Goal: Task Accomplishment & Management: Manage account settings

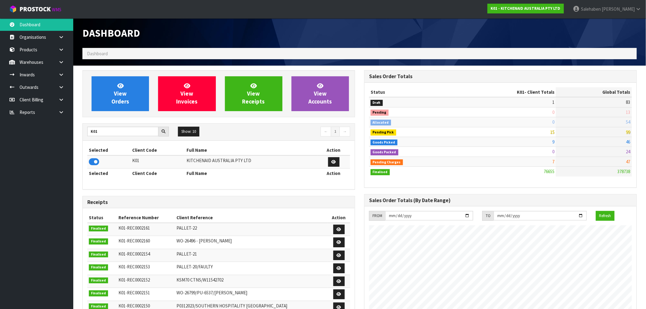
drag, startPoint x: 0, startPoint y: 0, endPoint x: 176, endPoint y: 27, distance: 178.3
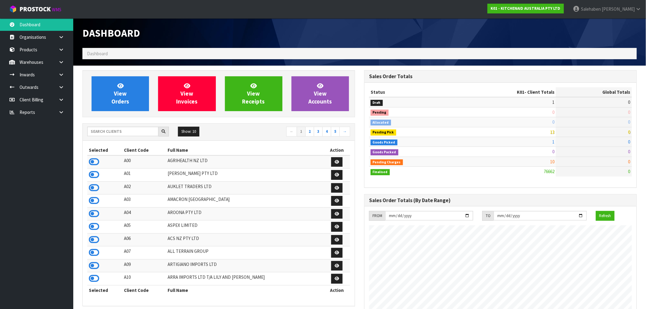
scroll to position [463, 282]
click at [136, 129] on input "text" at bounding box center [122, 131] width 71 height 9
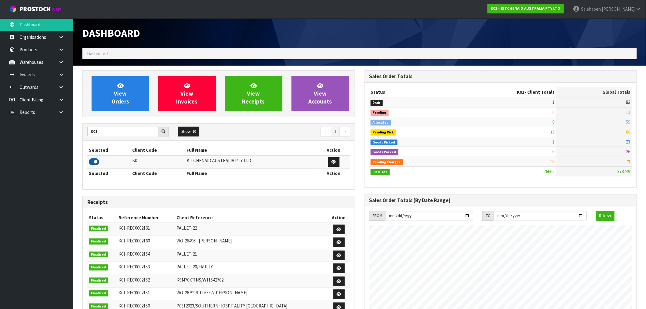
click at [99, 162] on icon at bounding box center [94, 161] width 10 height 9
drag, startPoint x: 106, startPoint y: 132, endPoint x: 65, endPoint y: 134, distance: 40.7
click at [66, 134] on body "Toggle navigation ProStock WMS K01 - KITCHENAID AUSTRALIA PTY LTD Salehaben Pat…" at bounding box center [323, 154] width 646 height 309
type input "J02"
click at [92, 163] on icon at bounding box center [94, 161] width 10 height 9
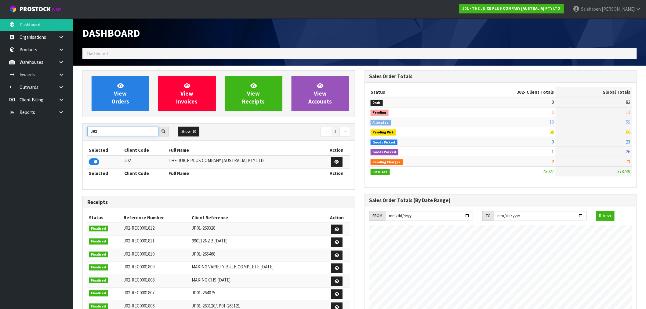
drag, startPoint x: 97, startPoint y: 132, endPoint x: 63, endPoint y: 134, distance: 33.7
click at [63, 133] on body "Toggle navigation ProStock WMS J02 - THE JUICE PLUS COMPANY [AUSTRALIA] PTY LTD…" at bounding box center [323, 154] width 646 height 309
click at [101, 135] on input "J02" at bounding box center [122, 131] width 71 height 9
drag, startPoint x: 99, startPoint y: 131, endPoint x: 79, endPoint y: 136, distance: 20.0
click at [79, 136] on div "View Orders View Invoices View Receipts View Accounts J02 Show: 10 5 10 25 50 ←…" at bounding box center [219, 247] width 282 height 355
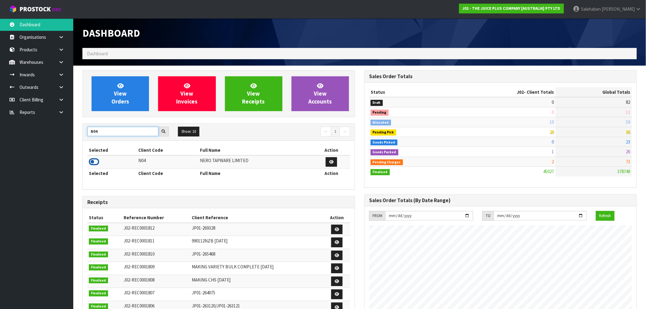
type input "N04"
click at [95, 163] on icon at bounding box center [94, 161] width 10 height 9
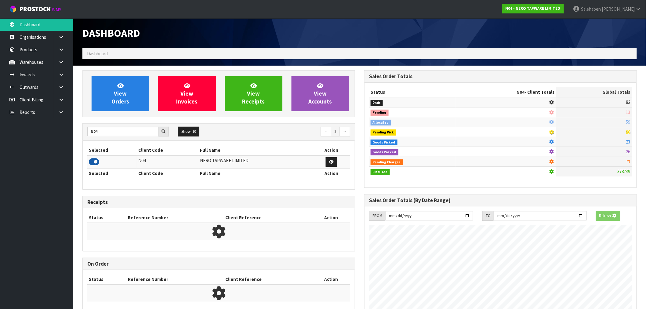
scroll to position [476, 282]
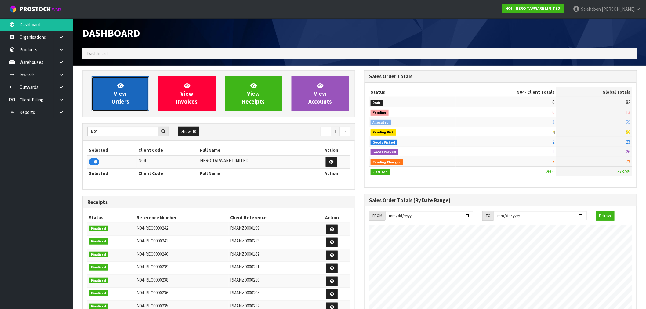
click at [107, 100] on link "View Orders" at bounding box center [120, 93] width 57 height 35
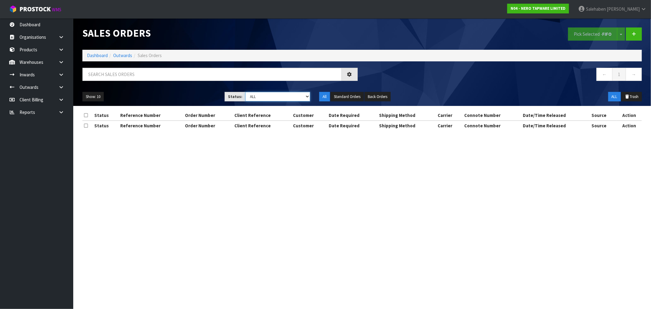
click at [280, 101] on select "Draft Pending Allocated Pending Pick Goods Picked Goods Packed Pending Charges …" at bounding box center [278, 96] width 65 height 9
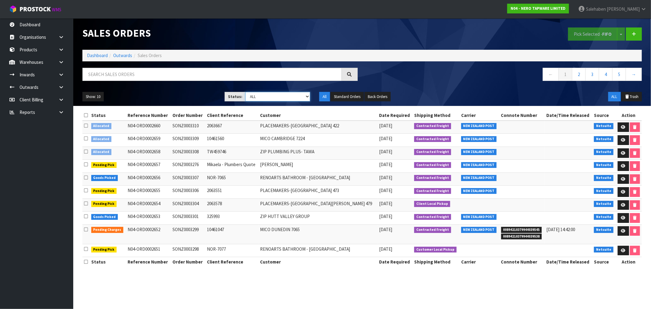
select select "string:3"
click at [246, 92] on select "Draft Pending Allocated Pending Pick Goods Picked Goods Packed Pending Charges …" at bounding box center [278, 96] width 65 height 9
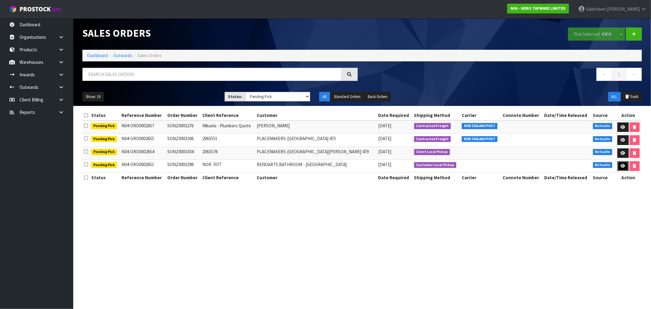
click at [621, 166] on icon at bounding box center [623, 166] width 5 height 4
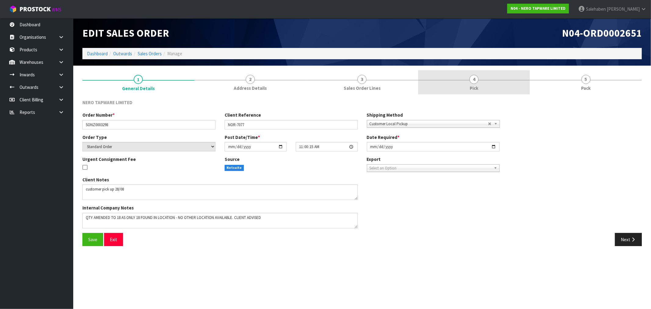
click at [474, 85] on span "Pick" at bounding box center [474, 88] width 9 height 6
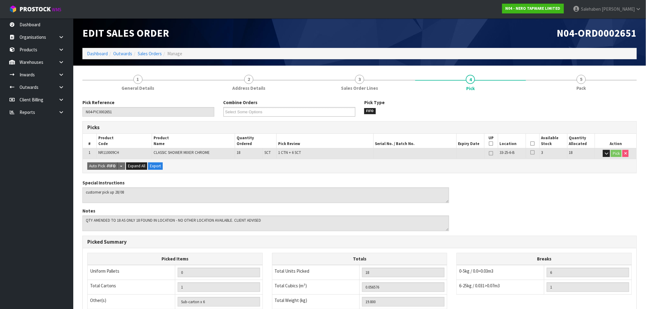
click at [533, 144] on icon at bounding box center [533, 144] width 4 height 0
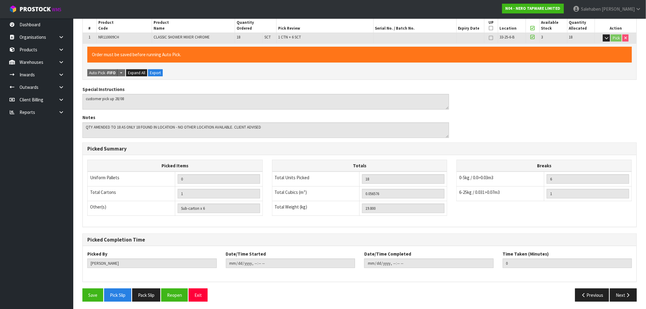
scroll to position [117, 0]
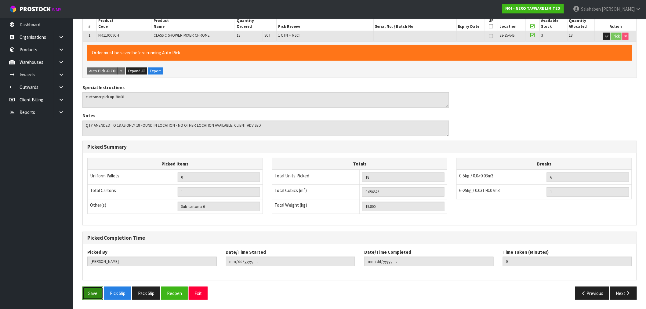
click at [91, 289] on button "Save" at bounding box center [92, 293] width 21 height 13
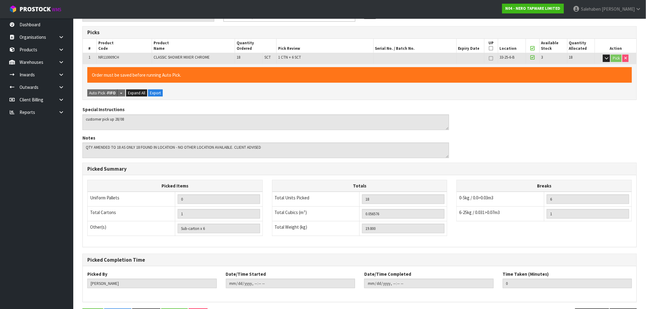
scroll to position [0, 0]
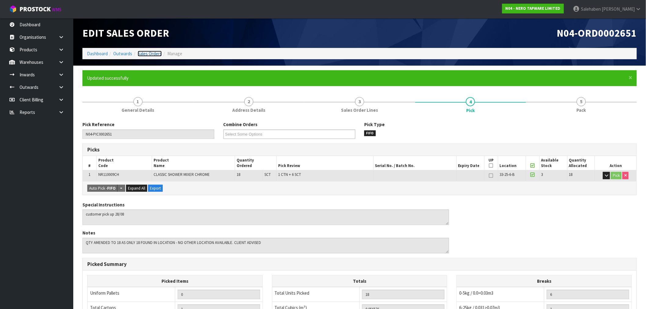
drag, startPoint x: 148, startPoint y: 52, endPoint x: 143, endPoint y: 57, distance: 7.1
click at [148, 52] on link "Sales Orders" at bounding box center [150, 54] width 24 height 6
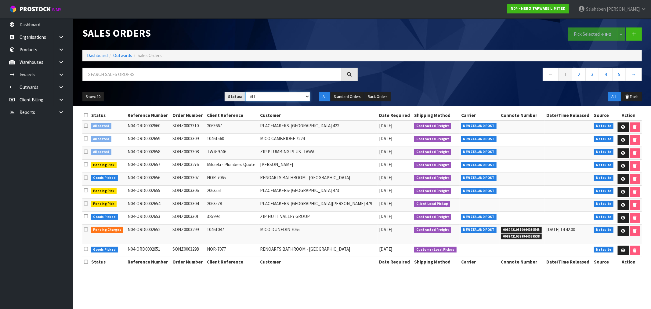
click at [298, 99] on select "Draft Pending Allocated Pending Pick Goods Picked Goods Packed Pending Charges …" at bounding box center [278, 96] width 65 height 9
select select "string:3"
click at [246, 92] on select "Draft Pending Allocated Pending Pick Goods Picked Goods Packed Pending Charges …" at bounding box center [278, 96] width 65 height 9
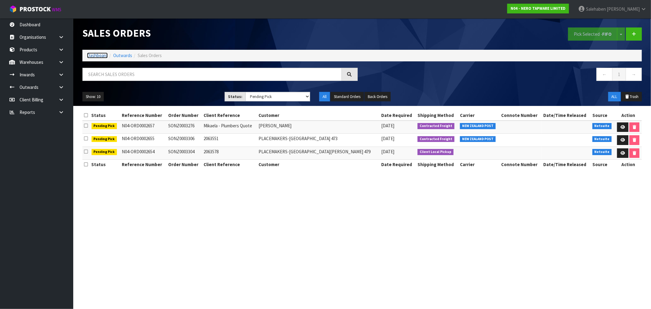
click at [96, 53] on link "Dashboard" at bounding box center [97, 56] width 21 height 6
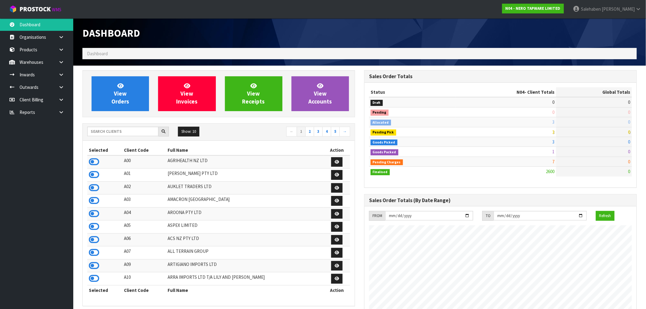
scroll to position [476, 282]
click at [123, 132] on input "text" at bounding box center [122, 131] width 71 height 9
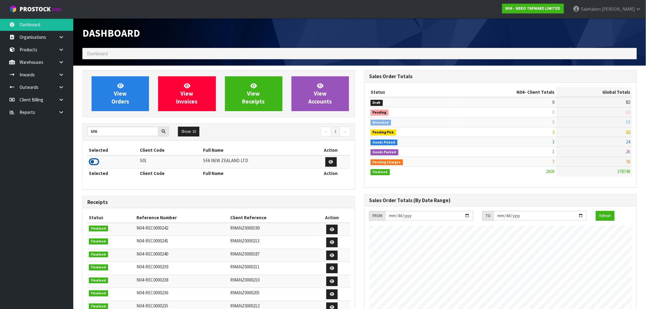
click at [92, 162] on icon at bounding box center [94, 161] width 10 height 9
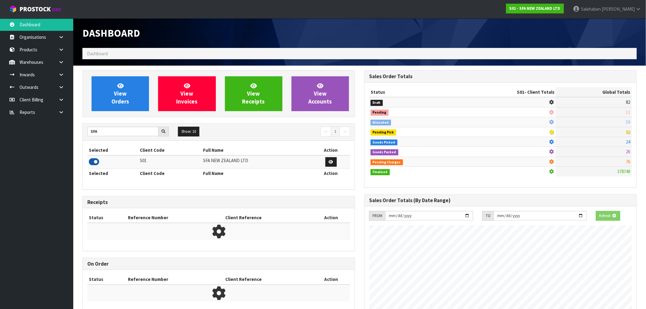
scroll to position [463, 282]
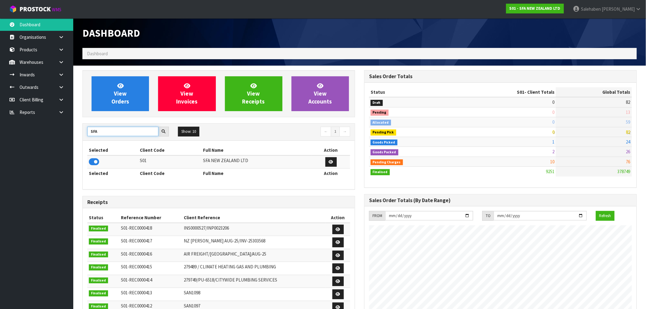
drag, startPoint x: 98, startPoint y: 130, endPoint x: 80, endPoint y: 130, distance: 18.0
click at [80, 130] on div "View Orders View Invoices View Receipts View Accounts SFA Show: 10 5 10 25 50 ←…" at bounding box center [219, 247] width 282 height 355
type input "ACS"
click at [94, 160] on icon at bounding box center [94, 161] width 10 height 9
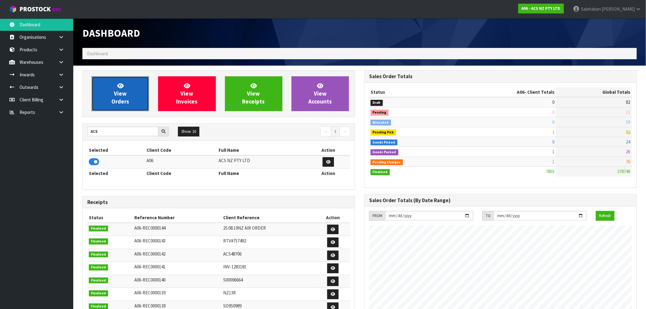
click at [114, 84] on link "View Orders" at bounding box center [120, 93] width 57 height 35
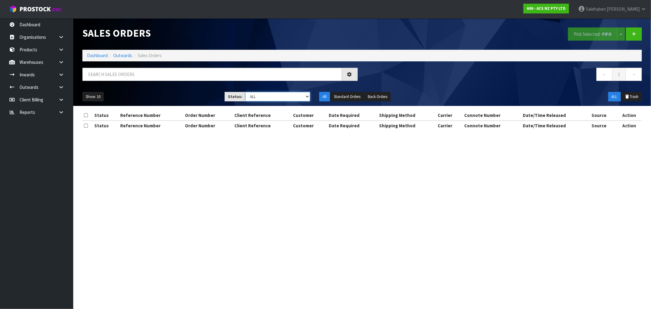
click at [257, 100] on select "Draft Pending Allocated Pending Pick Goods Picked Goods Packed Pending Charges …" at bounding box center [278, 96] width 65 height 9
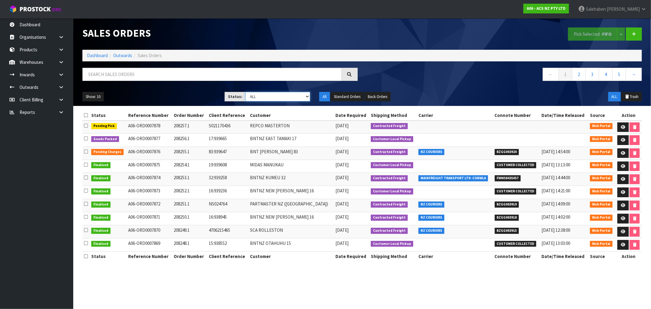
select select "string:3"
click at [246, 92] on select "Draft Pending Allocated Pending Pick Goods Picked Goods Packed Pending Charges …" at bounding box center [278, 96] width 65 height 9
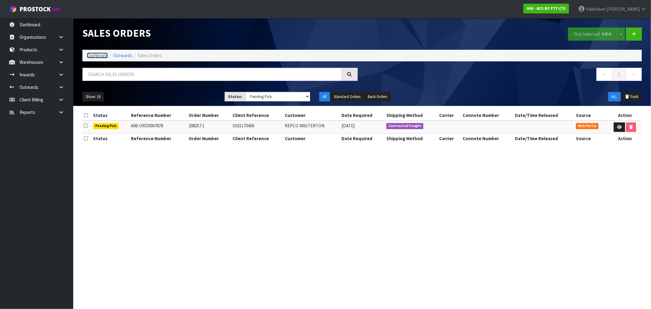
click at [96, 54] on link "Dashboard" at bounding box center [97, 56] width 21 height 6
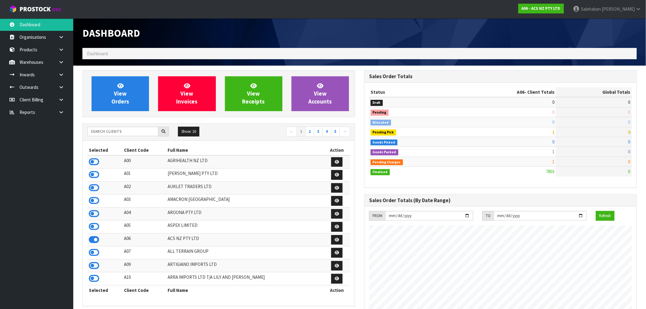
scroll to position [463, 282]
click at [124, 130] on input "text" at bounding box center [122, 131] width 71 height 9
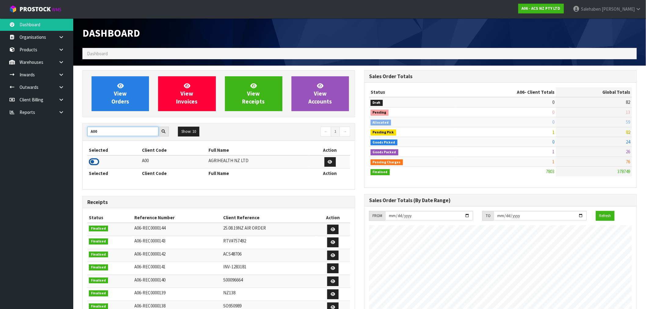
type input "A00"
click at [95, 162] on icon at bounding box center [94, 161] width 10 height 9
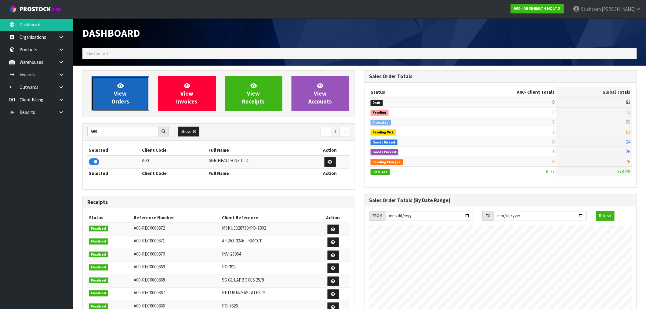
click at [133, 93] on link "View Orders" at bounding box center [120, 93] width 57 height 35
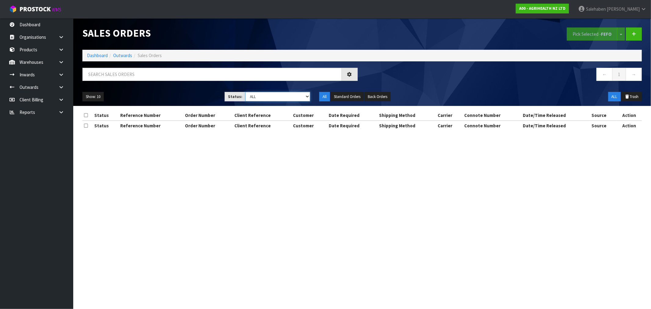
click at [256, 98] on select "Draft Pending Allocated Pending Pick Goods Picked Goods Packed Pending Charges …" at bounding box center [278, 96] width 65 height 9
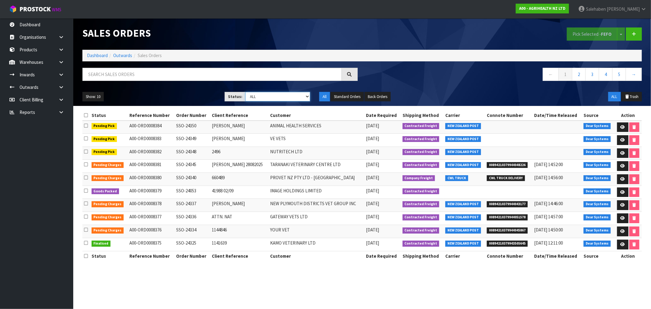
select select "string:3"
click at [246, 92] on select "Draft Pending Allocated Pending Pick Goods Picked Goods Packed Pending Charges …" at bounding box center [278, 96] width 65 height 9
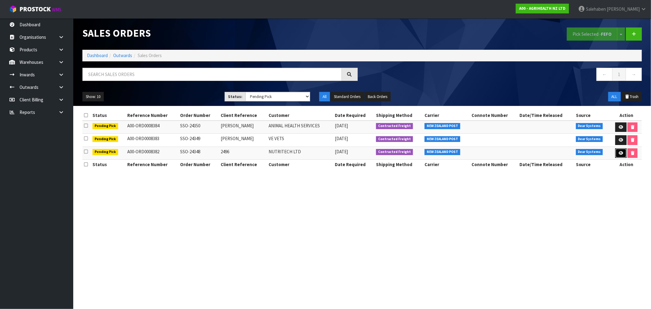
click at [620, 153] on icon at bounding box center [621, 153] width 5 height 4
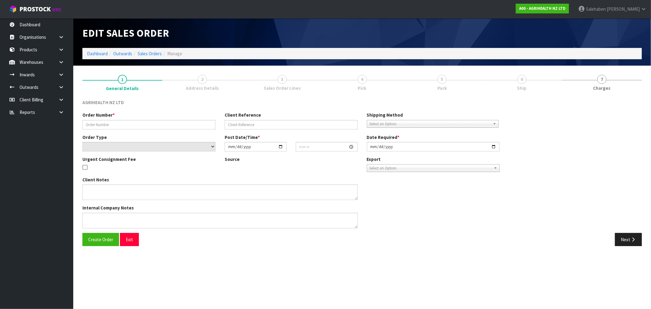
type input "SSO-24348"
type input "2496"
select select "number:0"
type input "2025-08-28"
type input "13:52:06.000"
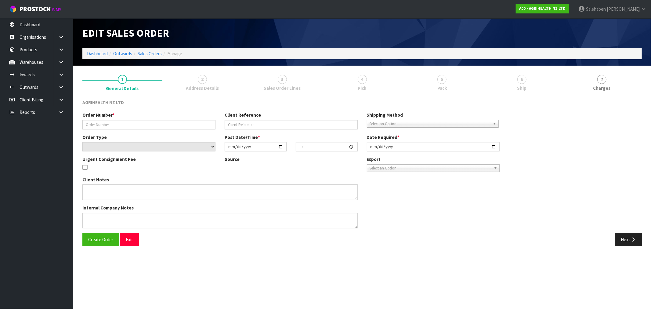
type input "2025-08-29"
type textarea "SHIP BY: Freight"
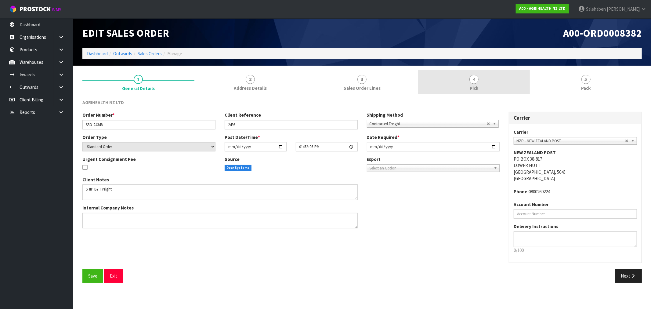
click at [472, 82] on span "4" at bounding box center [474, 79] width 9 height 9
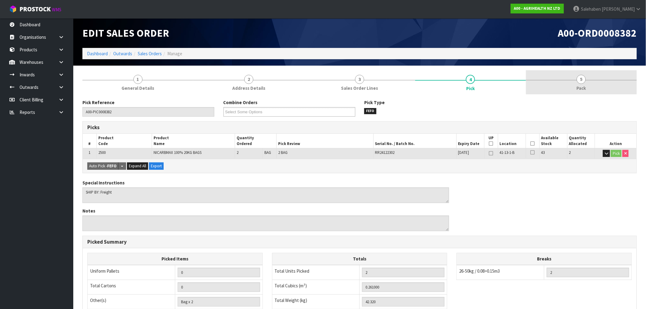
click at [580, 80] on span "5" at bounding box center [581, 79] width 9 height 9
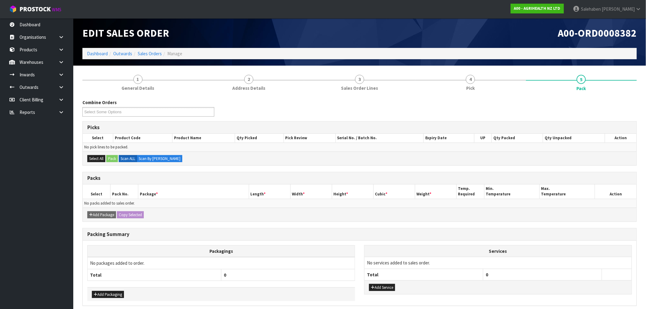
click at [92, 50] on li "Dashboard" at bounding box center [97, 53] width 21 height 6
click at [94, 56] on link "Dashboard" at bounding box center [97, 54] width 21 height 6
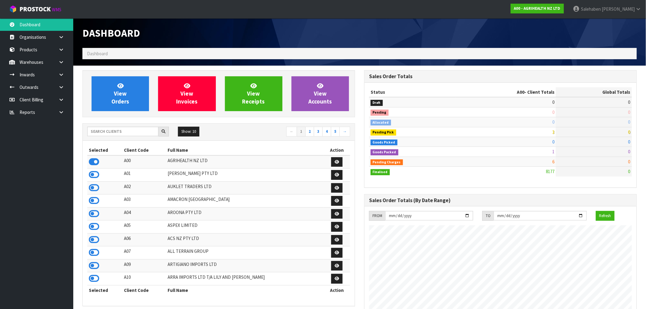
scroll to position [463, 282]
click at [105, 124] on div "Show: 10 5 10 25 50 ← 1 2 3 4 5 → Selected Client Code Full Name Action A00 AGR…" at bounding box center [218, 214] width 273 height 183
click at [106, 130] on input "text" at bounding box center [122, 131] width 71 height 9
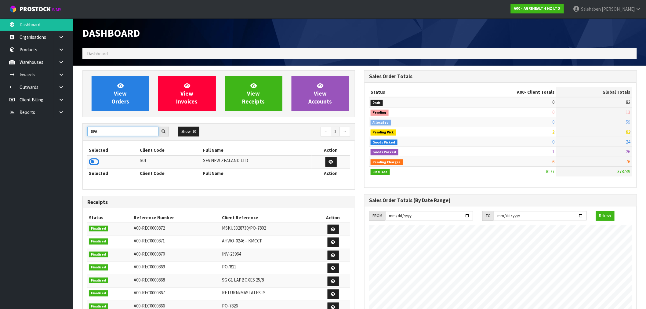
type input "SFA"
click at [84, 166] on div "Selected Client Code Full Name Action S01 SFA NEW ZEALAND LTD Selected Client C…" at bounding box center [219, 165] width 272 height 48
click at [93, 161] on icon at bounding box center [94, 161] width 10 height 9
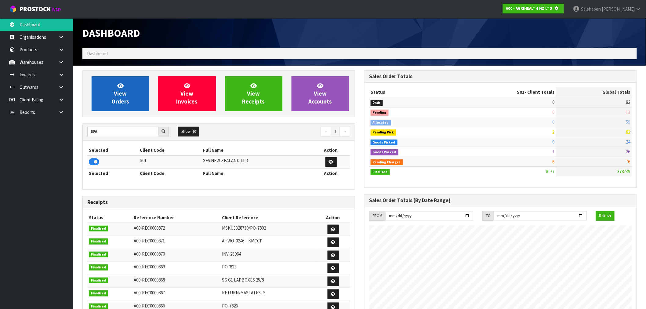
scroll to position [304997, 305096]
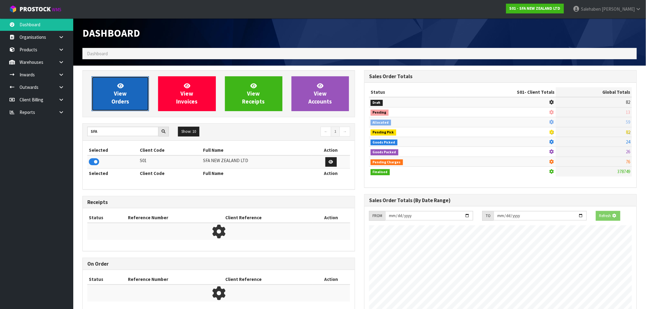
click at [122, 100] on span "View Orders" at bounding box center [120, 93] width 18 height 23
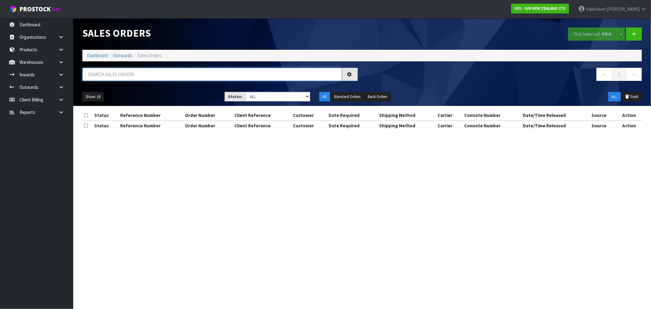
click at [113, 77] on input "text" at bounding box center [212, 74] width 260 height 13
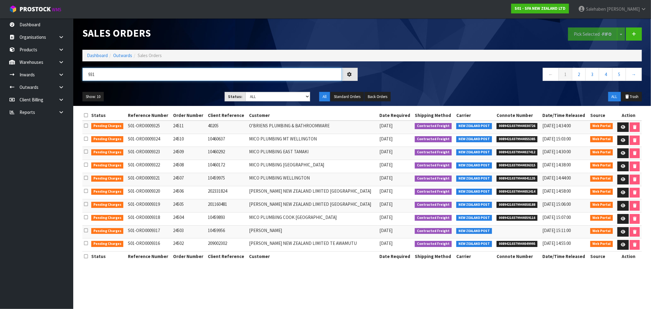
type input "9313"
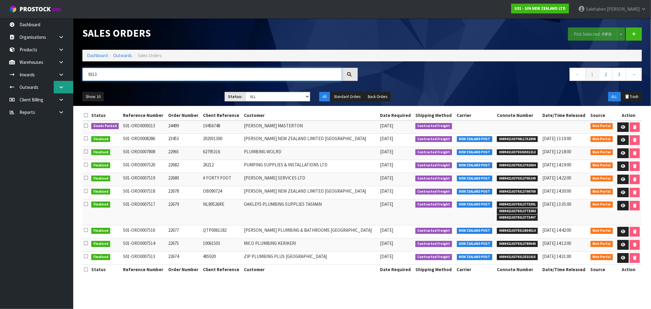
drag, startPoint x: 117, startPoint y: 73, endPoint x: 71, endPoint y: 81, distance: 46.2
click at [71, 81] on body "Toggle navigation ProStock WMS S01 - SFA NEW ZEALAND LTD Salehaben Patel Logout…" at bounding box center [325, 154] width 651 height 309
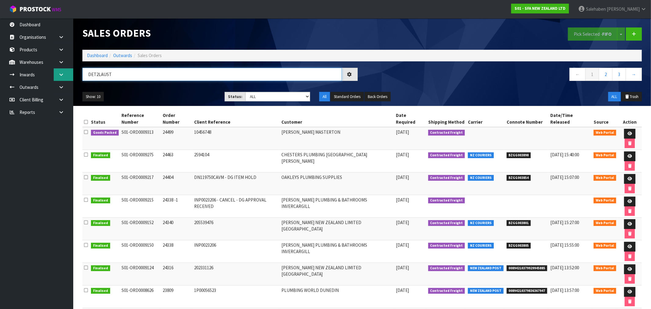
type input "DET2LAUST"
click at [628, 132] on icon at bounding box center [630, 134] width 5 height 4
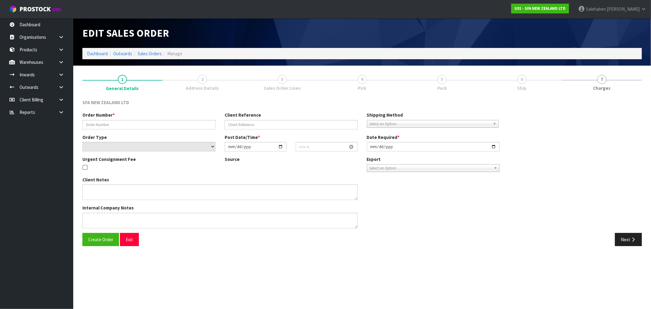
type input "24499"
type input "10456748"
select select "number:0"
type input "2025-08-27"
type input "10:00:00.000"
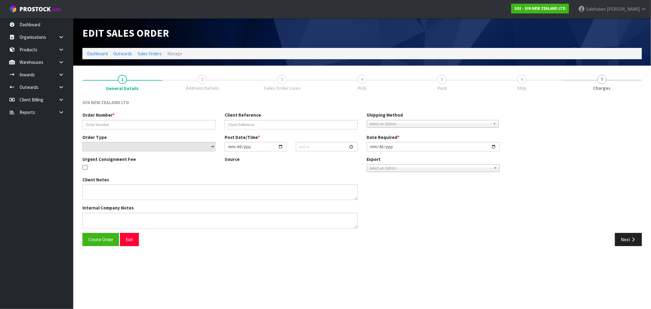
type input "2025-08-27"
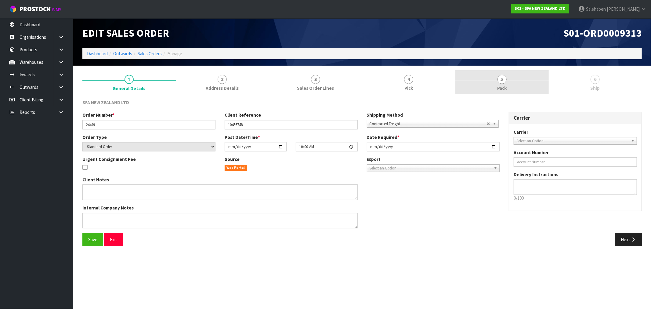
click at [503, 84] on link "5 Pack" at bounding box center [502, 82] width 93 height 24
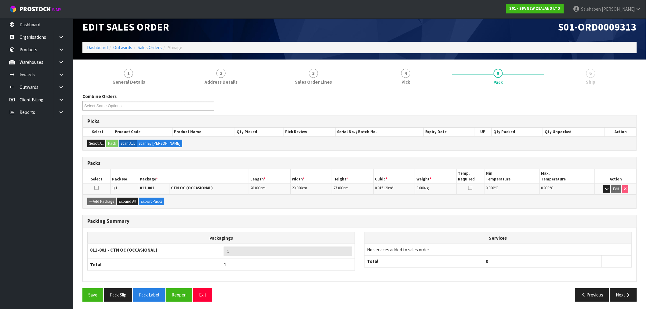
scroll to position [8, 0]
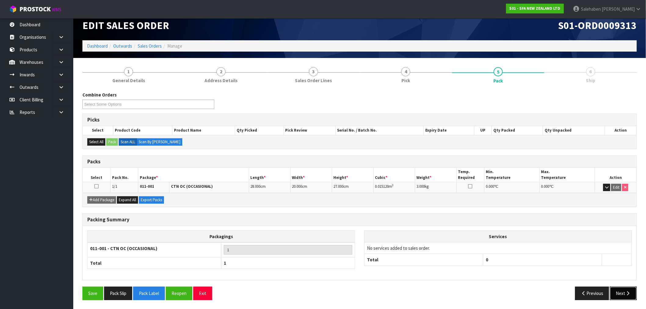
drag, startPoint x: 622, startPoint y: 293, endPoint x: 616, endPoint y: 297, distance: 7.8
click at [621, 294] on button "Next" at bounding box center [623, 293] width 27 height 13
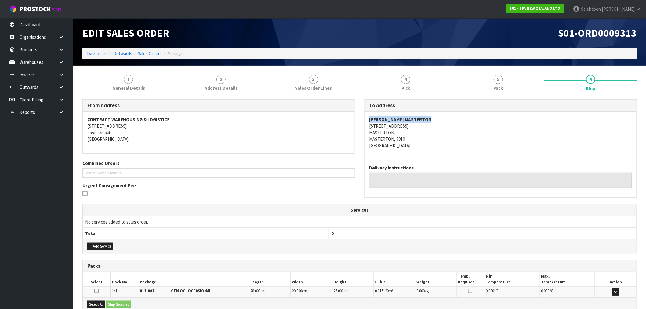
drag, startPoint x: 431, startPoint y: 120, endPoint x: 366, endPoint y: 120, distance: 65.7
click at [368, 118] on div "MICO PLUMBING MASTERTON 40 VILLA STREET MASTERTON MASTERTON, 5810 New Zealand" at bounding box center [501, 136] width 272 height 48
copy strong "MICO PLUMBING MASTERTON"
drag, startPoint x: 393, startPoint y: 125, endPoint x: 366, endPoint y: 125, distance: 27.2
click at [366, 125] on div "MICO PLUMBING MASTERTON 40 VILLA STREET MASTERTON MASTERTON, 5810 New Zealand" at bounding box center [501, 136] width 272 height 48
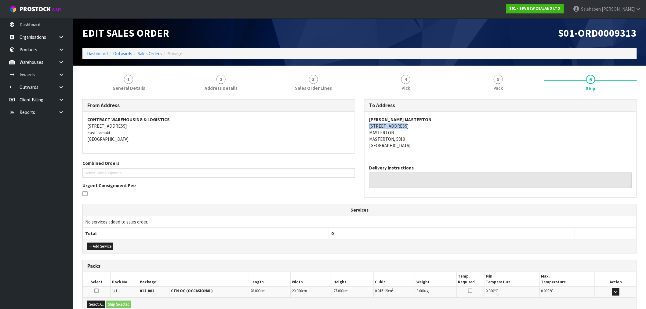
copy address "40 VILLA STREET"
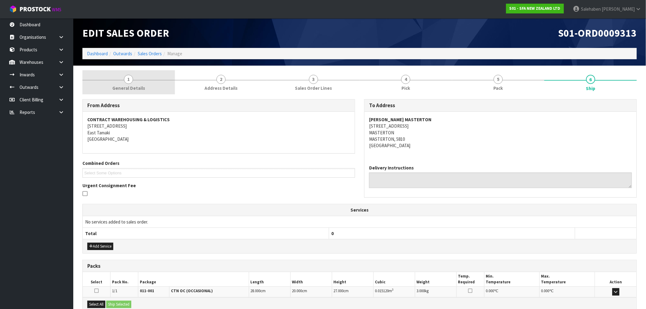
drag, startPoint x: 121, startPoint y: 81, endPoint x: 118, endPoint y: 84, distance: 4.1
click at [121, 81] on link "1 General Details" at bounding box center [128, 82] width 93 height 24
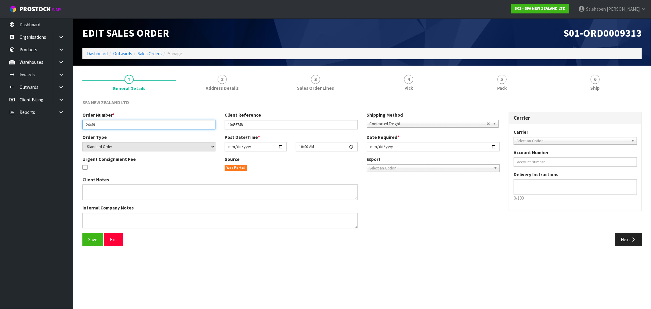
drag, startPoint x: 102, startPoint y: 125, endPoint x: 85, endPoint y: 125, distance: 16.8
click at [85, 125] on input "24499" at bounding box center [148, 124] width 133 height 9
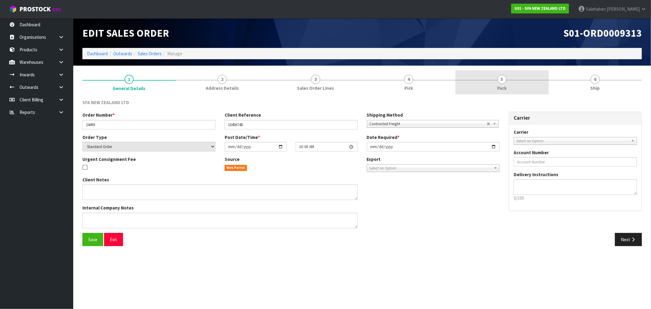
click at [501, 84] on link "5 Pack" at bounding box center [502, 82] width 93 height 24
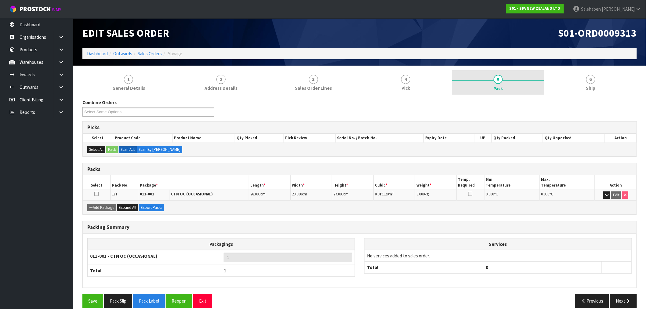
click at [498, 85] on span "Pack" at bounding box center [498, 88] width 9 height 6
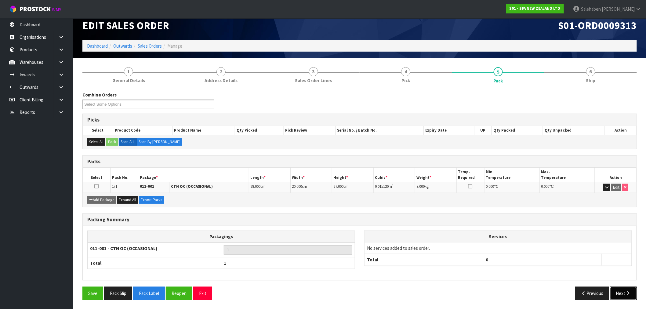
click at [624, 295] on button "Next" at bounding box center [623, 293] width 27 height 13
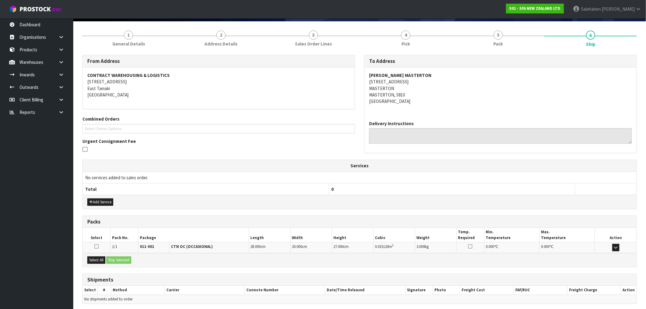
scroll to position [68, 0]
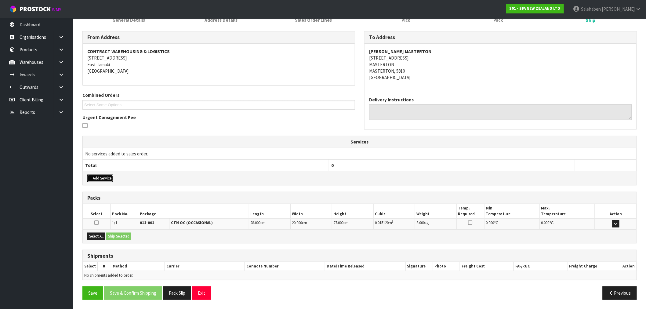
drag, startPoint x: 97, startPoint y: 179, endPoint x: 103, endPoint y: 173, distance: 8.6
click at [97, 179] on button "Add Service" at bounding box center [100, 178] width 26 height 7
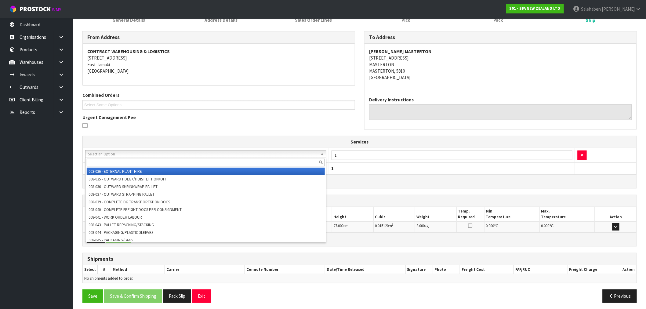
click at [122, 166] on input "text" at bounding box center [206, 163] width 238 height 8
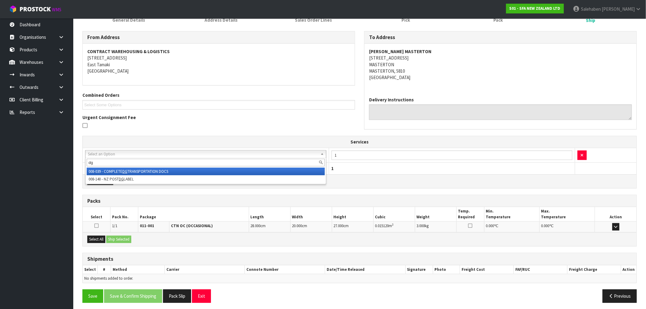
type input "dg"
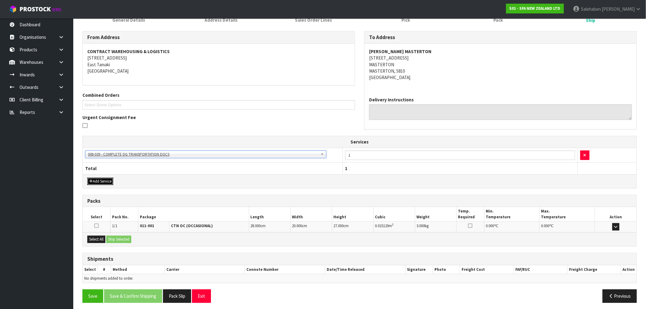
click at [94, 180] on button "Add Service" at bounding box center [100, 181] width 26 height 7
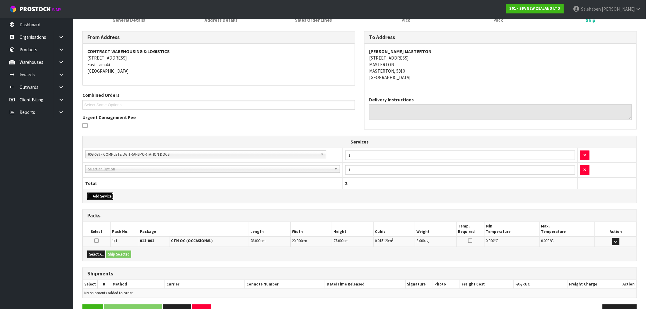
drag, startPoint x: 97, startPoint y: 169, endPoint x: 95, endPoint y: 175, distance: 5.8
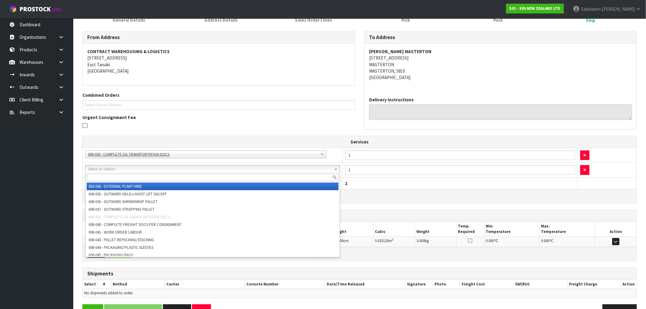
click at [95, 177] on input "text" at bounding box center [213, 178] width 252 height 8
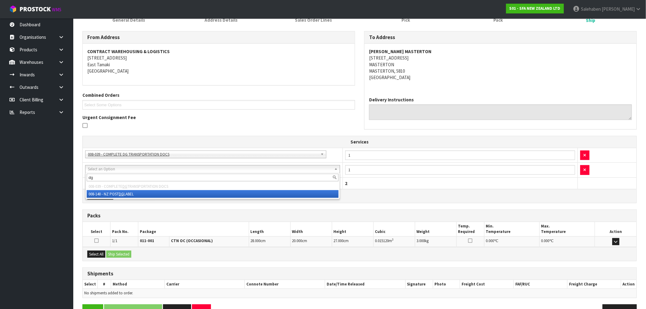
type input "dg"
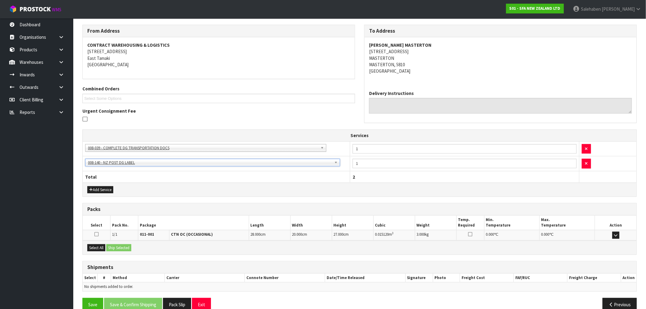
scroll to position [86, 0]
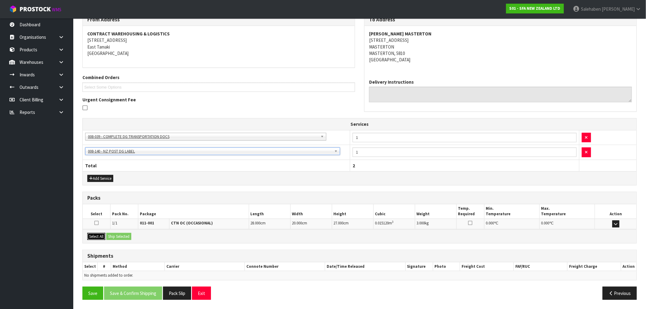
click at [99, 235] on button "Select All" at bounding box center [96, 236] width 18 height 7
click at [115, 235] on button "Ship Selected" at bounding box center [118, 236] width 25 height 7
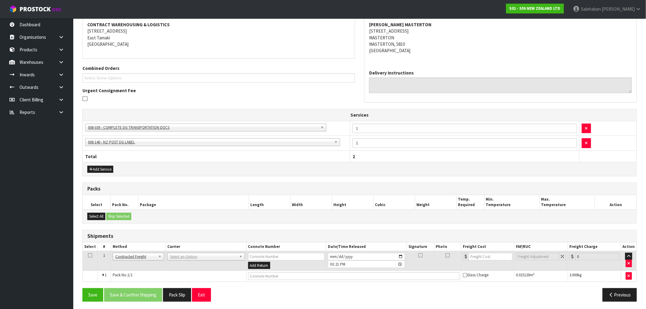
scroll to position [97, 0]
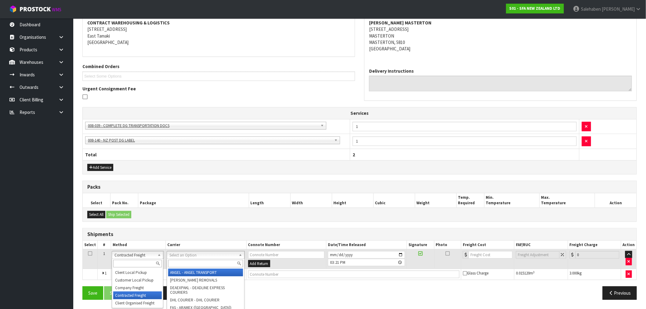
click at [178, 263] on input "text" at bounding box center [205, 264] width 75 height 8
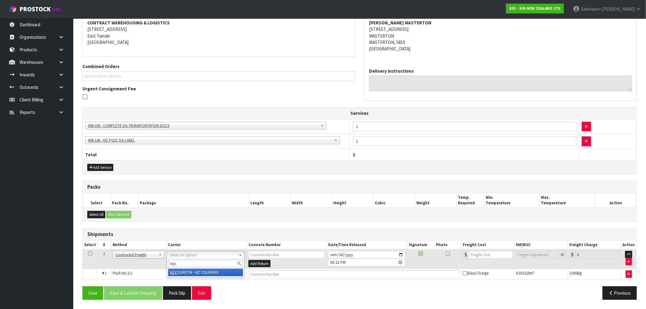
type input "nzc"
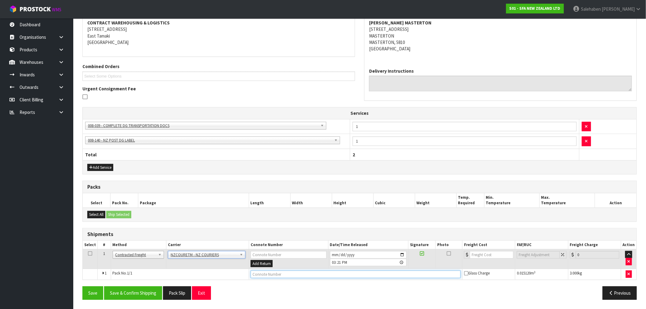
click at [288, 272] on input "text" at bounding box center [356, 275] width 210 height 8
paste input "BZGG003921"
type input "BZGG003921"
click at [479, 255] on input "number" at bounding box center [492, 255] width 44 height 8
type input "17.33"
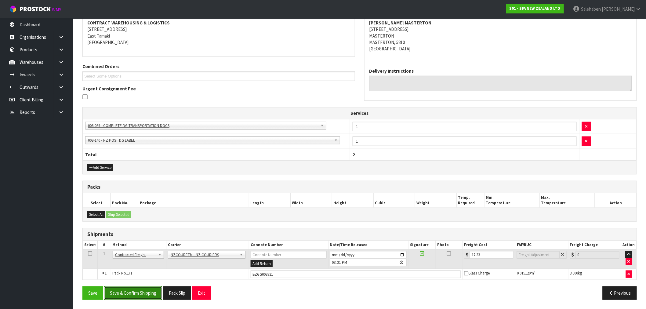
click at [128, 291] on button "Save & Confirm Shipping" at bounding box center [133, 292] width 58 height 13
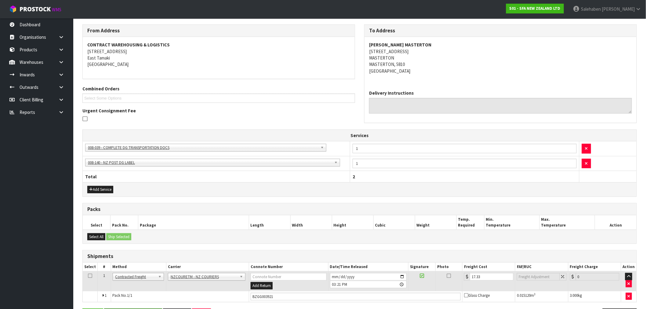
scroll to position [0, 0]
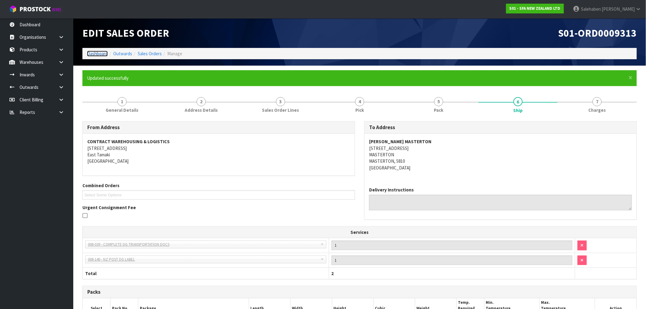
click at [100, 53] on link "Dashboard" at bounding box center [97, 54] width 21 height 6
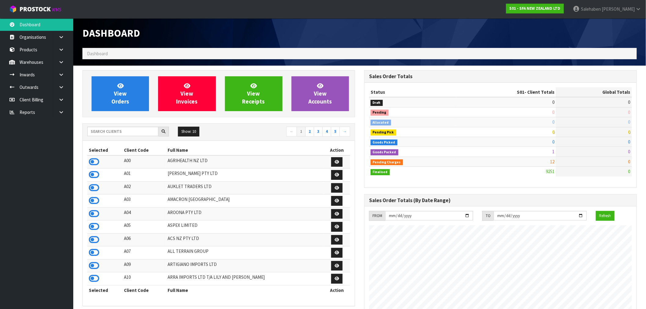
scroll to position [463, 282]
click at [122, 133] on input "text" at bounding box center [122, 131] width 71 height 9
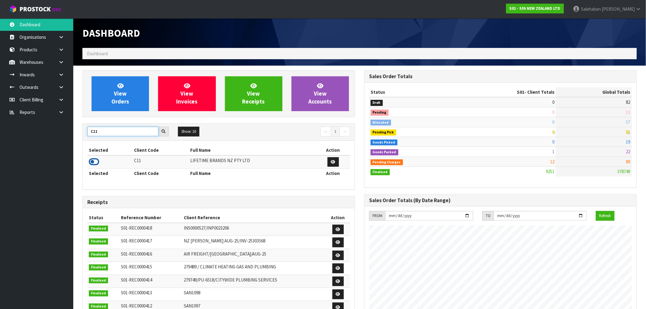
type input "C11"
click at [95, 161] on icon at bounding box center [94, 161] width 10 height 9
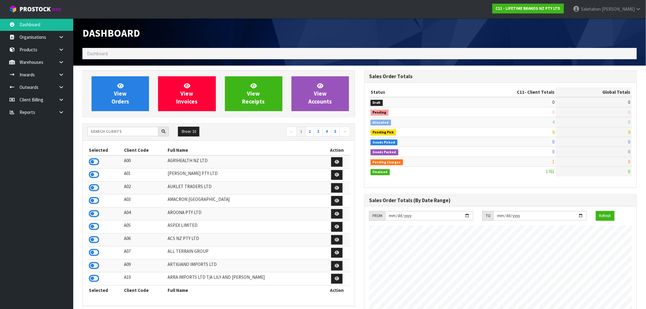
scroll to position [463, 282]
click at [115, 129] on input "text" at bounding box center [122, 131] width 71 height 9
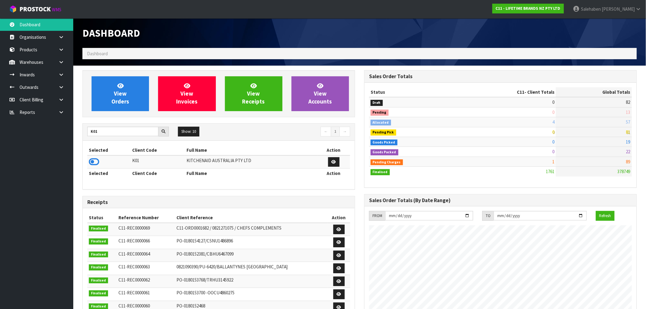
drag, startPoint x: 88, startPoint y: 160, endPoint x: 96, endPoint y: 153, distance: 10.4
click at [89, 159] on td at bounding box center [109, 161] width 44 height 13
click at [94, 160] on icon at bounding box center [94, 161] width 10 height 9
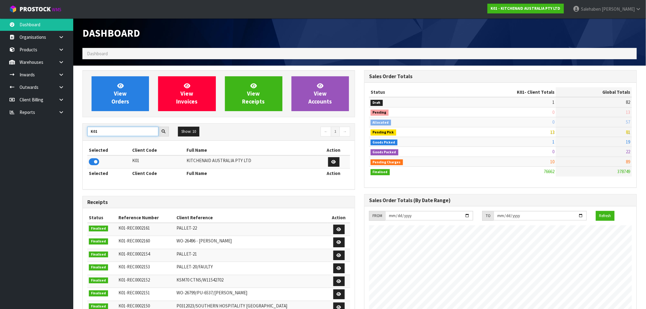
drag, startPoint x: 101, startPoint y: 130, endPoint x: 72, endPoint y: 136, distance: 29.8
click at [72, 135] on body "Toggle navigation ProStock WMS K01 - KITCHENAID AUSTRALIA PTY LTD Salehaben Pat…" at bounding box center [323, 154] width 646 height 309
click at [94, 162] on icon at bounding box center [94, 161] width 10 height 9
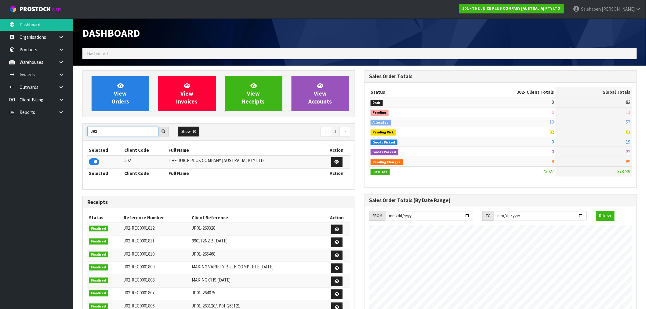
drag, startPoint x: 103, startPoint y: 129, endPoint x: 53, endPoint y: 143, distance: 51.0
click at [53, 143] on body "Toggle navigation ProStock WMS J02 - THE JUICE PLUS COMPANY [AUSTRALIA] PTY LTD…" at bounding box center [323, 154] width 646 height 309
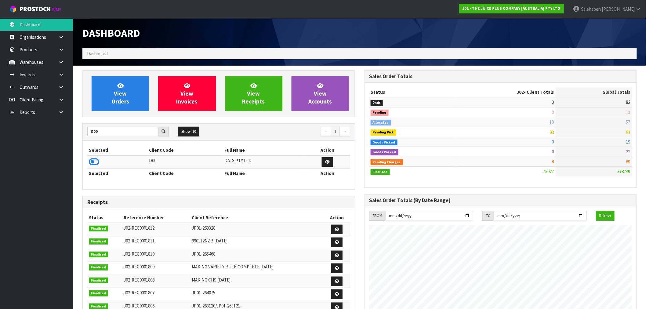
click at [95, 162] on icon at bounding box center [94, 161] width 10 height 9
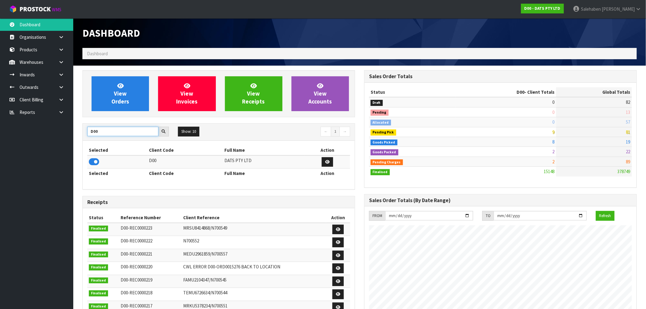
drag, startPoint x: 99, startPoint y: 131, endPoint x: 80, endPoint y: 137, distance: 19.6
click at [80, 137] on div "View Orders View Invoices View Receipts View Accounts D00 Show: 10 5 10 25 50 ←…" at bounding box center [219, 247] width 282 height 355
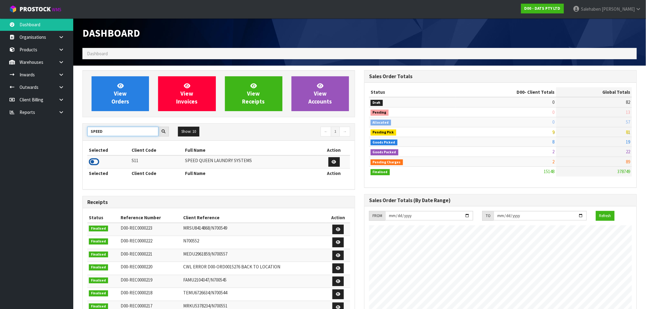
type input "SPEED"
click at [93, 163] on icon at bounding box center [94, 161] width 10 height 9
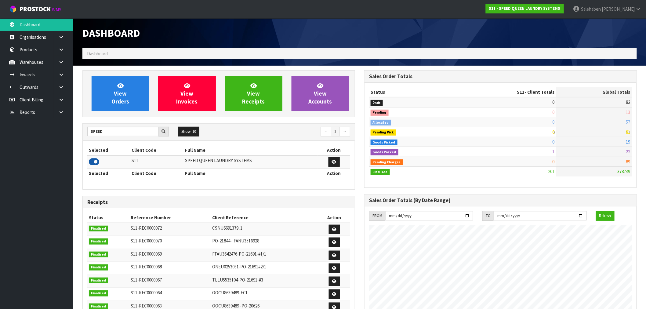
scroll to position [403, 282]
click at [136, 98] on link "View Orders" at bounding box center [120, 93] width 57 height 35
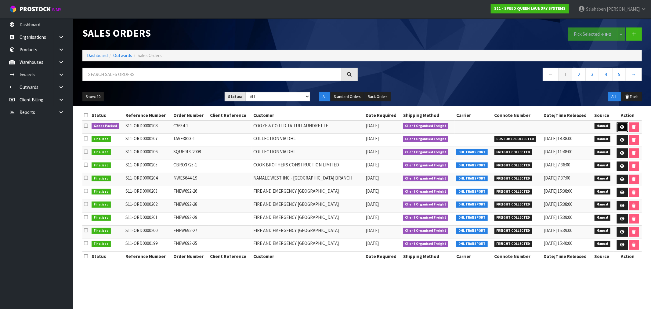
click at [621, 124] on link at bounding box center [622, 127] width 11 height 10
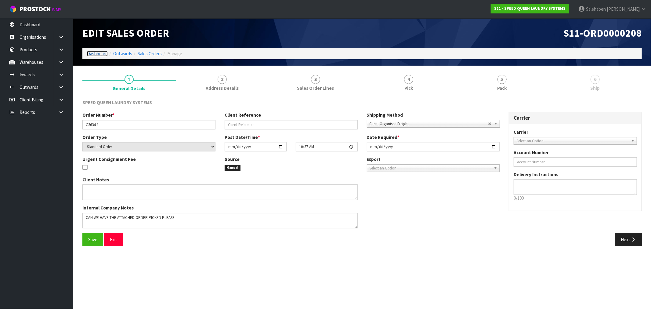
click at [97, 54] on link "Dashboard" at bounding box center [97, 54] width 21 height 6
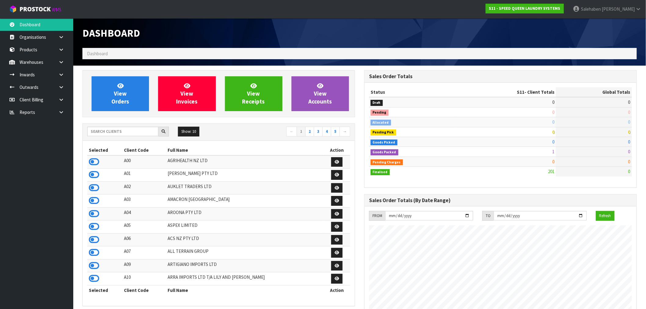
scroll to position [403, 282]
click at [132, 129] on input "text" at bounding box center [122, 131] width 71 height 9
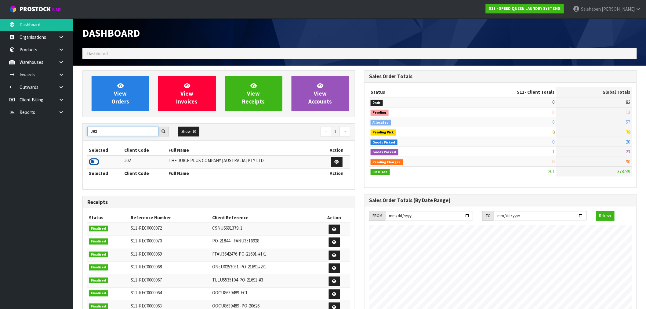
type input "J02"
click at [89, 160] on icon at bounding box center [94, 161] width 10 height 9
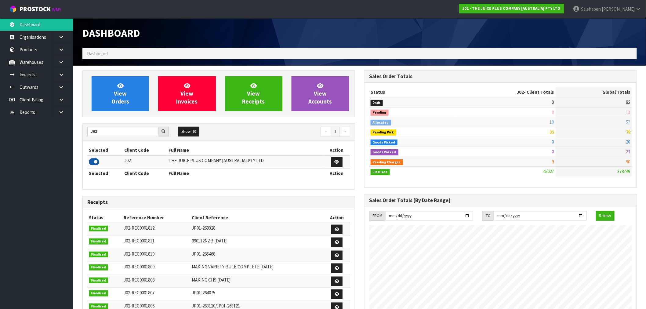
scroll to position [463, 282]
drag, startPoint x: 93, startPoint y: 131, endPoint x: 75, endPoint y: 135, distance: 18.2
click at [75, 136] on section "View Orders View Invoices View Receipts View Accounts J02 Show: 10 5 10 25 50 ←…" at bounding box center [359, 302] width 573 height 472
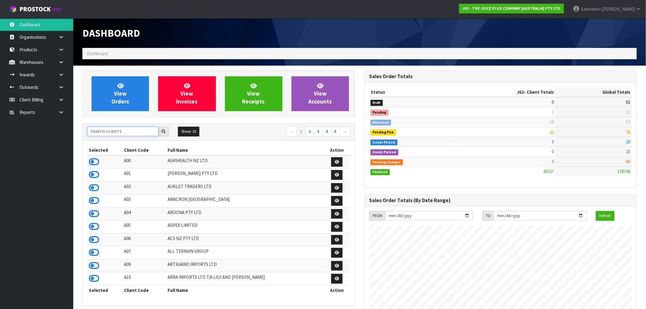
click at [109, 133] on input "text" at bounding box center [122, 131] width 71 height 9
type input "J02"
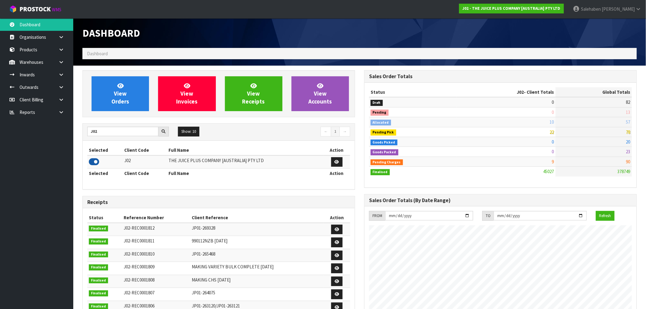
click at [95, 159] on icon at bounding box center [94, 161] width 10 height 9
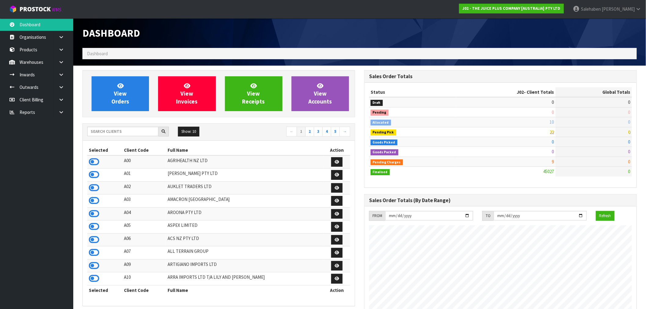
scroll to position [463, 282]
click at [145, 129] on input "text" at bounding box center [122, 131] width 71 height 9
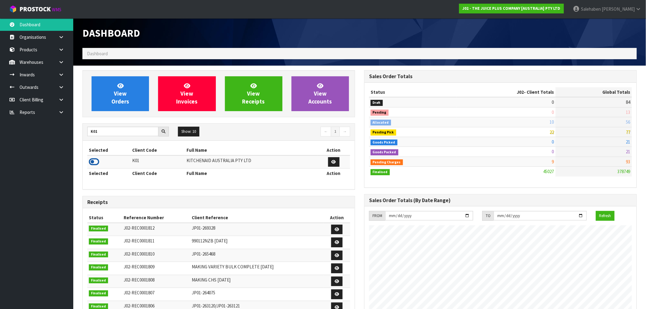
click at [91, 163] on icon at bounding box center [94, 161] width 10 height 9
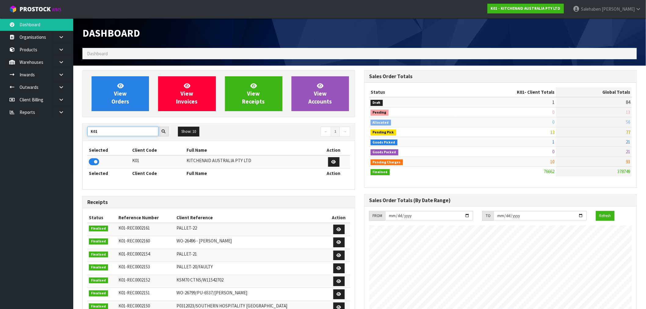
drag, startPoint x: 101, startPoint y: 131, endPoint x: 46, endPoint y: 150, distance: 57.9
click at [53, 147] on body "Toggle navigation ProStock WMS K01 - KITCHENAID AUSTRALIA PTY LTD [PERSON_NAME]…" at bounding box center [323, 154] width 646 height 309
type input "J02"
click at [90, 164] on icon at bounding box center [94, 161] width 10 height 9
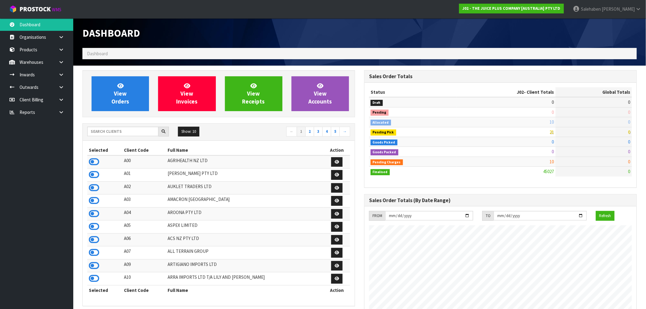
scroll to position [463, 282]
click at [93, 175] on icon at bounding box center [94, 174] width 10 height 9
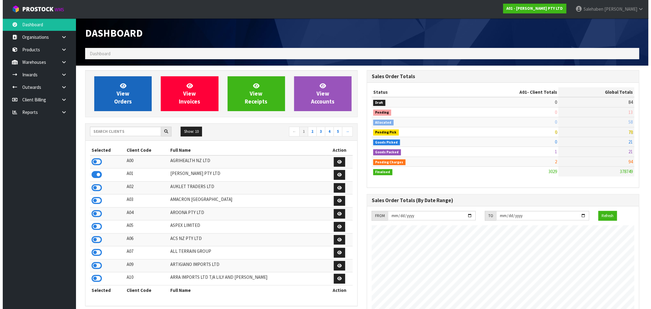
scroll to position [403, 282]
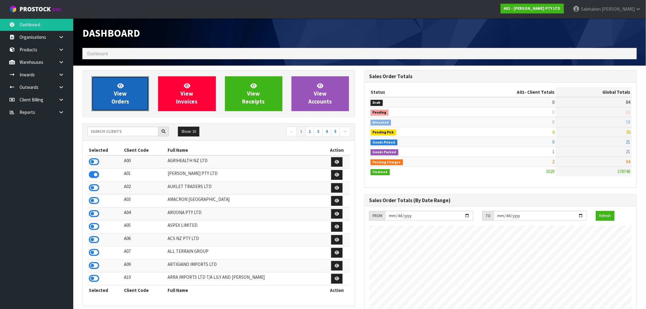
click at [114, 83] on link "View Orders" at bounding box center [120, 93] width 57 height 35
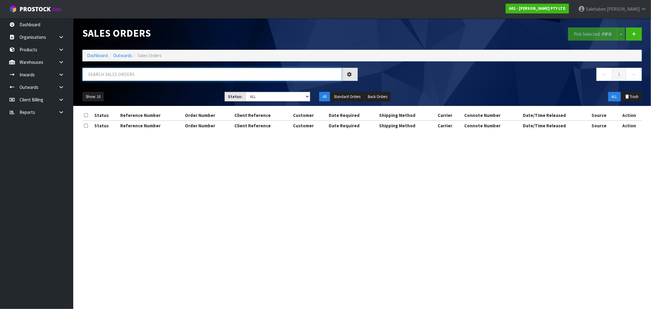
click at [98, 75] on input "text" at bounding box center [212, 74] width 260 height 13
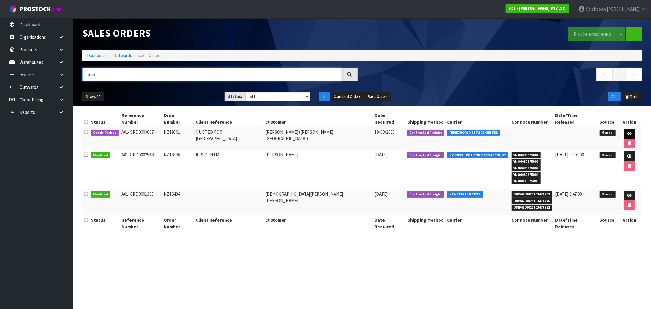
type input "3067"
click at [628, 132] on icon at bounding box center [630, 134] width 5 height 4
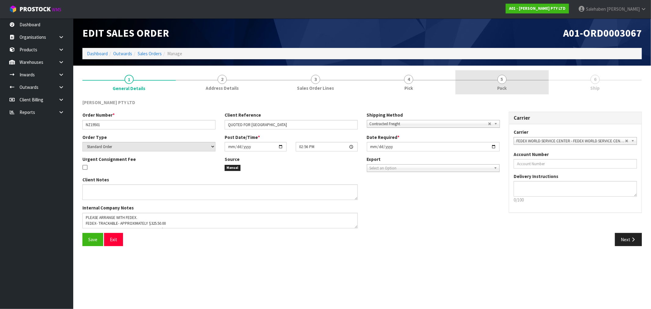
click at [503, 82] on span "5" at bounding box center [502, 79] width 9 height 9
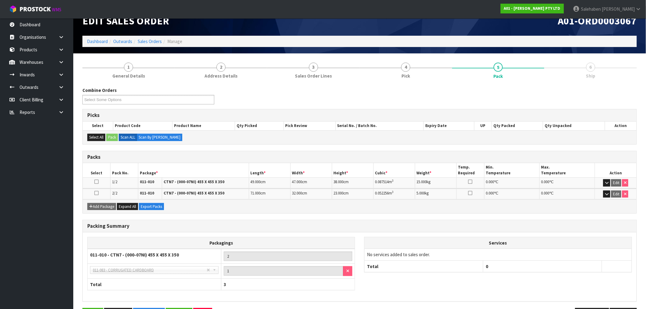
scroll to position [34, 0]
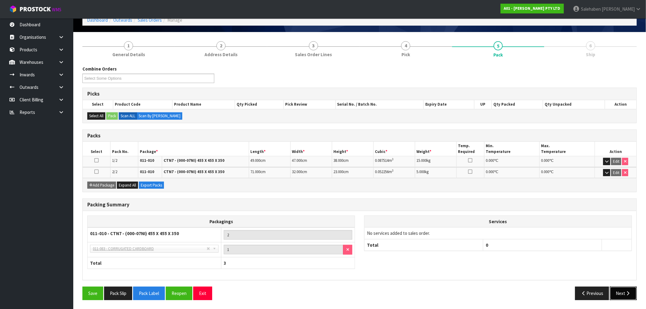
click at [621, 292] on button "Next" at bounding box center [623, 293] width 27 height 13
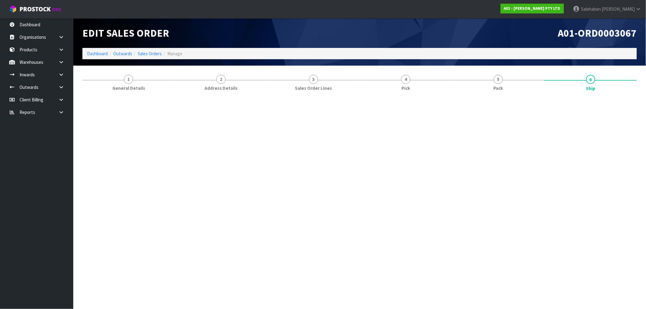
scroll to position [0, 0]
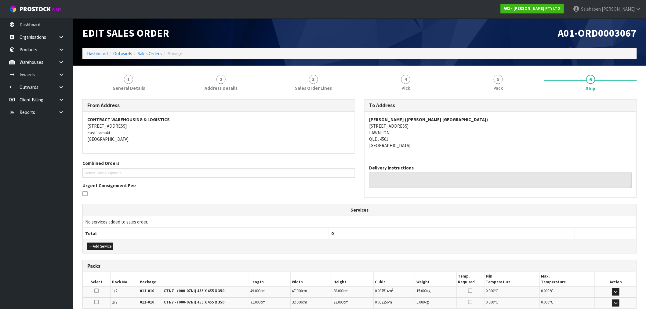
click at [450, 119] on address "GENE SUNA (AGAIN FASTER AUSTRALIA) 10/31 PAISLEY DRIVE LAWNTON QLD, 4501 Austra…" at bounding box center [500, 132] width 263 height 33
drag, startPoint x: 392, startPoint y: 118, endPoint x: 367, endPoint y: 118, distance: 25.1
click at [367, 118] on div "GENE SUNA (AGAIN FASTER AUSTRALIA) 10/31 PAISLEY DRIVE LAWNTON QLD, 4501 Austra…" at bounding box center [501, 136] width 272 height 48
copy strong "GENE SUNA"
drag, startPoint x: 447, startPoint y: 120, endPoint x: 395, endPoint y: 119, distance: 51.3
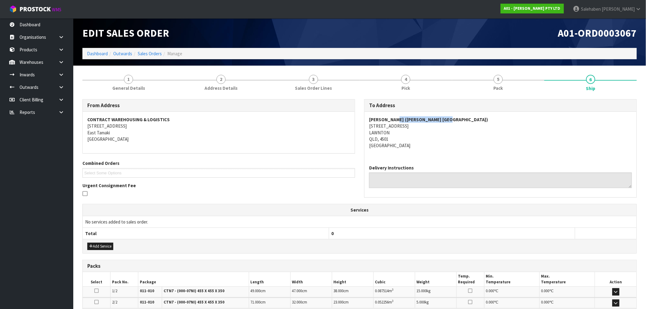
click at [395, 119] on strong "GENE SUNA (AGAIN FASTER AUSTRALIA)" at bounding box center [428, 120] width 119 height 6
copy strong "AGAIN FASTER AUSTRALIA"
drag, startPoint x: 411, startPoint y: 124, endPoint x: 369, endPoint y: 126, distance: 42.5
click at [369, 126] on address "GENE SUNA (AGAIN FASTER AUSTRALIA) 10/31 PAISLEY DRIVE LAWNTON QLD, 4501 Austra…" at bounding box center [500, 132] width 263 height 33
copy address "10/31 PAISLEY DRIVE"
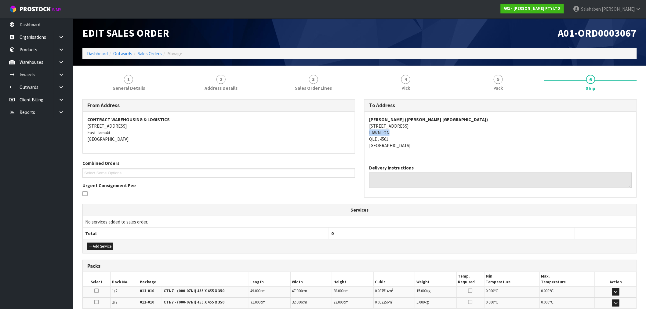
drag, startPoint x: 393, startPoint y: 132, endPoint x: 368, endPoint y: 133, distance: 24.5
click at [368, 133] on div "GENE SUNA (AGAIN FASTER AUSTRALIA) 10/31 PAISLEY DRIVE LAWNTON QLD, 4501 Austra…" at bounding box center [501, 136] width 272 height 48
copy address "LAWNTON"
click at [393, 141] on address "GENE SUNA (AGAIN FASTER AUSTRALIA) 10/31 PAISLEY DRIVE LAWNTON QLD, 4501 Austra…" at bounding box center [500, 132] width 263 height 33
drag, startPoint x: 389, startPoint y: 139, endPoint x: 379, endPoint y: 139, distance: 10.1
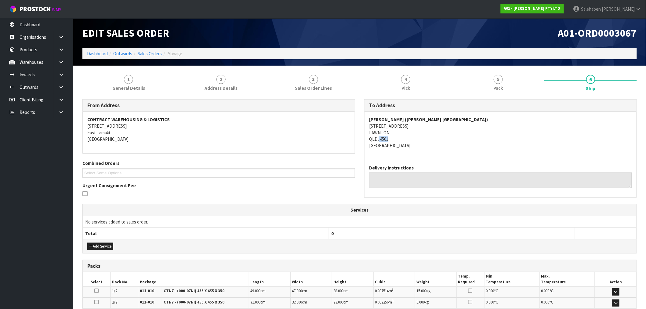
click at [379, 139] on address "GENE SUNA (AGAIN FASTER AUSTRALIA) 10/31 PAISLEY DRIVE LAWNTON QLD, 4501 Austra…" at bounding box center [500, 132] width 263 height 33
copy address "4501"
click at [500, 87] on span "Pack" at bounding box center [498, 88] width 9 height 6
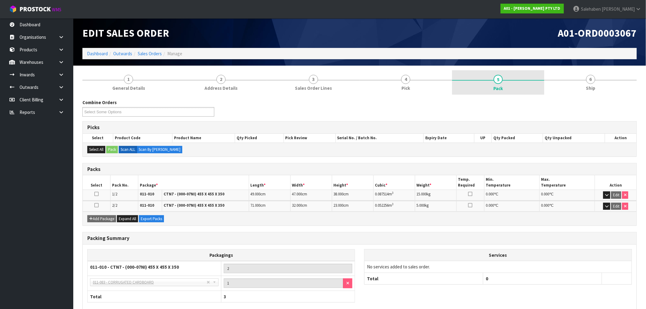
click at [498, 86] on span "Pack" at bounding box center [498, 88] width 9 height 6
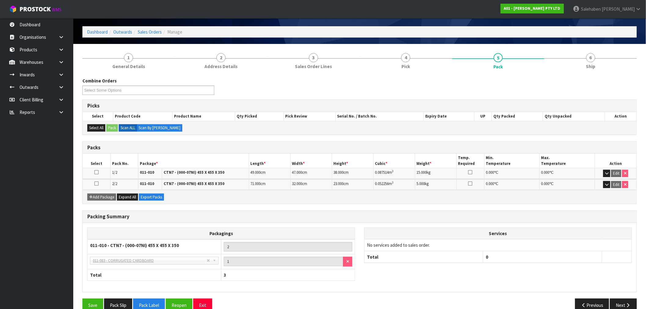
scroll to position [34, 0]
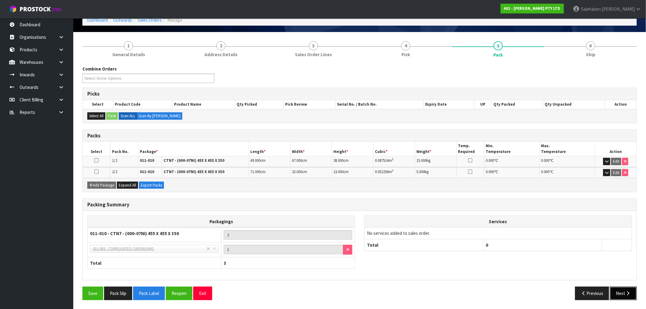
click at [619, 294] on button "Next" at bounding box center [623, 293] width 27 height 13
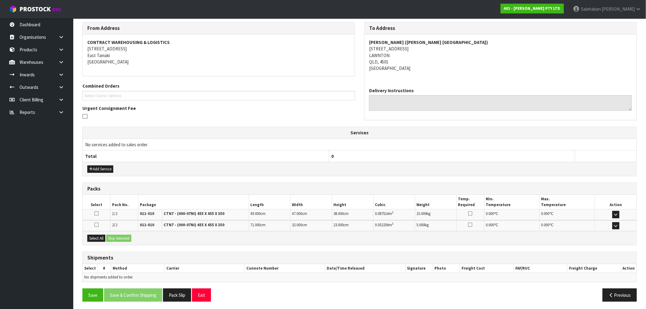
scroll to position [79, 0]
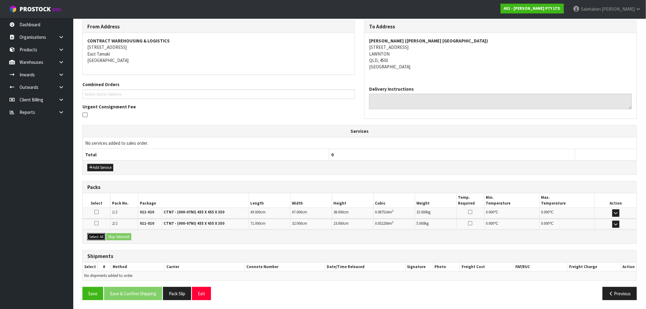
click at [99, 236] on button "Select All" at bounding box center [96, 236] width 18 height 7
click at [122, 236] on button "Ship Selected" at bounding box center [118, 236] width 25 height 7
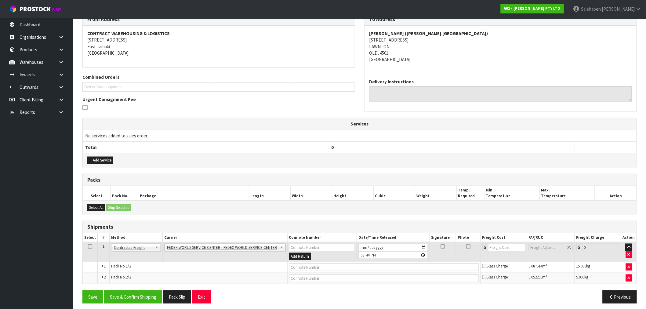
scroll to position [90, 0]
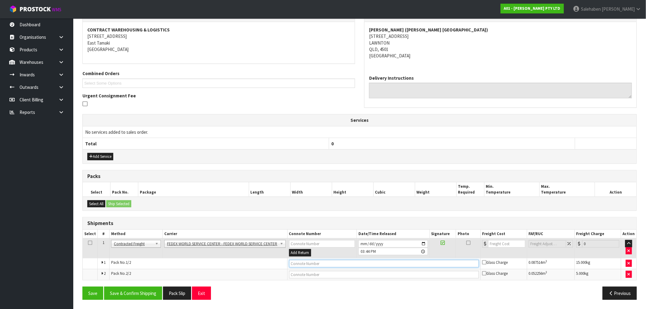
click at [381, 261] on input "text" at bounding box center [384, 264] width 190 height 8
paste input "883919818818"
type input "883919818818"
click at [508, 245] on input "number" at bounding box center [506, 244] width 37 height 8
type input "271.47"
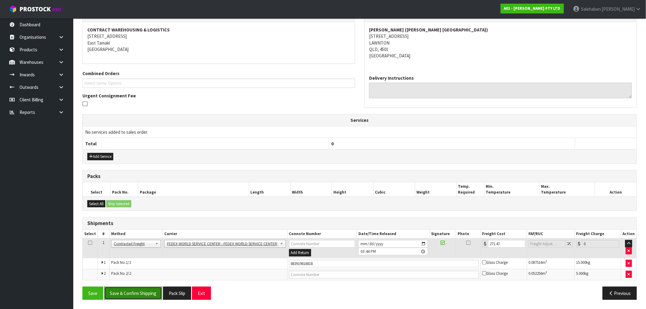
click at [128, 290] on button "Save & Confirm Shipping" at bounding box center [133, 293] width 58 height 13
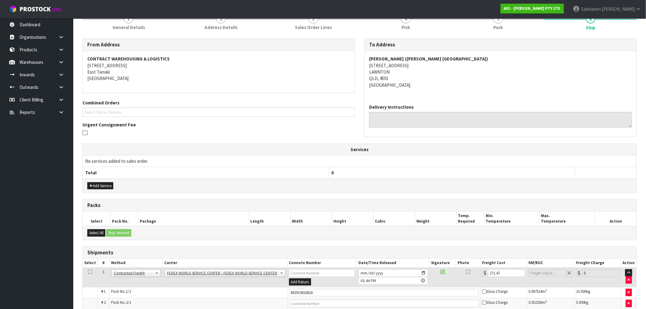
scroll to position [96, 0]
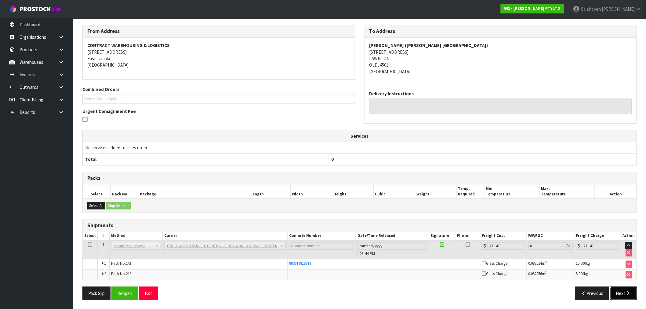
click at [617, 294] on button "Next" at bounding box center [623, 293] width 27 height 13
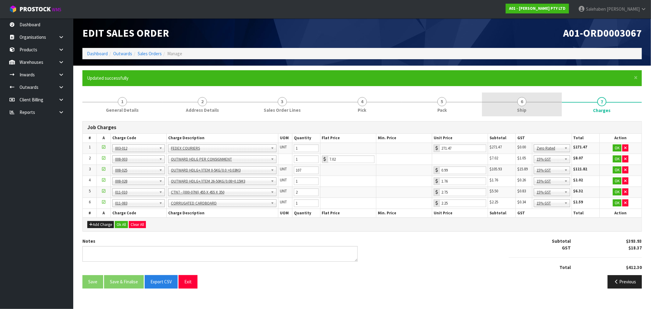
click at [523, 104] on span "6" at bounding box center [522, 101] width 9 height 9
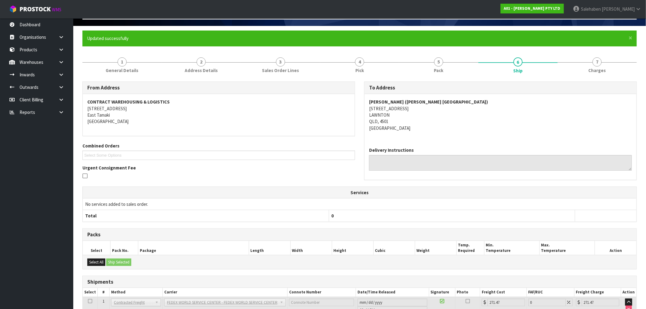
scroll to position [96, 0]
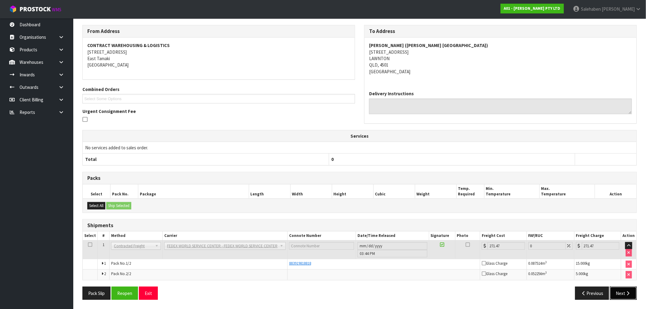
click at [624, 294] on button "Next" at bounding box center [623, 293] width 27 height 13
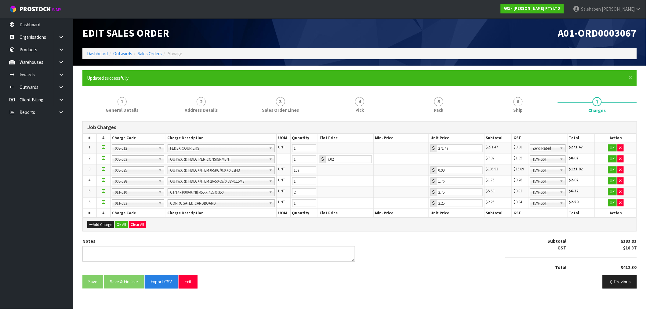
scroll to position [0, 0]
click at [120, 225] on button "Ok All" at bounding box center [121, 224] width 13 height 7
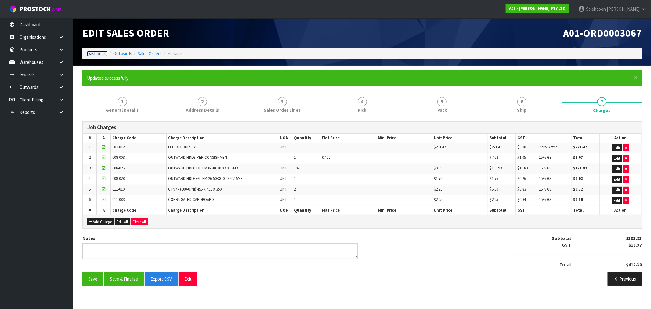
click at [92, 53] on link "Dashboard" at bounding box center [97, 54] width 21 height 6
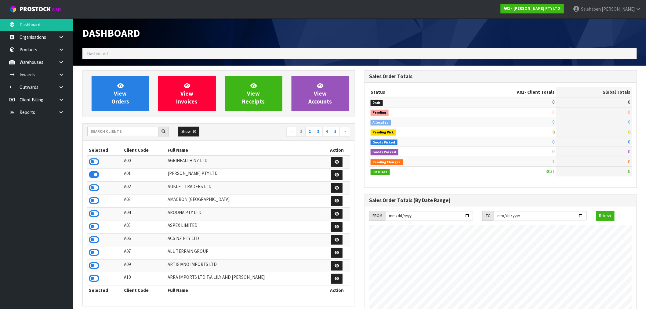
scroll to position [403, 282]
click at [114, 130] on input "text" at bounding box center [122, 131] width 71 height 9
click at [148, 132] on input "text" at bounding box center [122, 131] width 71 height 9
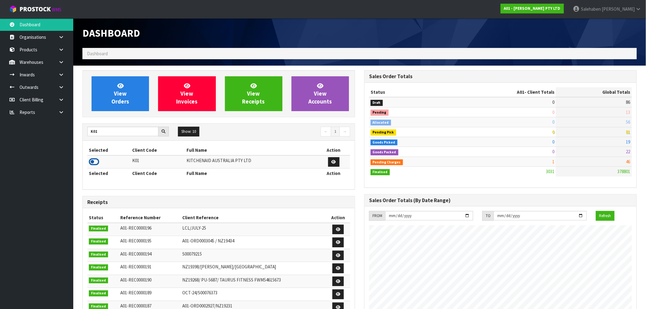
click at [96, 161] on icon at bounding box center [94, 161] width 10 height 9
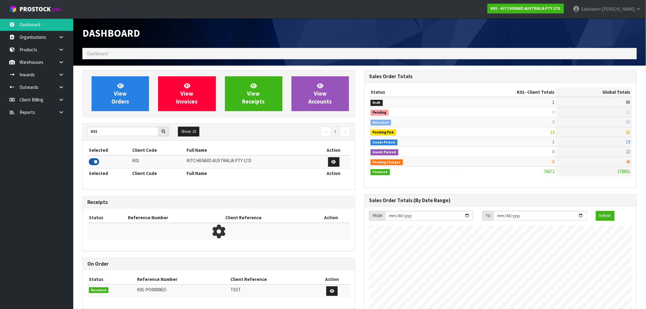
scroll to position [463, 282]
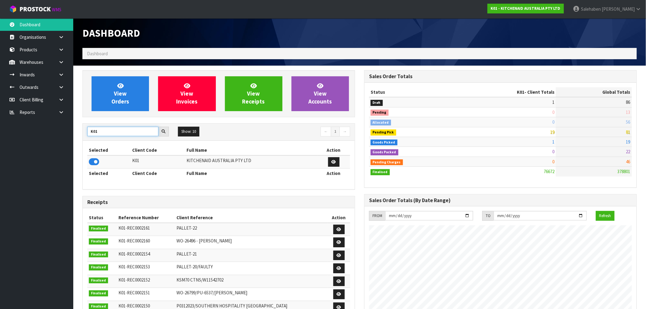
drag, startPoint x: 102, startPoint y: 133, endPoint x: 32, endPoint y: 142, distance: 70.2
click at [60, 137] on body "Toggle navigation ProStock WMS K01 - KITCHENAID AUSTRALIA PTY LTD [PERSON_NAME]…" at bounding box center [323, 154] width 646 height 309
click at [93, 161] on icon at bounding box center [94, 161] width 10 height 9
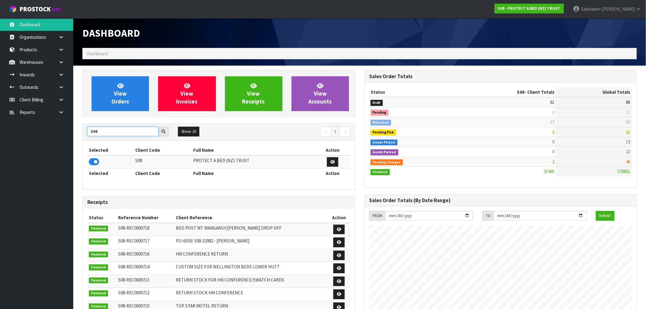
drag, startPoint x: 101, startPoint y: 134, endPoint x: 78, endPoint y: 132, distance: 22.4
click at [78, 132] on div "View Orders View Invoices View Receipts View Accounts S08 Show: 10 5 10 25 50 ←…" at bounding box center [219, 247] width 282 height 355
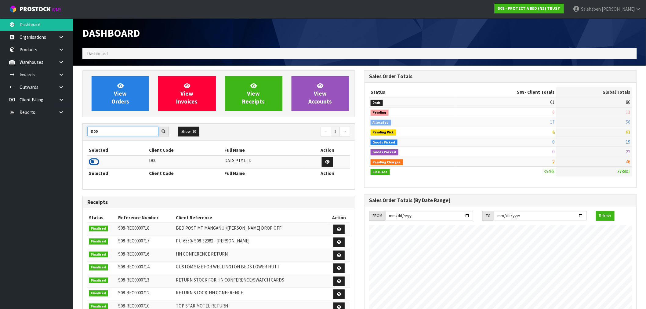
type input "D00"
click at [90, 164] on icon at bounding box center [94, 161] width 10 height 9
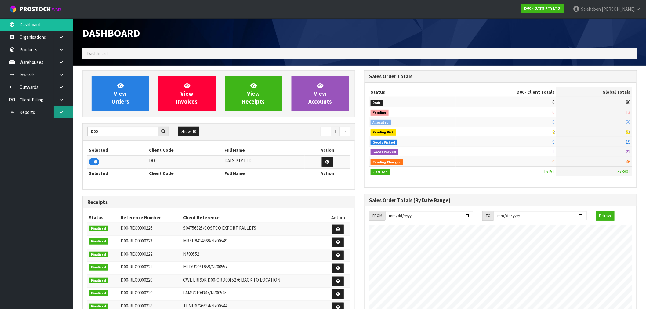
click at [61, 113] on icon at bounding box center [61, 112] width 6 height 5
click at [33, 140] on link "CWL" at bounding box center [36, 137] width 73 height 13
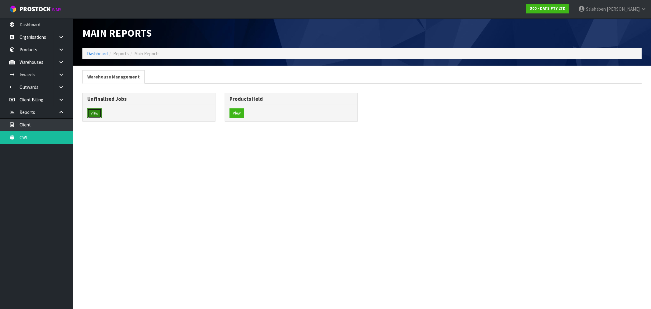
click at [95, 113] on button "View" at bounding box center [94, 113] width 14 height 10
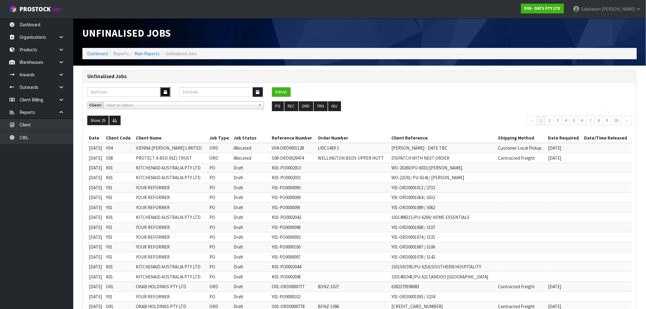
click at [165, 92] on icon "button" at bounding box center [165, 92] width 3 height 4
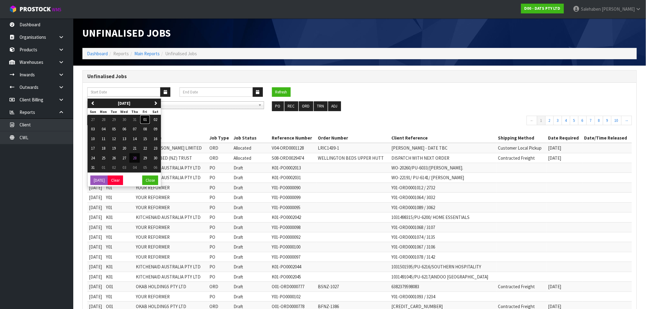
click at [145, 120] on span "01" at bounding box center [145, 119] width 4 height 5
type input "01/08/2025"
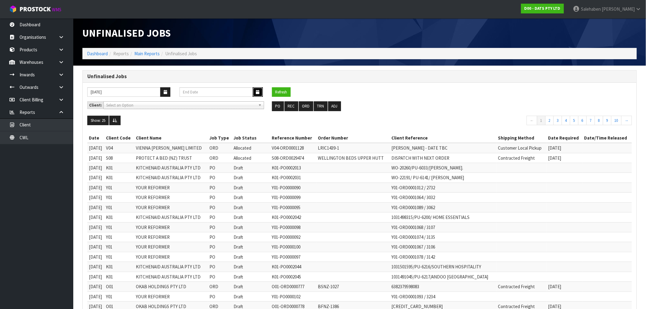
click at [255, 93] on button "button" at bounding box center [258, 91] width 10 height 9
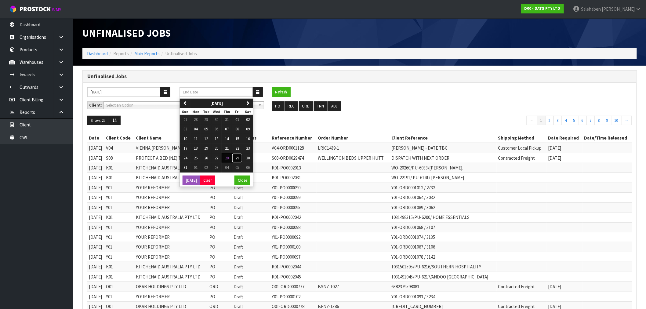
click at [239, 160] on span "29" at bounding box center [237, 157] width 4 height 5
type input "29/08/2025"
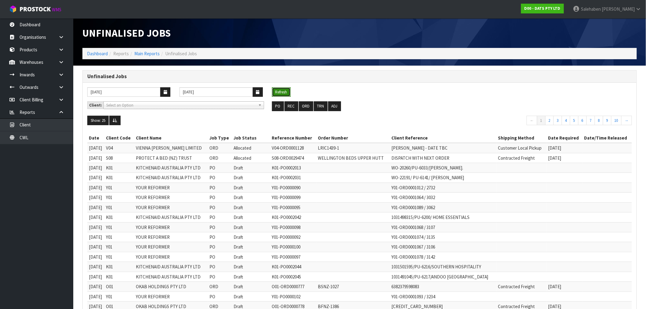
drag, startPoint x: 285, startPoint y: 88, endPoint x: 282, endPoint y: 90, distance: 3.5
click at [285, 88] on button "Refresh" at bounding box center [281, 92] width 19 height 10
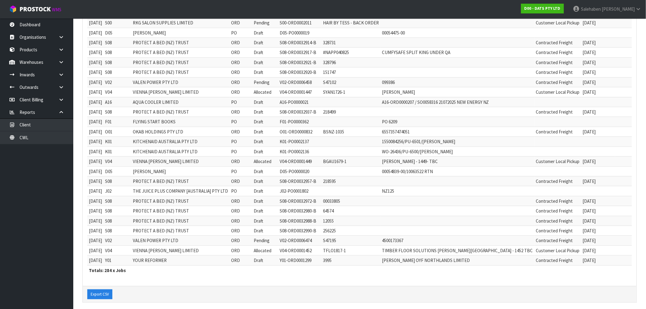
scroll to position [130, 0]
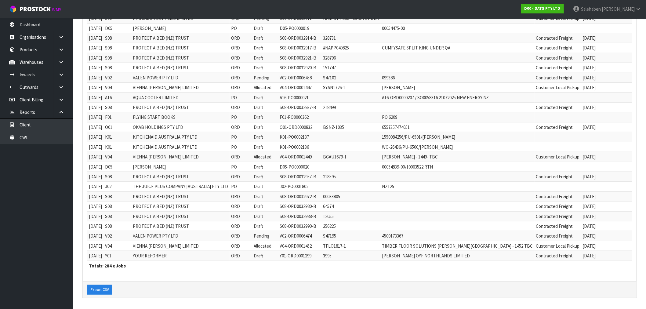
click at [99, 284] on div "Export CSV" at bounding box center [360, 290] width 554 height 16
click at [98, 289] on button "Export CSV" at bounding box center [99, 290] width 25 height 10
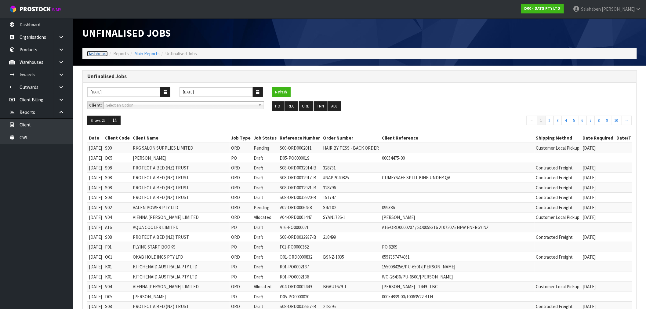
click at [97, 53] on link "Dashboard" at bounding box center [97, 54] width 21 height 6
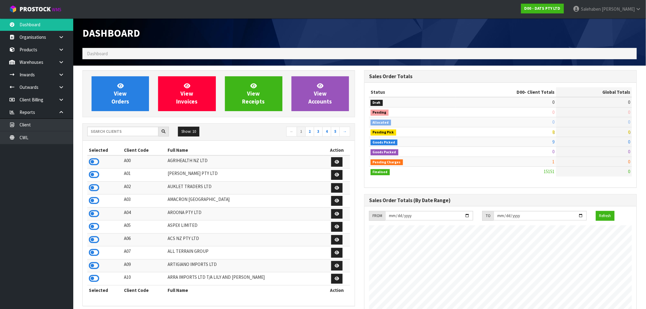
scroll to position [463, 282]
click at [120, 129] on input "text" at bounding box center [122, 131] width 71 height 9
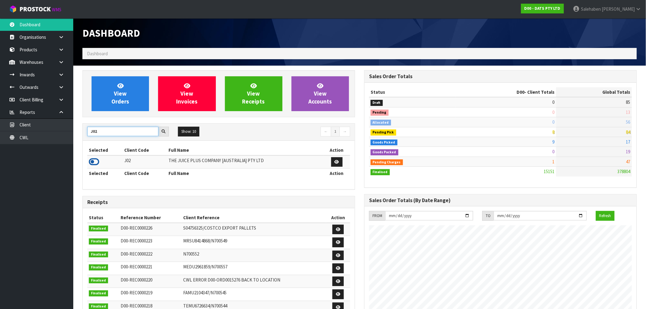
type input "J02"
click at [91, 162] on icon at bounding box center [94, 161] width 10 height 9
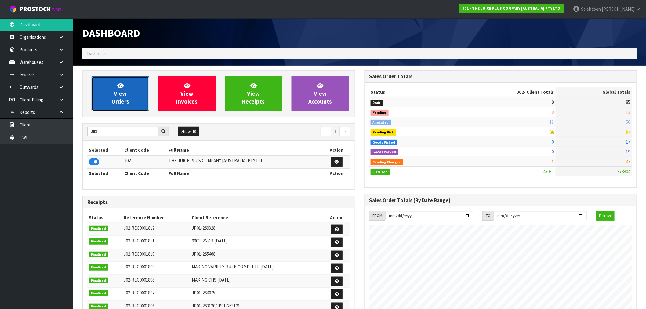
click at [107, 86] on link "View Orders" at bounding box center [120, 93] width 57 height 35
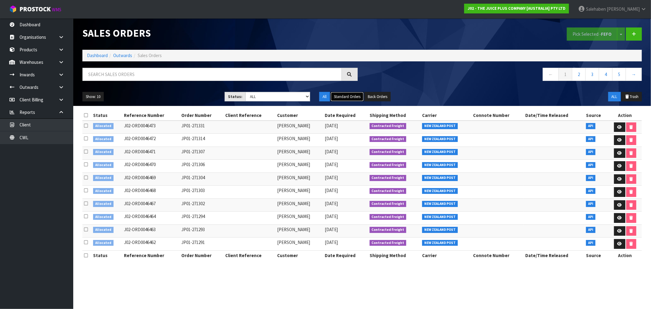
click at [346, 96] on button "Standard Orders" at bounding box center [347, 97] width 33 height 10
click at [346, 95] on button "Standard Orders" at bounding box center [347, 97] width 33 height 10
drag, startPoint x: 309, startPoint y: 97, endPoint x: 298, endPoint y: 101, distance: 11.8
click at [309, 97] on select "Draft Pending Allocated Pending Pick Goods Picked Goods Packed Pending Charges …" at bounding box center [278, 96] width 65 height 9
select select "string:3"
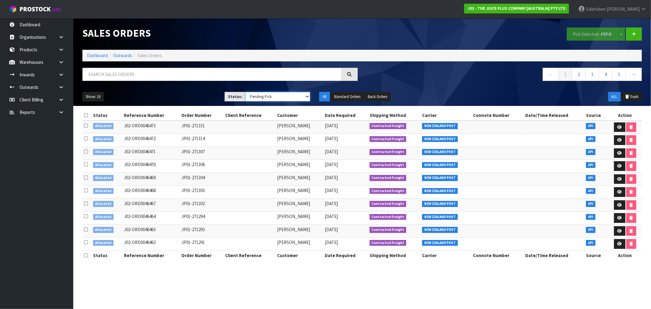
click at [246, 92] on select "Draft Pending Allocated Pending Pick Goods Picked Goods Packed Pending Charges …" at bounding box center [278, 96] width 65 height 9
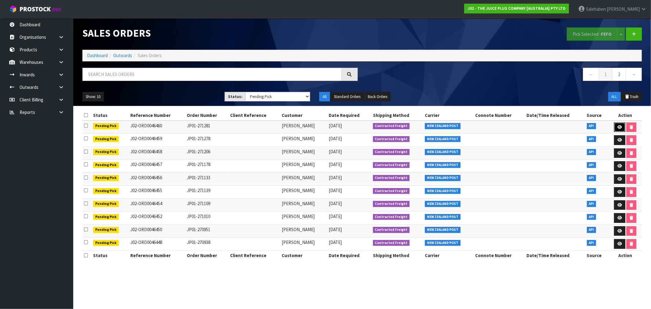
click at [621, 127] on icon at bounding box center [620, 127] width 5 height 4
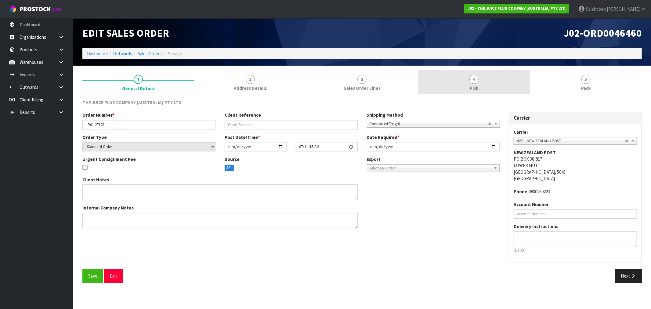
click at [474, 86] on span "Pick" at bounding box center [474, 88] width 9 height 6
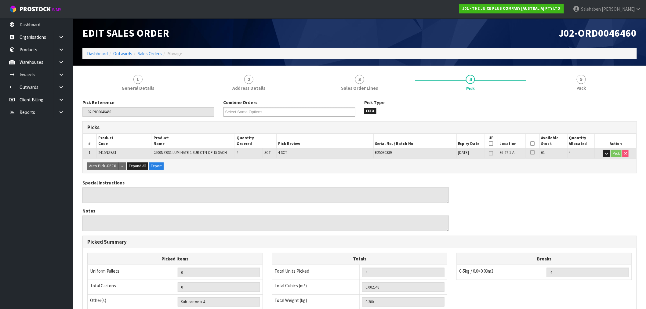
click at [534, 144] on icon at bounding box center [533, 144] width 4 height 0
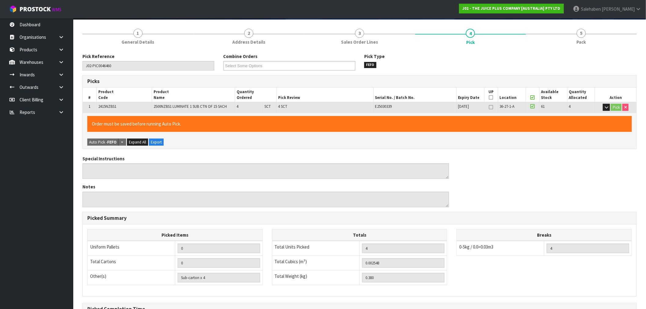
scroll to position [117, 0]
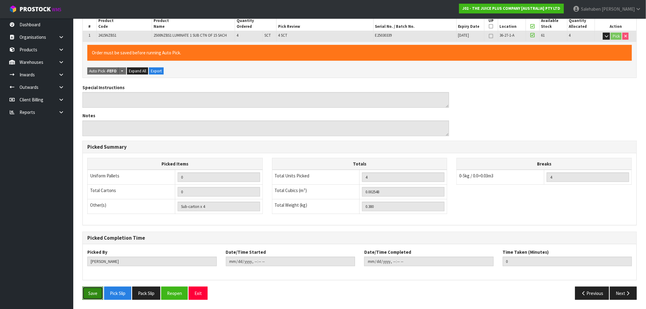
click at [98, 291] on button "Save" at bounding box center [92, 293] width 21 height 13
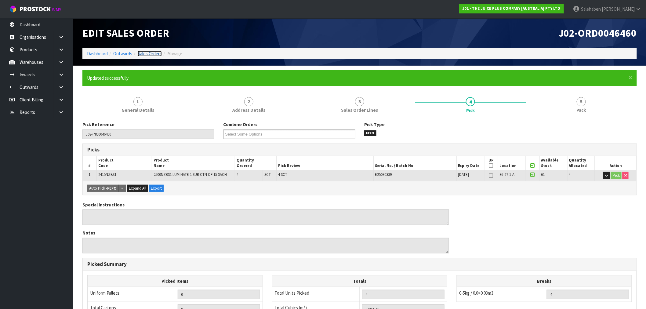
click at [148, 53] on link "Sales Orders" at bounding box center [150, 54] width 24 height 6
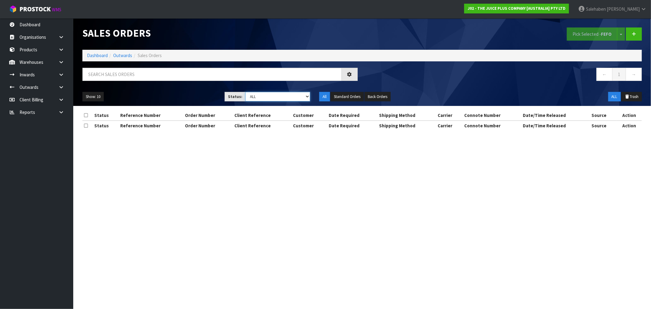
click at [275, 96] on select "Draft Pending Allocated Pending Pick Goods Picked Goods Packed Pending Charges …" at bounding box center [278, 96] width 65 height 9
select select "string:3"
click at [246, 92] on select "Draft Pending Allocated Pending Pick Goods Picked Goods Packed Pending Charges …" at bounding box center [278, 96] width 65 height 9
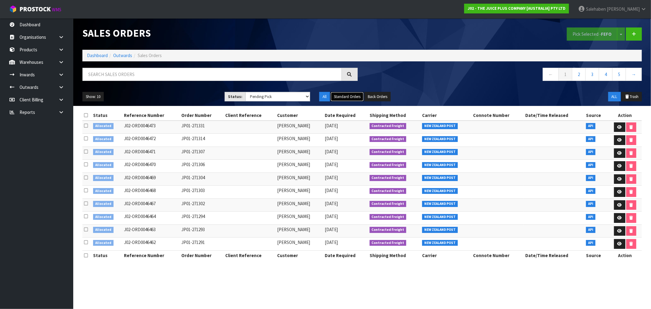
click at [341, 96] on button "Standard Orders" at bounding box center [347, 97] width 33 height 10
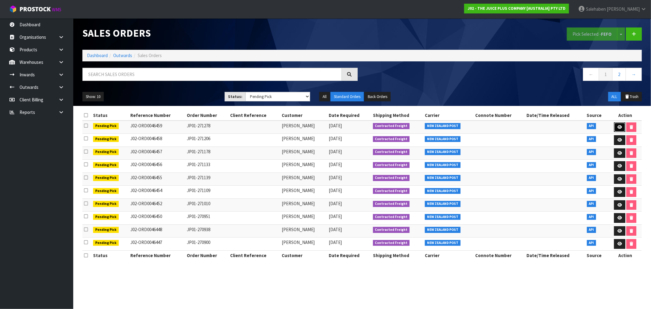
click at [619, 124] on link at bounding box center [619, 127] width 11 height 10
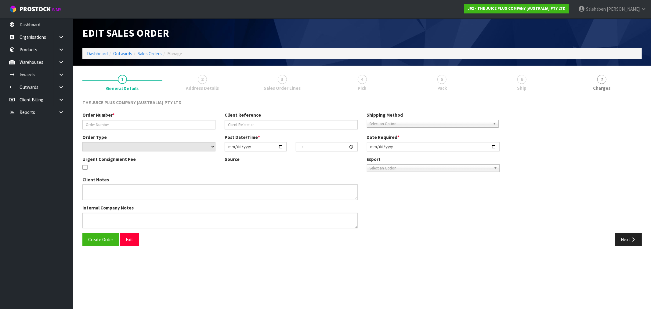
type input "JP01-271278"
select select "number:0"
type input "[DATE]"
type input "04:34:50.000"
type input "[DATE]"
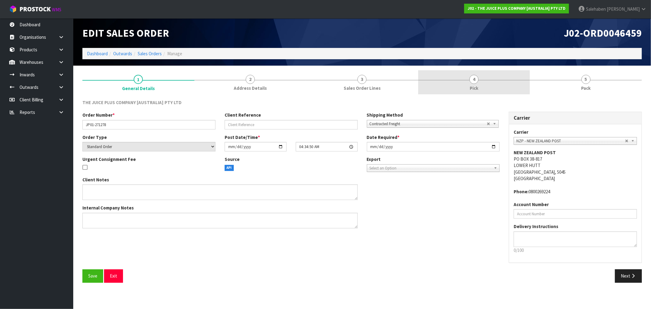
click at [473, 82] on span "4" at bounding box center [474, 79] width 9 height 9
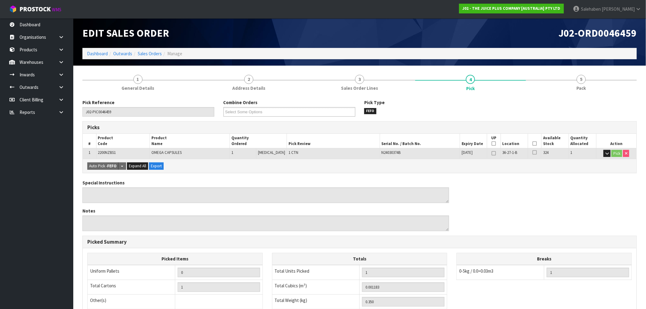
click at [533, 144] on icon at bounding box center [535, 144] width 4 height 0
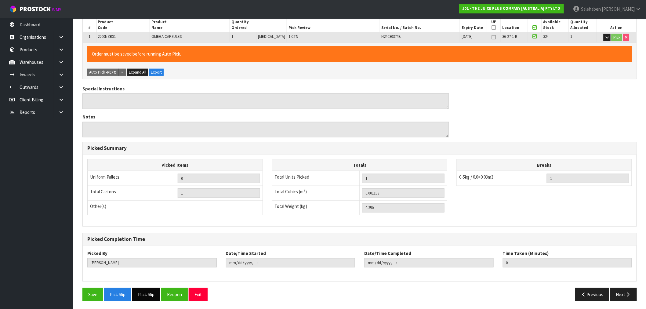
scroll to position [117, 0]
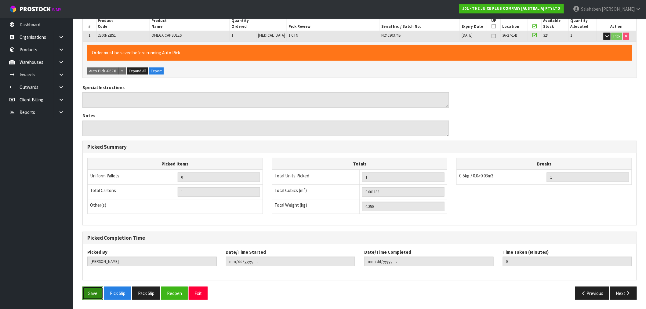
click at [94, 294] on button "Save" at bounding box center [92, 293] width 21 height 13
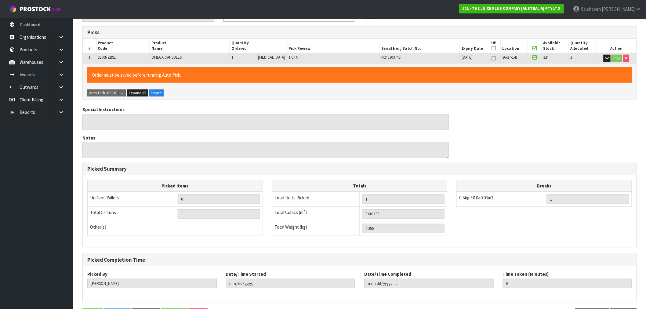
scroll to position [0, 0]
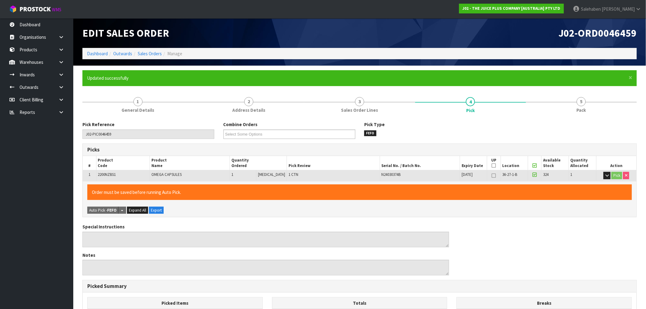
type input "[PERSON_NAME]"
type input "[DATE]T15:57:11"
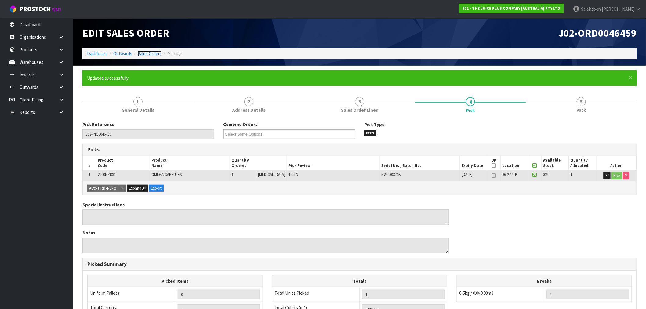
click at [148, 53] on link "Sales Orders" at bounding box center [150, 54] width 24 height 6
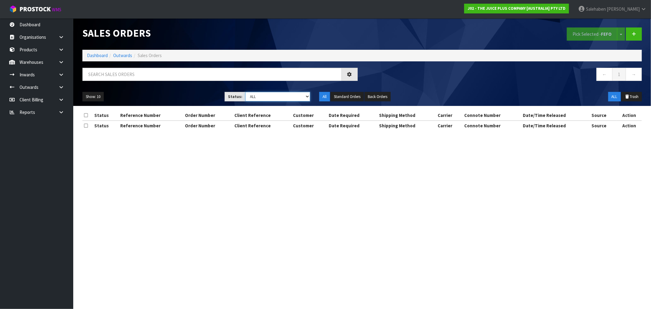
click at [265, 95] on select "Draft Pending Allocated Pending Pick Goods Picked Goods Packed Pending Charges …" at bounding box center [278, 96] width 65 height 9
select select "string:3"
click at [246, 92] on select "Draft Pending Allocated Pending Pick Goods Picked Goods Packed Pending Charges …" at bounding box center [278, 96] width 65 height 9
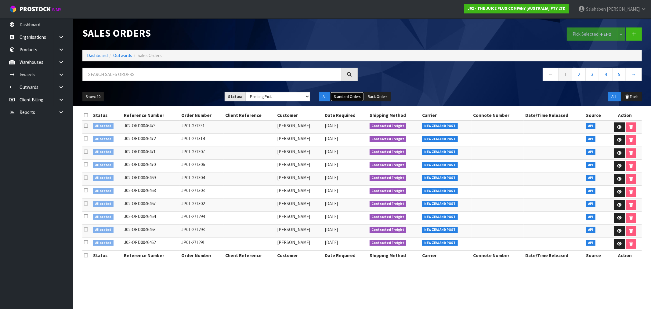
click at [342, 98] on button "Standard Orders" at bounding box center [347, 97] width 33 height 10
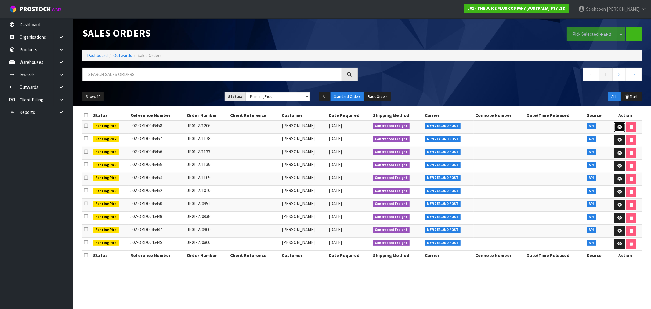
click at [621, 126] on icon at bounding box center [620, 127] width 5 height 4
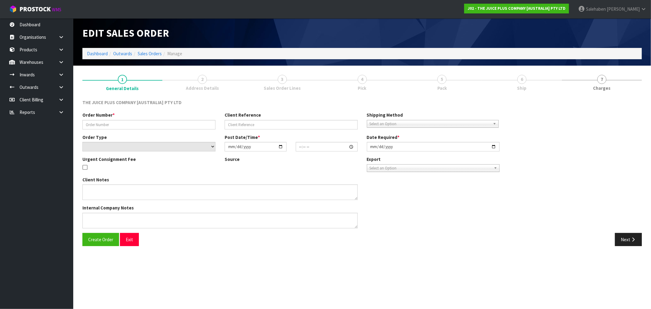
type input "JP01-271206"
select select "number:0"
type input "[DATE]"
type input "03:10:24.000"
type input "[DATE]"
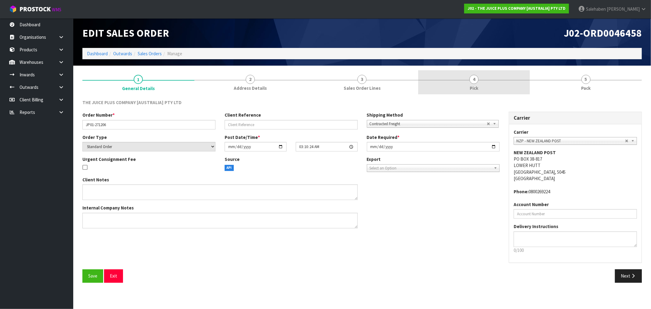
click at [472, 82] on span "4" at bounding box center [474, 79] width 9 height 9
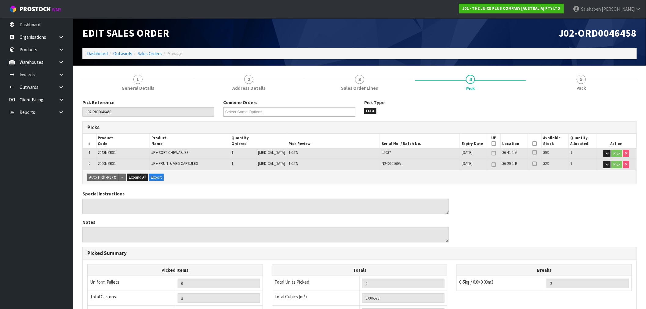
click at [533, 144] on icon at bounding box center [535, 144] width 4 height 0
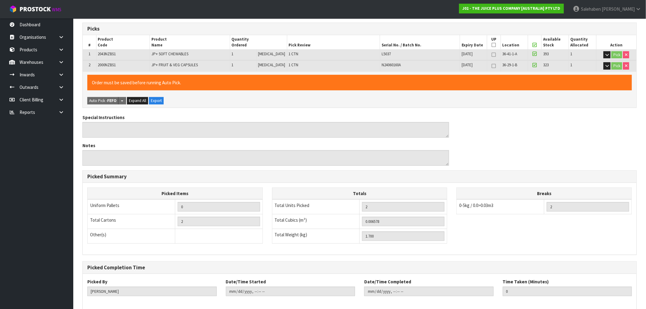
scroll to position [128, 0]
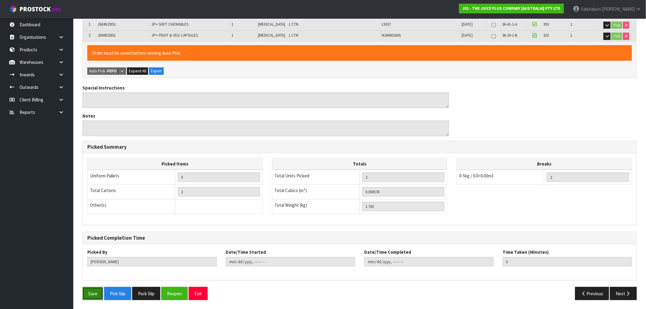
click at [92, 292] on button "Save" at bounding box center [92, 293] width 21 height 13
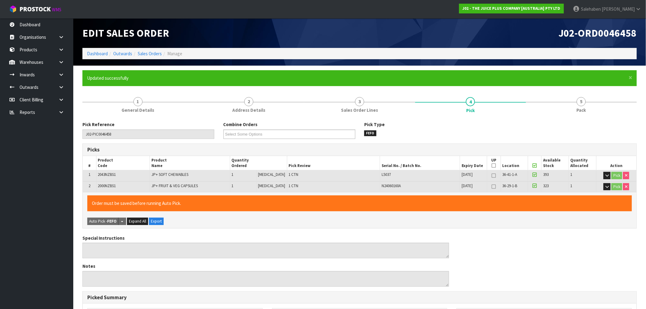
type input "[PERSON_NAME]"
type input "[DATE]T15:57:26"
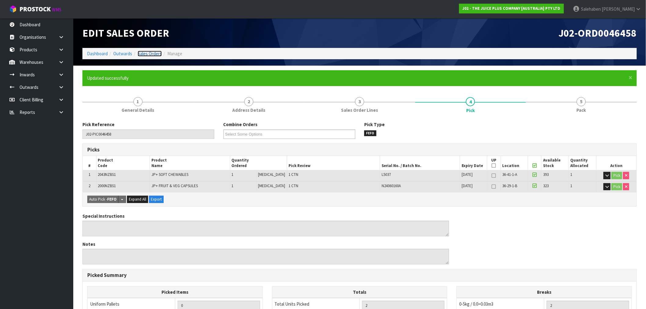
click at [153, 52] on link "Sales Orders" at bounding box center [150, 54] width 24 height 6
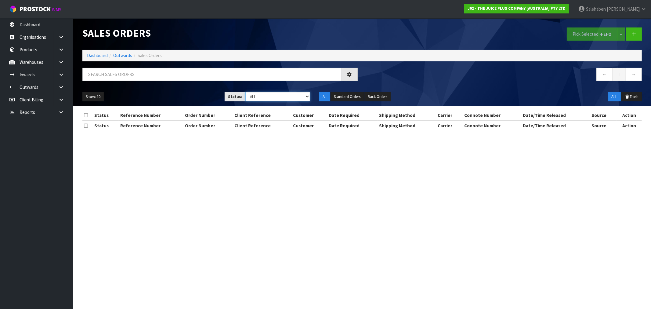
click at [279, 99] on select "Draft Pending Allocated Pending Pick Goods Picked Goods Packed Pending Charges …" at bounding box center [278, 96] width 65 height 9
select select "string:3"
click at [246, 92] on select "Draft Pending Allocated Pending Pick Goods Picked Goods Packed Pending Charges …" at bounding box center [278, 96] width 65 height 9
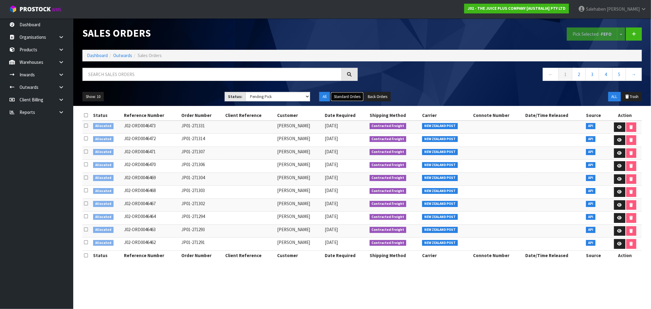
click at [345, 98] on button "Standard Orders" at bounding box center [347, 97] width 33 height 10
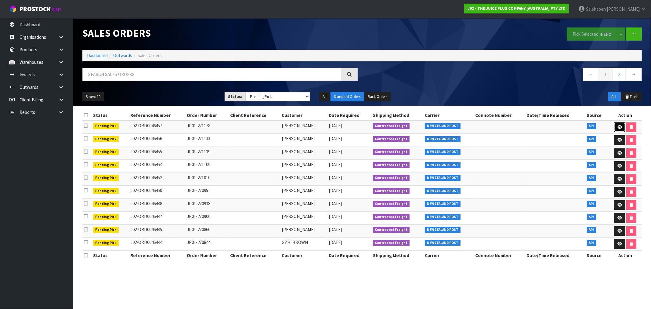
click at [618, 127] on icon at bounding box center [620, 127] width 5 height 4
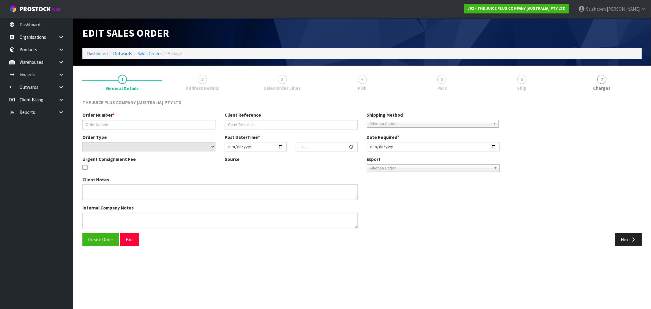
type input "JP01-271178"
select select "number:0"
type input "2025-08-28"
type input "03:09:40.000"
type input "2025-08-28"
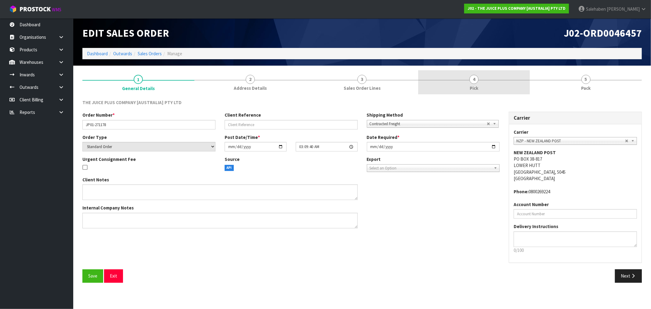
click at [469, 83] on link "4 Pick" at bounding box center [474, 82] width 112 height 24
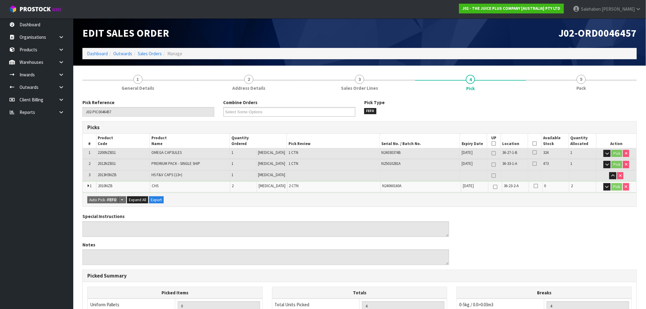
click at [533, 144] on icon at bounding box center [535, 144] width 4 height 0
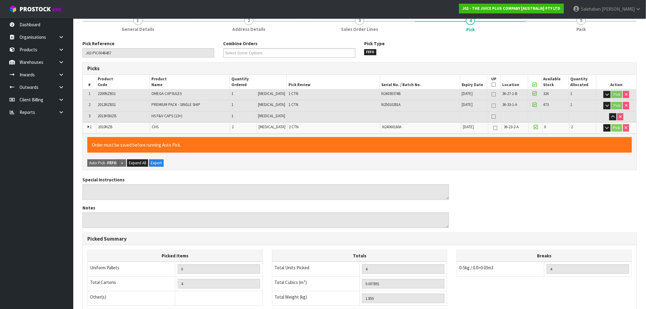
scroll to position [151, 0]
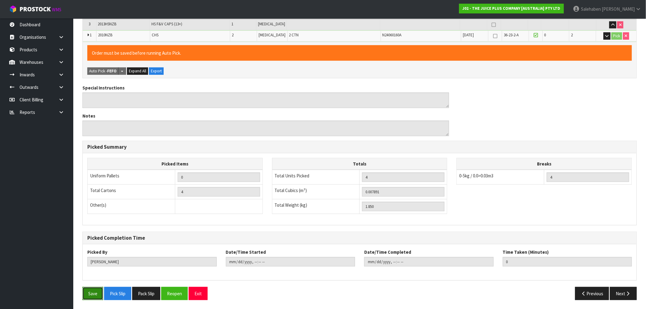
click at [88, 293] on button "Save" at bounding box center [92, 293] width 21 height 13
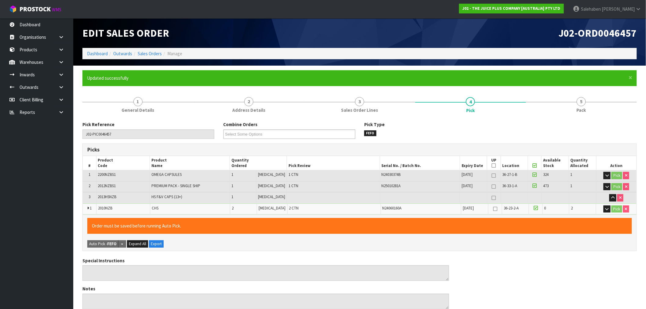
type input "Salehaben Patel"
type input "2025-08-28T15:57:41"
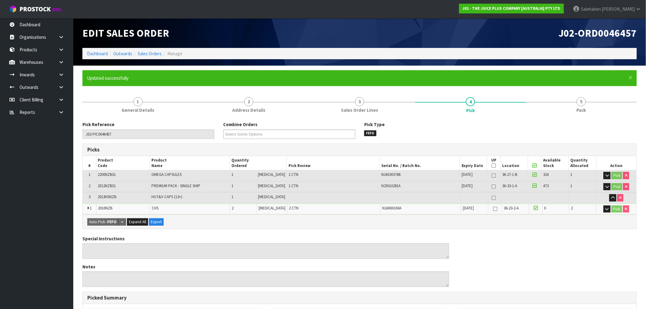
drag, startPoint x: 148, startPoint y: 50, endPoint x: 154, endPoint y: 46, distance: 7.5
click at [148, 50] on li "Sales Orders" at bounding box center [147, 53] width 30 height 6
click at [152, 54] on link "Sales Orders" at bounding box center [150, 54] width 24 height 6
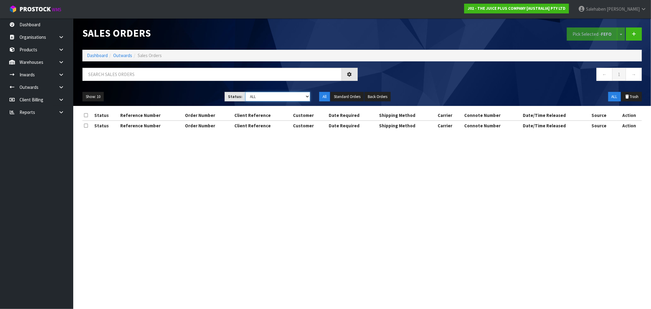
click at [267, 99] on select "Draft Pending Allocated Pending Pick Goods Picked Goods Packed Pending Charges …" at bounding box center [278, 96] width 65 height 9
select select "string:3"
click at [246, 92] on select "Draft Pending Allocated Pending Pick Goods Picked Goods Packed Pending Charges …" at bounding box center [278, 96] width 65 height 9
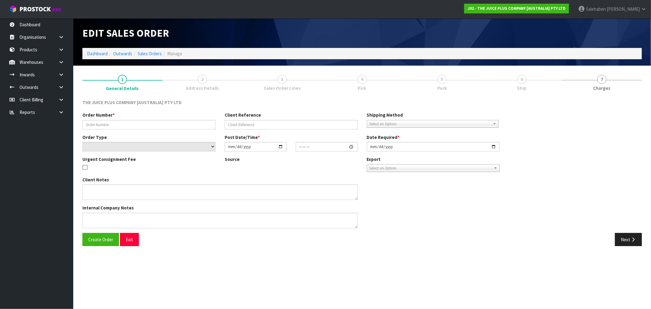
type input "JP01-271331"
select select "number:0"
type input "2025-08-28"
type input "15:38:41.000"
type input "2025-08-28"
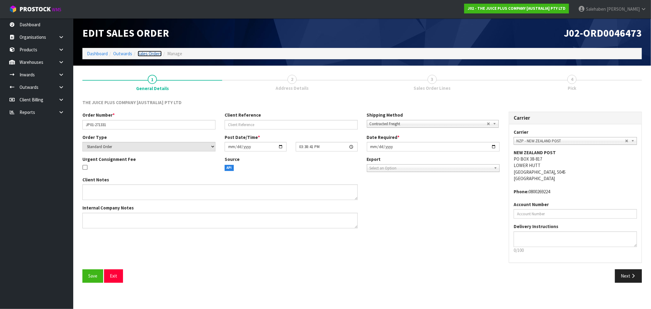
click at [153, 55] on link "Sales Orders" at bounding box center [150, 54] width 24 height 6
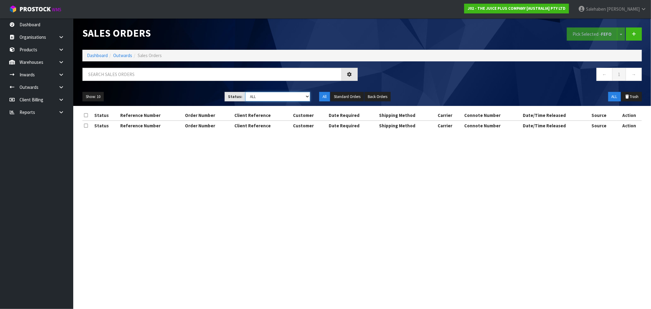
drag, startPoint x: 307, startPoint y: 94, endPoint x: 302, endPoint y: 98, distance: 6.7
click at [307, 94] on select "Draft Pending Allocated Pending Pick Goods Picked Goods Packed Pending Charges …" at bounding box center [278, 96] width 65 height 9
select select "string:3"
click at [246, 92] on select "Draft Pending Allocated Pending Pick Goods Picked Goods Packed Pending Charges …" at bounding box center [278, 96] width 65 height 9
click at [345, 97] on button "Standard Orders" at bounding box center [347, 97] width 33 height 10
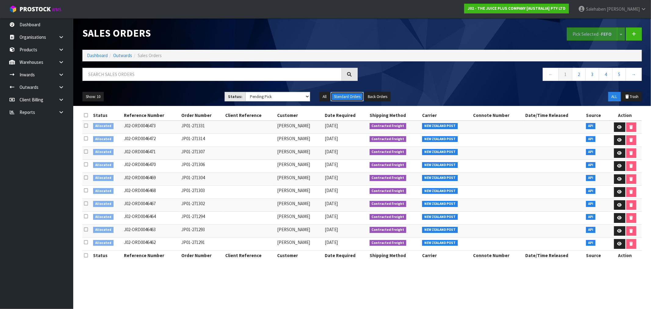
click at [351, 96] on button "Standard Orders" at bounding box center [347, 97] width 33 height 10
click at [94, 97] on button "Show: 10" at bounding box center [92, 97] width 21 height 10
click at [90, 136] on link "50" at bounding box center [107, 133] width 48 height 8
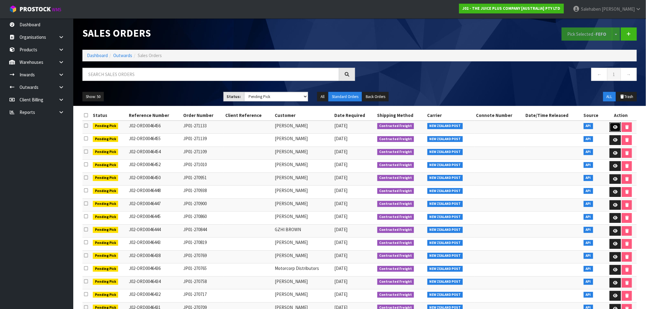
click at [613, 127] on icon at bounding box center [615, 127] width 5 height 4
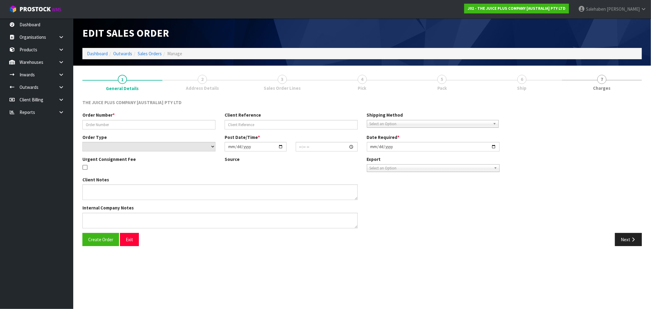
type input "JP01-271133"
select select "number:0"
type input "2025-08-28"
type input "03:08:46.000"
type input "2025-08-28"
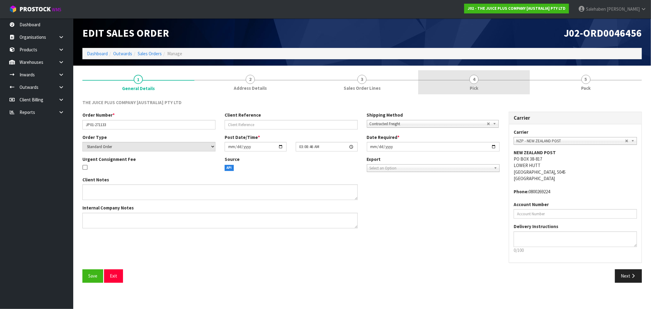
click at [474, 89] on span "Pick" at bounding box center [474, 88] width 9 height 6
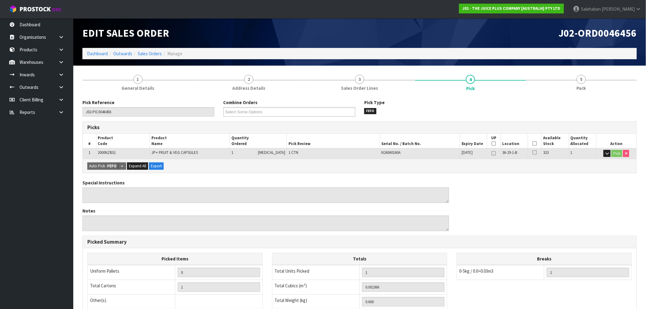
click at [535, 144] on icon at bounding box center [535, 144] width 4 height 0
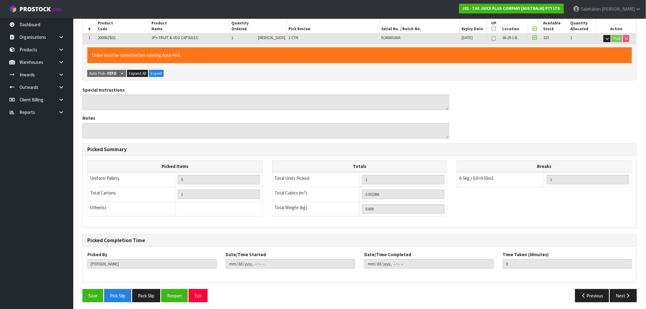
scroll to position [117, 0]
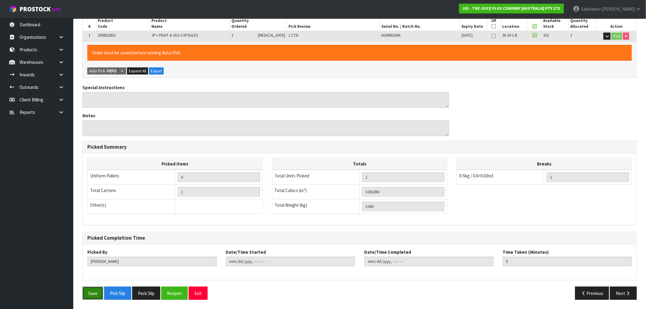
click at [89, 291] on button "Save" at bounding box center [92, 293] width 21 height 13
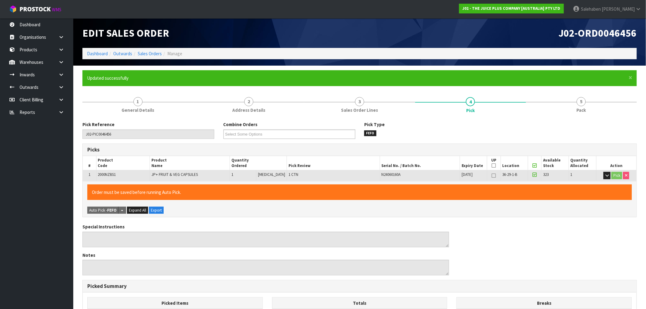
type input "Salehaben Patel"
type input "2025-08-28T15:58:08"
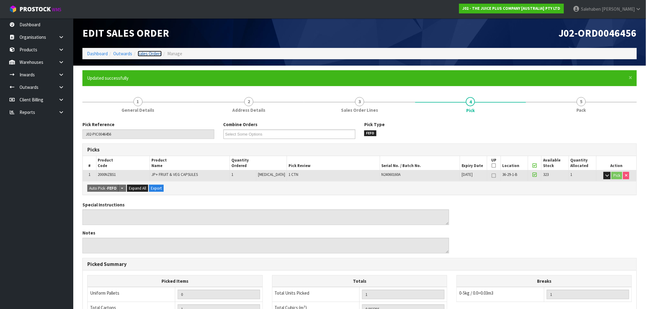
click at [153, 54] on link "Sales Orders" at bounding box center [150, 54] width 24 height 6
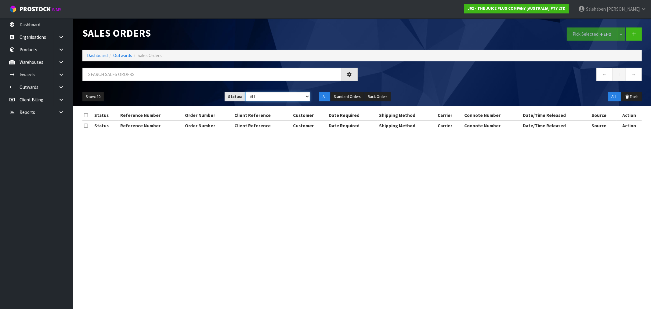
click at [254, 99] on select "Draft Pending Allocated Pending Pick Goods Picked Goods Packed Pending Charges …" at bounding box center [278, 96] width 65 height 9
select select "string:3"
click at [246, 92] on select "Draft Pending Allocated Pending Pick Goods Picked Goods Packed Pending Charges …" at bounding box center [278, 96] width 65 height 9
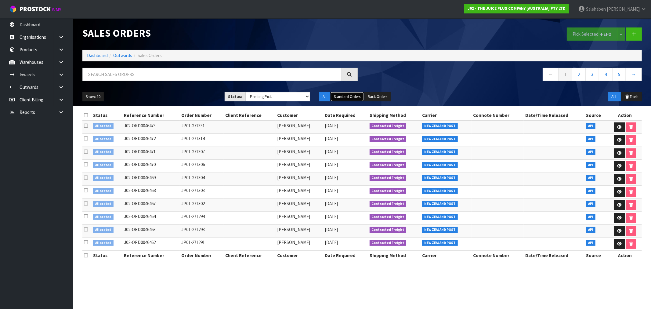
click at [346, 94] on button "Standard Orders" at bounding box center [347, 97] width 33 height 10
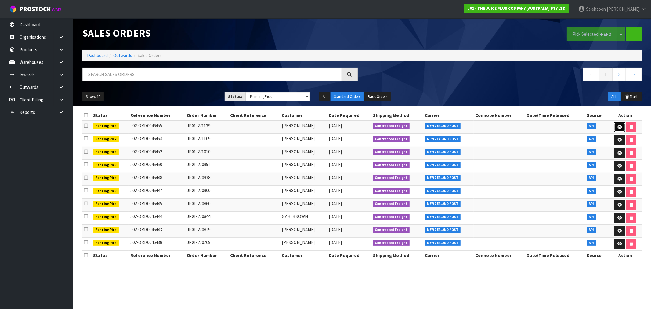
click at [619, 125] on icon at bounding box center [620, 127] width 5 height 4
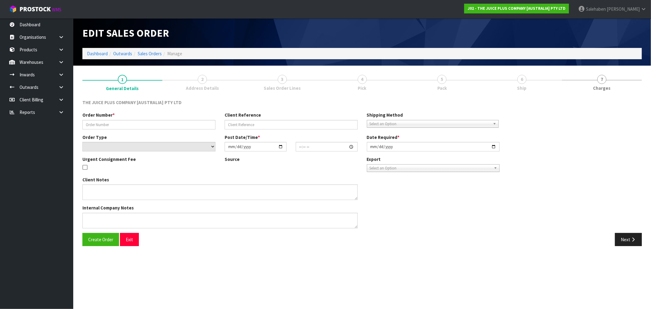
type input "JP01-271139"
select select "number:0"
type input "2025-08-28"
type input "03:08:36.000"
type input "2025-08-28"
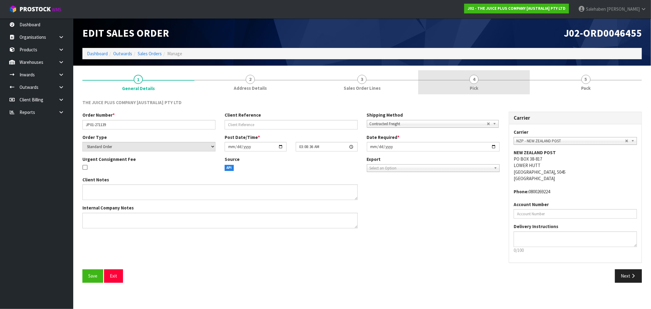
click at [476, 83] on span "4" at bounding box center [474, 79] width 9 height 9
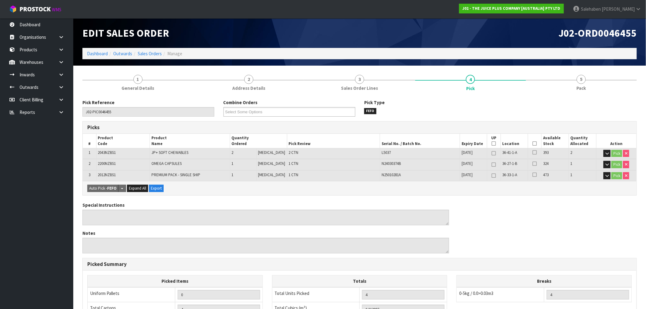
click at [533, 144] on icon at bounding box center [535, 144] width 4 height 0
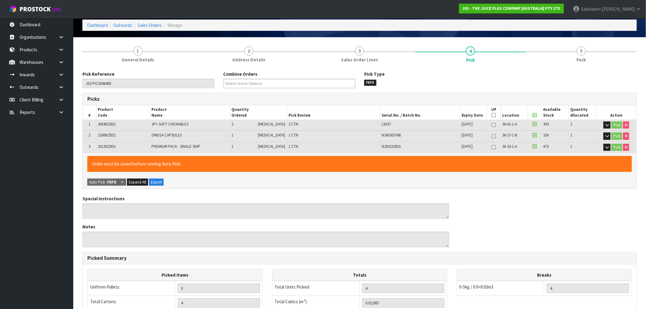
scroll to position [139, 0]
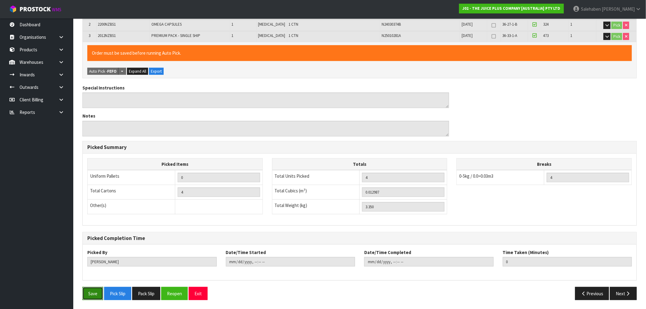
click at [95, 293] on button "Save" at bounding box center [92, 293] width 21 height 13
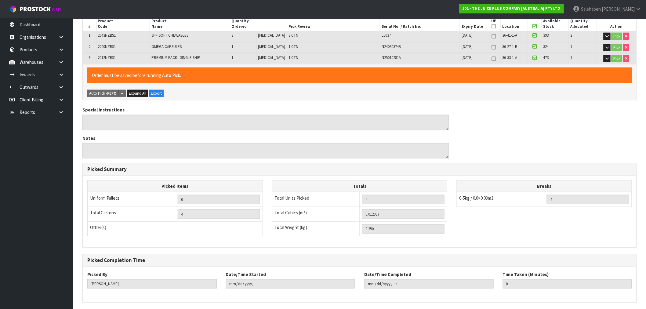
scroll to position [0, 0]
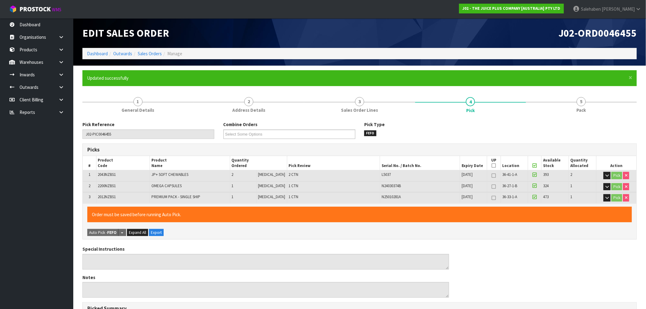
type input "Salehaben Patel"
type input "2025-08-28T15:58:21"
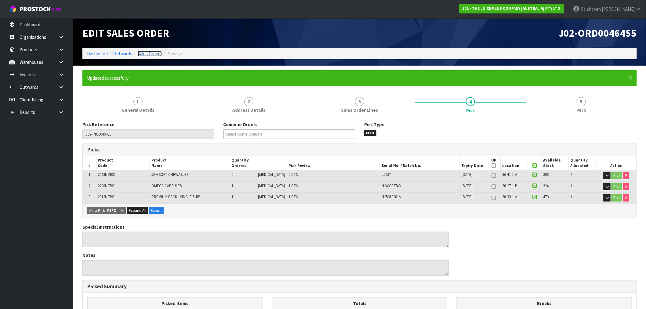
click at [150, 54] on link "Sales Orders" at bounding box center [150, 54] width 24 height 6
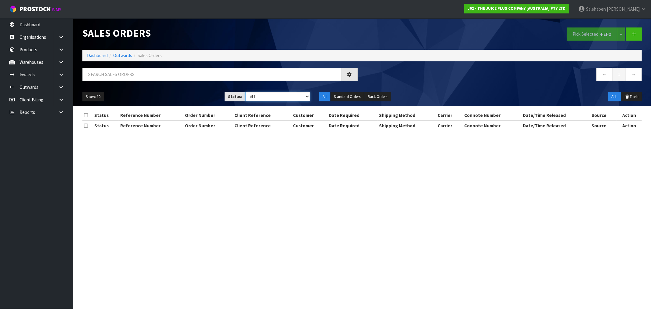
click at [283, 97] on select "Draft Pending Allocated Pending Pick Goods Picked Goods Packed Pending Charges …" at bounding box center [278, 96] width 65 height 9
select select "string:3"
click at [246, 92] on select "Draft Pending Allocated Pending Pick Goods Picked Goods Packed Pending Charges …" at bounding box center [278, 96] width 65 height 9
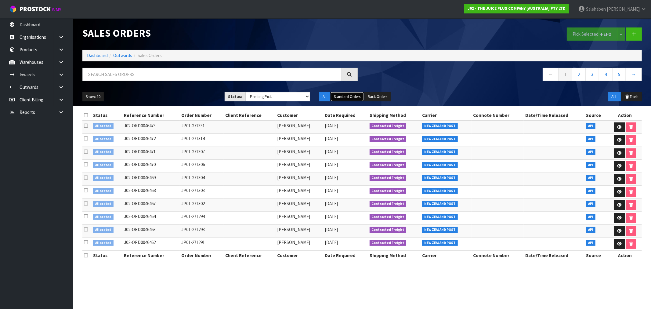
click at [348, 97] on button "Standard Orders" at bounding box center [347, 97] width 33 height 10
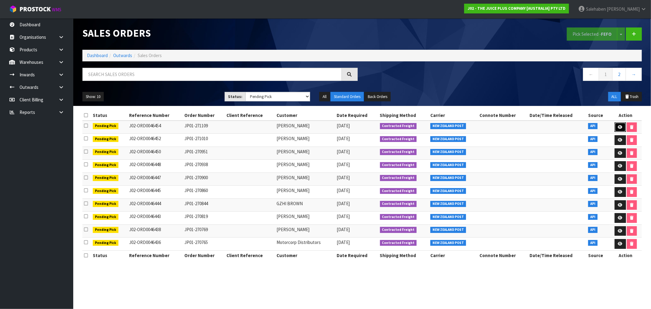
click at [618, 126] on icon at bounding box center [620, 127] width 5 height 4
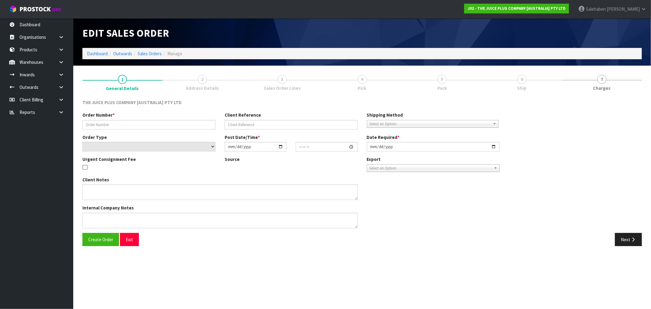
type input "JP01-271109"
select select "number:0"
type input "2025-08-28"
type input "03:07:39.000"
type input "2025-08-28"
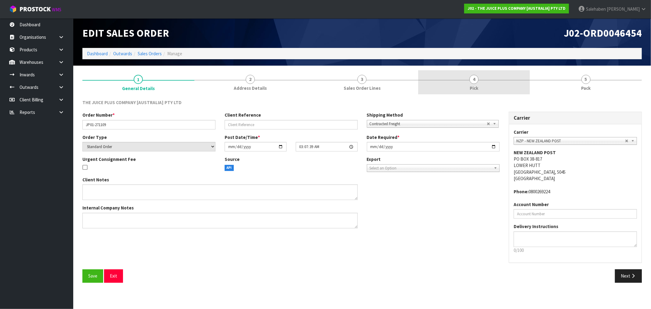
click at [475, 84] on link "4 Pick" at bounding box center [474, 82] width 112 height 24
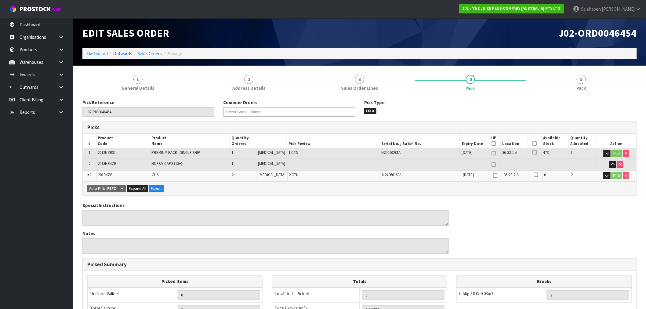
click at [534, 144] on icon at bounding box center [535, 144] width 4 height 0
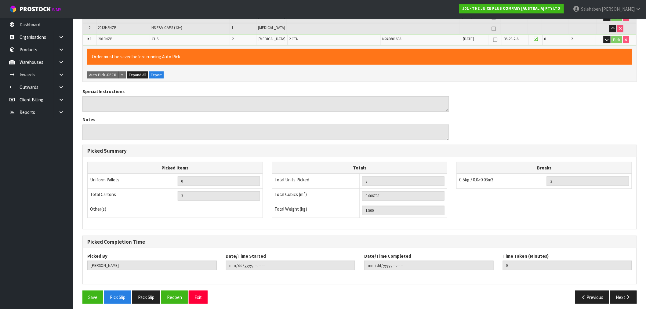
scroll to position [140, 0]
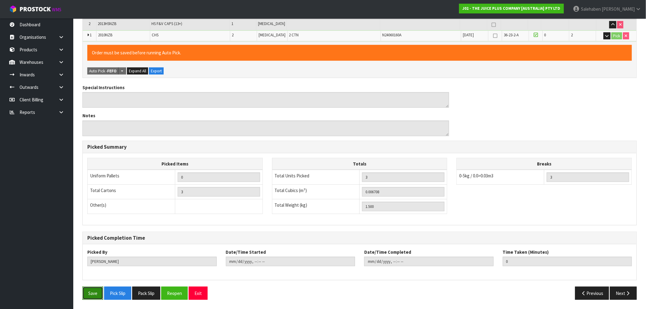
drag, startPoint x: 88, startPoint y: 290, endPoint x: 91, endPoint y: 286, distance: 4.6
click at [88, 289] on button "Save" at bounding box center [92, 293] width 21 height 13
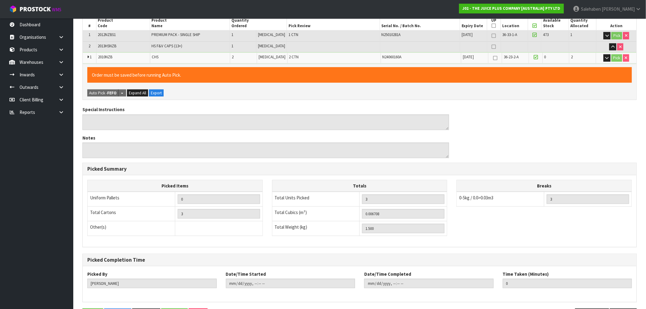
scroll to position [0, 0]
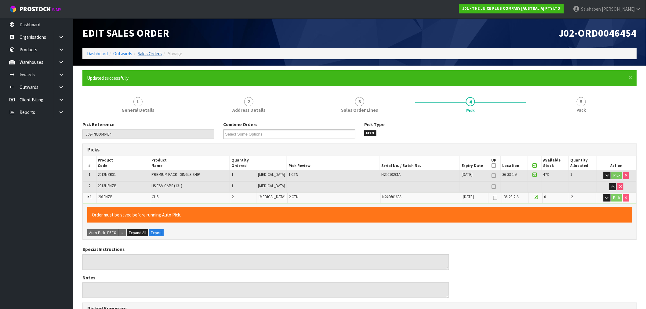
type input "Salehaben Patel"
type input "2025-08-28T15:58:40"
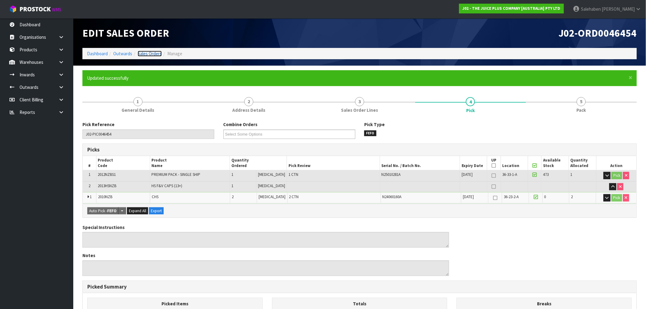
click at [151, 51] on link "Sales Orders" at bounding box center [150, 54] width 24 height 6
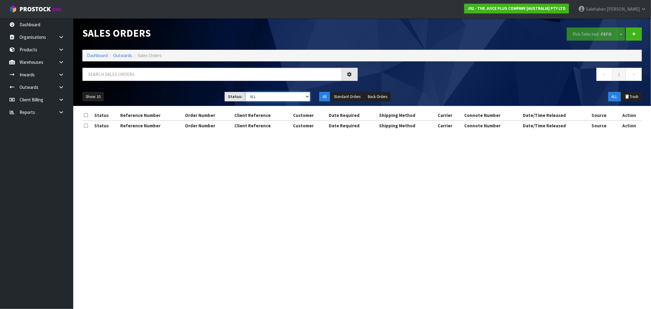
click at [261, 97] on select "Draft Pending Allocated Pending Pick Goods Picked Goods Packed Pending Charges …" at bounding box center [278, 96] width 65 height 9
click at [246, 92] on select "Draft Pending Allocated Pending Pick Goods Picked Goods Packed Pending Charges …" at bounding box center [278, 96] width 65 height 9
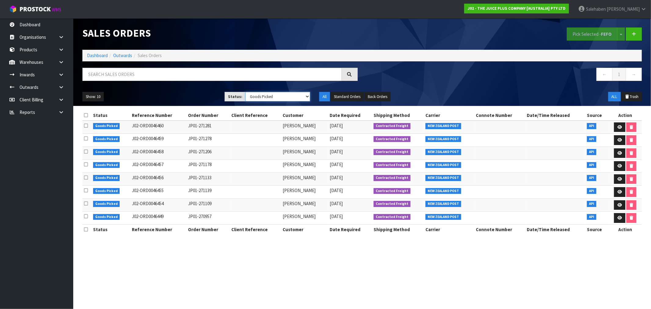
drag, startPoint x: 274, startPoint y: 97, endPoint x: 276, endPoint y: 101, distance: 4.5
click at [274, 97] on select "Draft Pending Allocated Pending Pick Goods Picked Goods Packed Pending Charges …" at bounding box center [278, 96] width 65 height 9
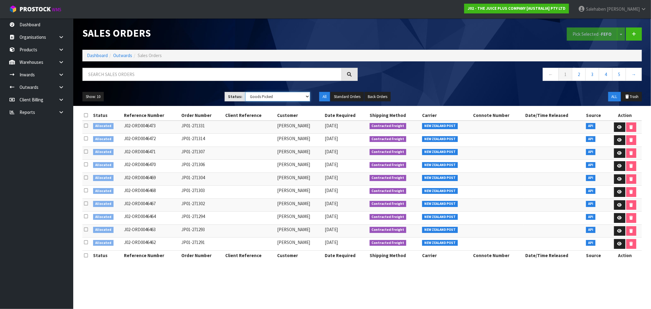
select select "string:3"
click at [246, 92] on select "Draft Pending Allocated Pending Pick Goods Picked Goods Packed Pending Charges …" at bounding box center [278, 96] width 65 height 9
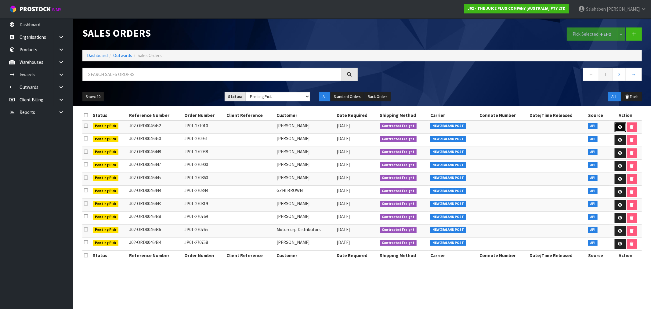
click at [619, 127] on icon at bounding box center [620, 127] width 5 height 4
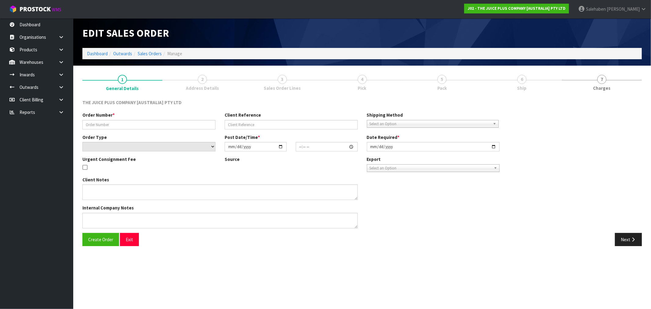
type input "JP01-271010"
select select "number:0"
type input "2025-08-28"
type input "03:05:57.000"
type input "2025-08-28"
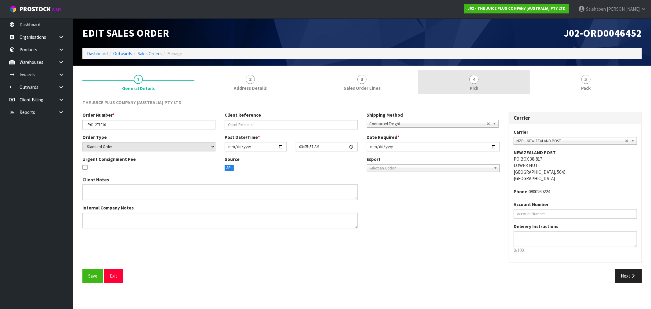
click at [478, 87] on span "Pick" at bounding box center [474, 88] width 9 height 6
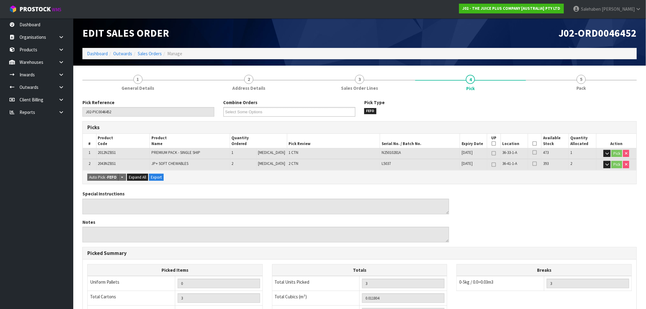
click at [533, 144] on icon at bounding box center [535, 144] width 4 height 0
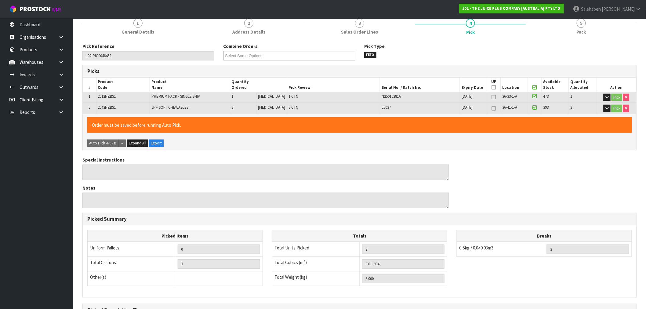
scroll to position [128, 0]
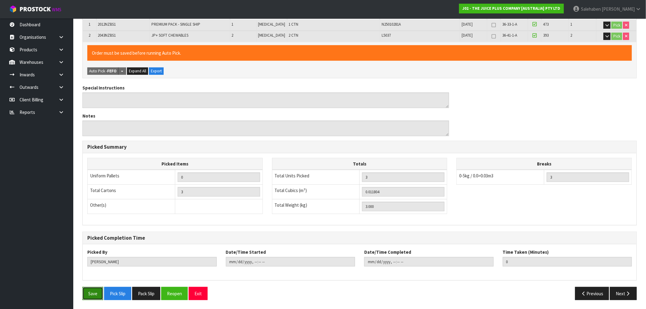
click at [90, 291] on button "Save" at bounding box center [92, 293] width 21 height 13
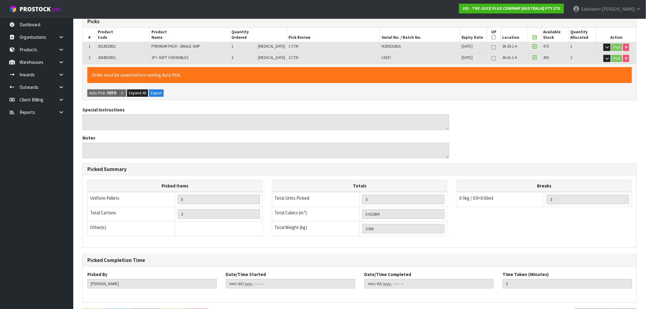
scroll to position [0, 0]
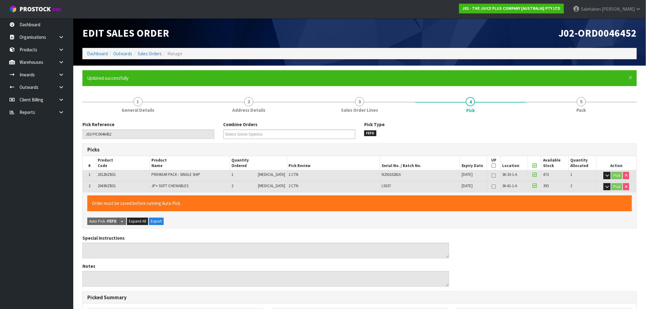
type input "Salehaben Patel"
type input "2025-08-28T15:58:51"
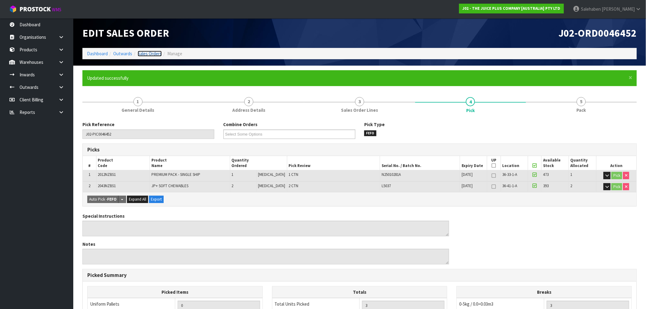
click at [141, 52] on link "Sales Orders" at bounding box center [150, 54] width 24 height 6
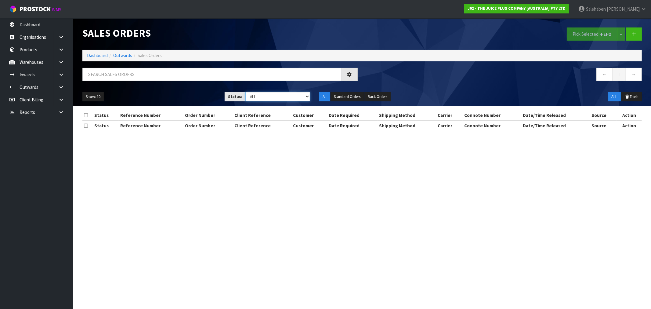
click at [280, 95] on select "Draft Pending Allocated Pending Pick Goods Picked Goods Packed Pending Charges …" at bounding box center [278, 96] width 65 height 9
select select "string:3"
click at [246, 92] on select "Draft Pending Allocated Pending Pick Goods Picked Goods Packed Pending Charges …" at bounding box center [278, 96] width 65 height 9
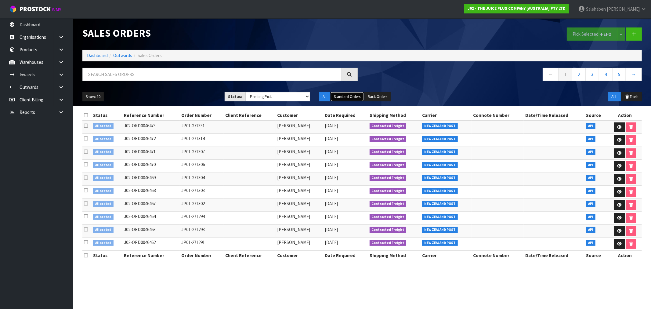
click at [345, 96] on button "Standard Orders" at bounding box center [347, 97] width 33 height 10
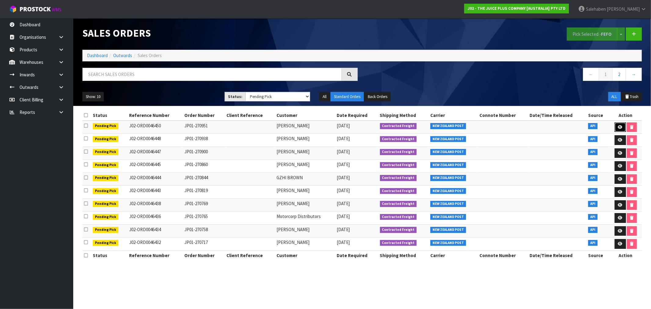
click at [618, 129] on link at bounding box center [620, 127] width 11 height 10
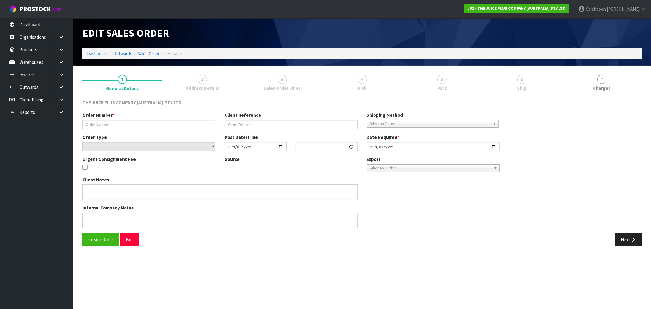
type input "JP01-270951"
select select "number:0"
type input "2025-08-28"
type input "03:04:48.000"
type input "2025-08-28"
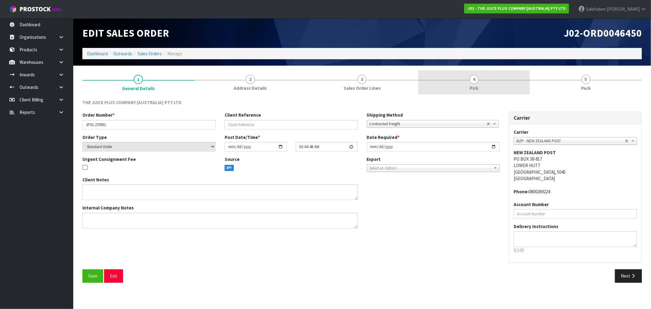
click at [471, 87] on span "Pick" at bounding box center [474, 88] width 9 height 6
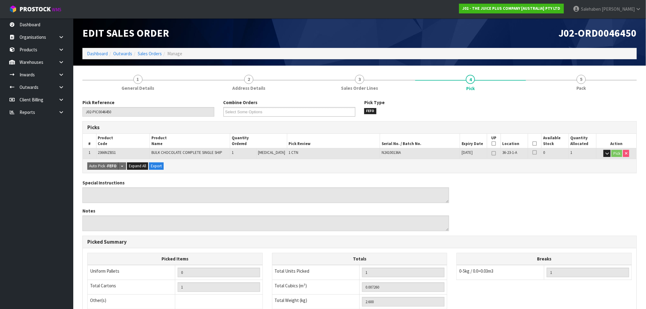
click at [533, 144] on icon at bounding box center [535, 144] width 4 height 0
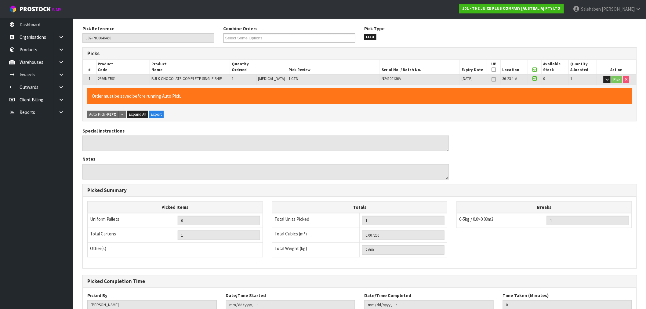
scroll to position [117, 0]
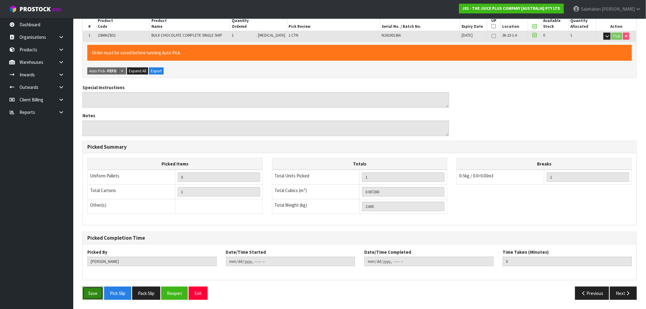
click at [93, 291] on button "Save" at bounding box center [92, 293] width 21 height 13
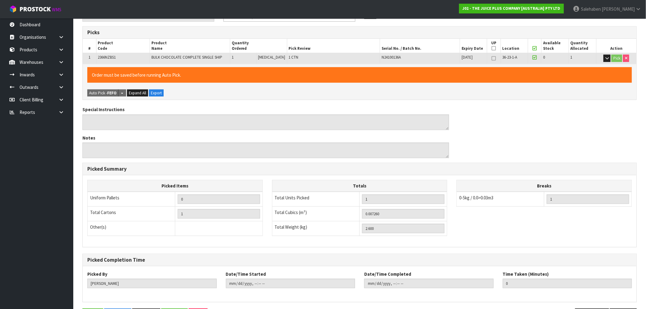
scroll to position [0, 0]
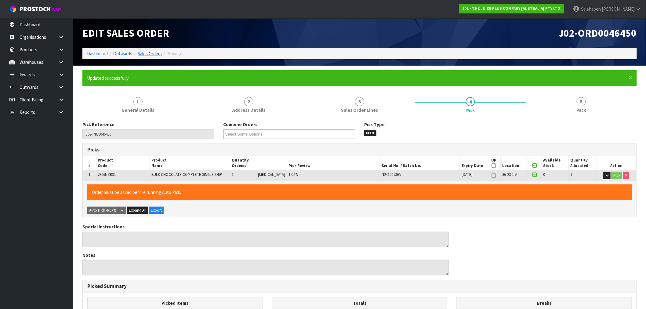
type input "Salehaben Patel"
type input "2025-08-28T15:59:04"
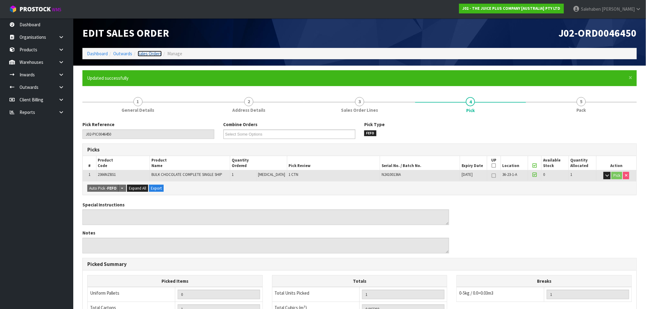
click at [151, 54] on link "Sales Orders" at bounding box center [150, 54] width 24 height 6
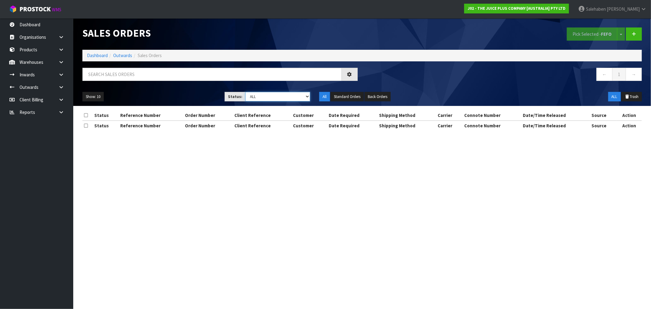
click at [257, 99] on select "Draft Pending Allocated Pending Pick Goods Picked Goods Packed Pending Charges …" at bounding box center [278, 96] width 65 height 9
select select "string:3"
click at [246, 92] on select "Draft Pending Allocated Pending Pick Goods Picked Goods Packed Pending Charges …" at bounding box center [278, 96] width 65 height 9
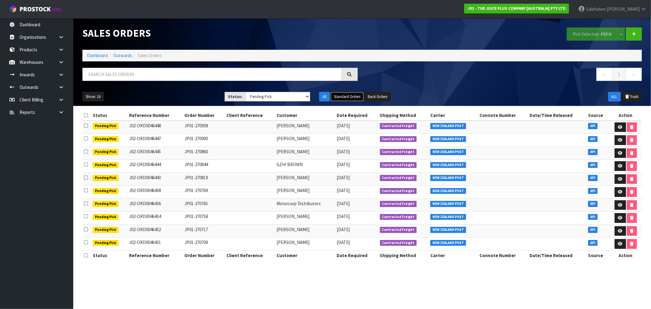
click at [344, 96] on button "Standard Orders" at bounding box center [347, 97] width 33 height 10
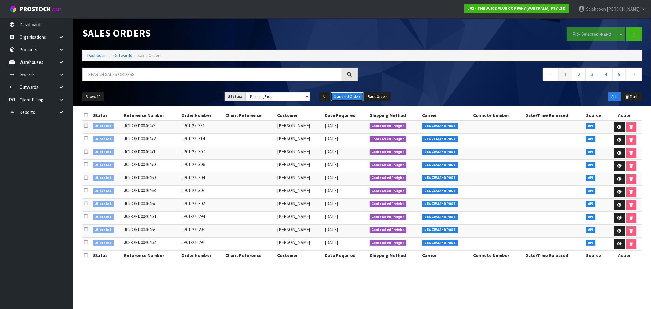
click at [349, 96] on button "Standard Orders" at bounding box center [347, 97] width 33 height 10
click at [99, 95] on button "Show: 10" at bounding box center [92, 97] width 21 height 10
click at [91, 127] on link "25" at bounding box center [107, 125] width 48 height 8
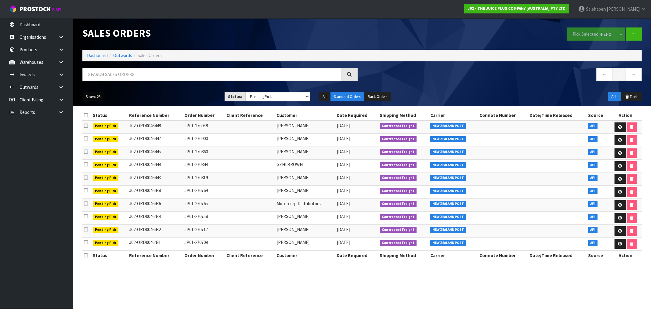
click at [96, 98] on button "Show: 25" at bounding box center [92, 97] width 21 height 10
click at [617, 124] on link at bounding box center [620, 127] width 11 height 10
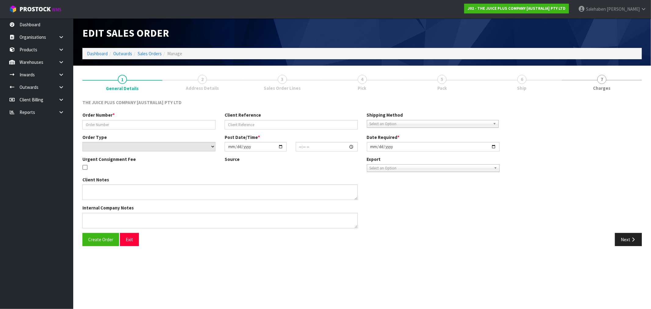
type input "JP01-270938"
select select "number:0"
type input "2025-08-28"
type input "03:04:23.000"
type input "2025-08-28"
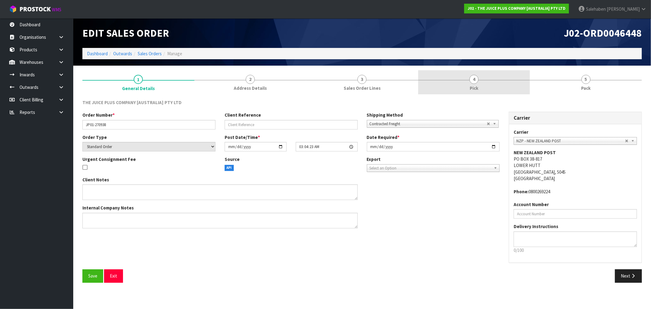
click at [475, 87] on span "Pick" at bounding box center [474, 88] width 9 height 6
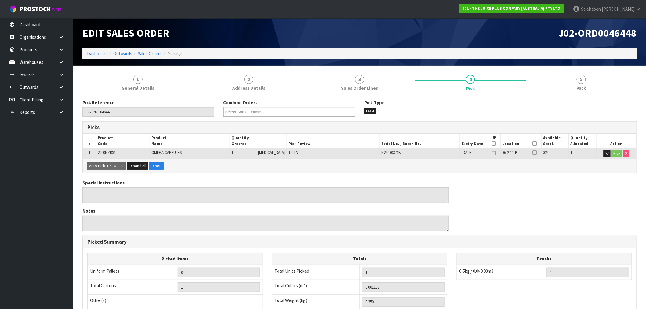
click at [533, 144] on icon at bounding box center [535, 144] width 4 height 0
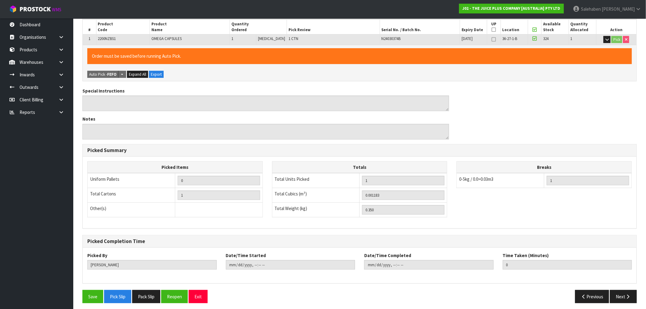
scroll to position [117, 0]
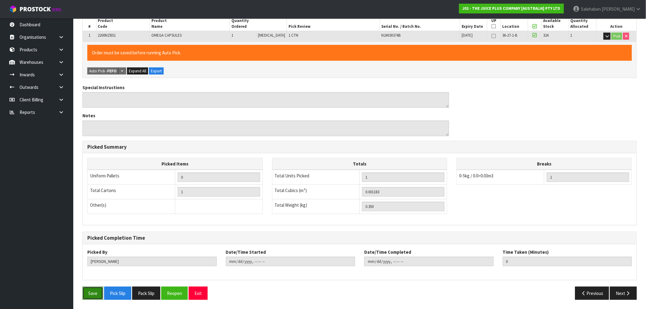
click at [96, 296] on button "Save" at bounding box center [92, 293] width 21 height 13
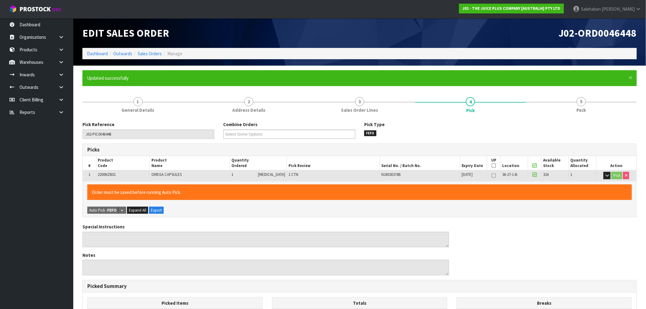
type input "Salehaben Patel"
type input "2025-08-28T15:59:24"
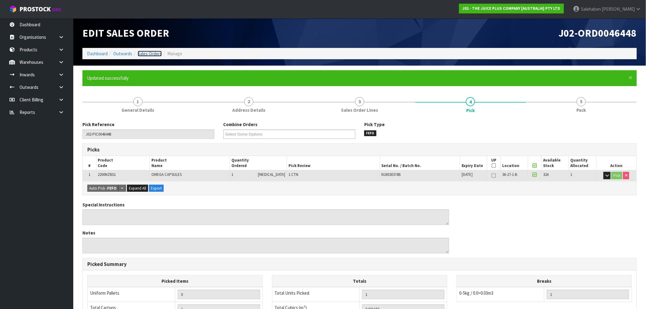
click at [146, 51] on link "Sales Orders" at bounding box center [150, 54] width 24 height 6
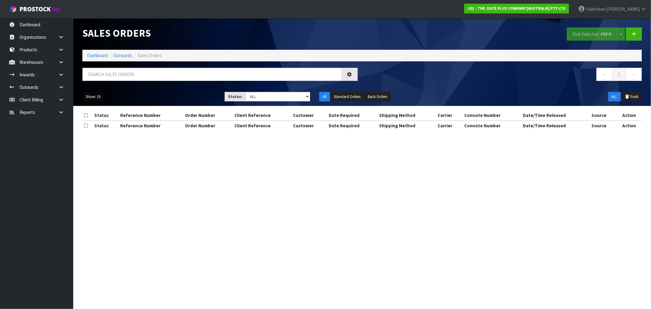
click at [95, 100] on button "Show: 10" at bounding box center [92, 97] width 21 height 10
click at [97, 131] on link "50" at bounding box center [107, 133] width 48 height 8
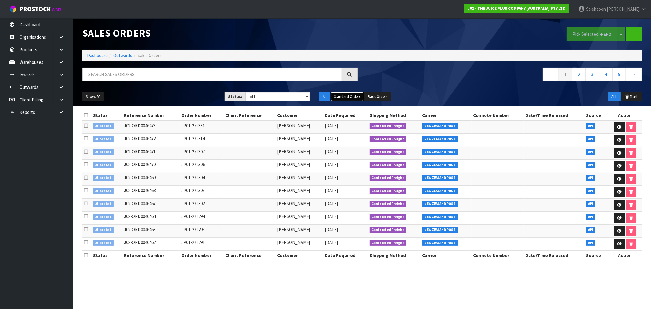
click at [351, 96] on button "Standard Orders" at bounding box center [347, 97] width 33 height 10
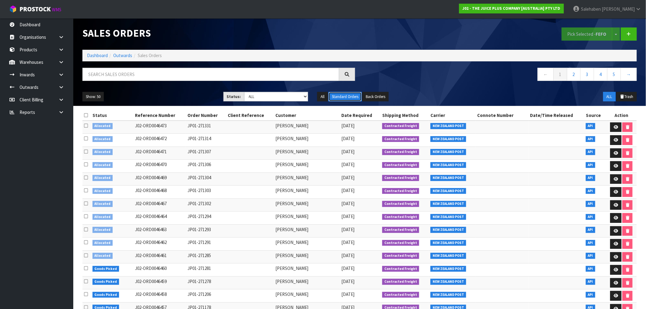
click at [341, 95] on button "Standard Orders" at bounding box center [345, 97] width 33 height 10
click at [570, 72] on link "2" at bounding box center [574, 74] width 14 height 13
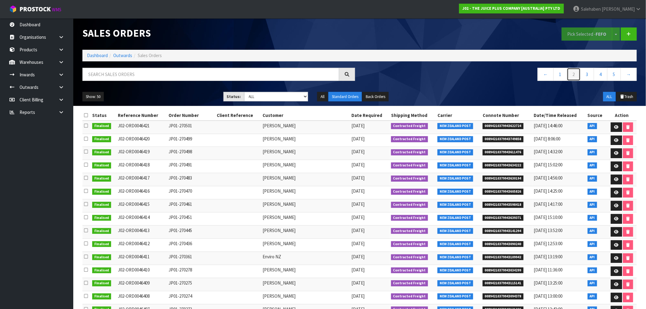
click at [573, 73] on link "2" at bounding box center [574, 74] width 14 height 13
click at [282, 95] on select "Draft Pending Allocated Pending Pick Goods Picked Goods Packed Pending Charges …" at bounding box center [276, 96] width 64 height 9
select select "string:3"
click at [244, 92] on select "Draft Pending Allocated Pending Pick Goods Picked Goods Packed Pending Charges …" at bounding box center [276, 96] width 64 height 9
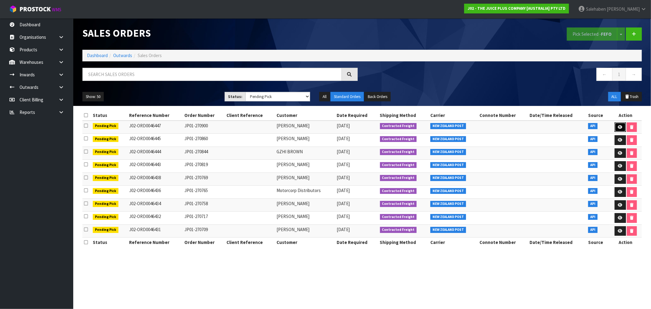
click at [620, 127] on icon at bounding box center [620, 127] width 5 height 4
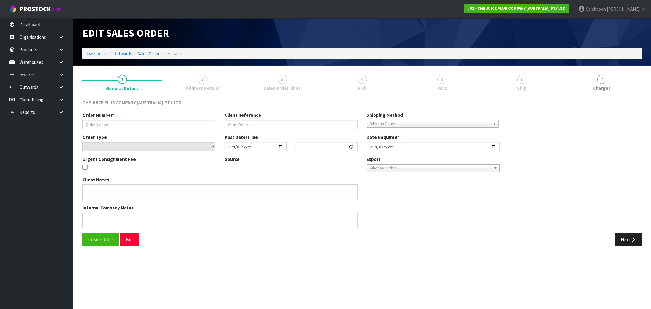
type input "JP01-270900"
select select "number:0"
type input "2025-08-28"
type input "03:03:37.000"
type input "2025-08-28"
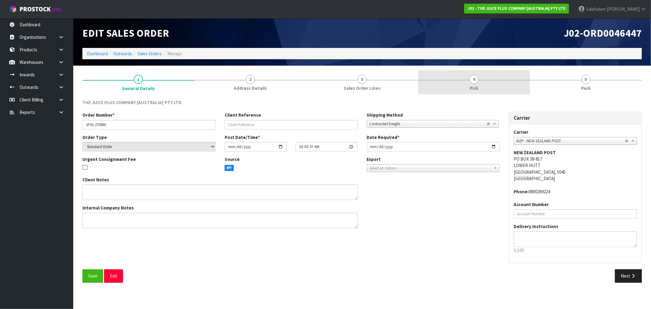
click at [478, 86] on span "Pick" at bounding box center [474, 88] width 9 height 6
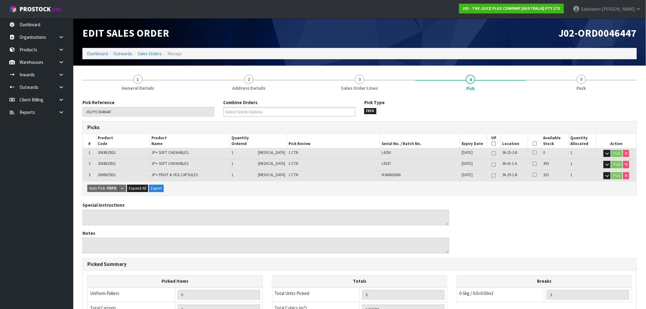
click at [533, 144] on icon at bounding box center [535, 144] width 4 height 0
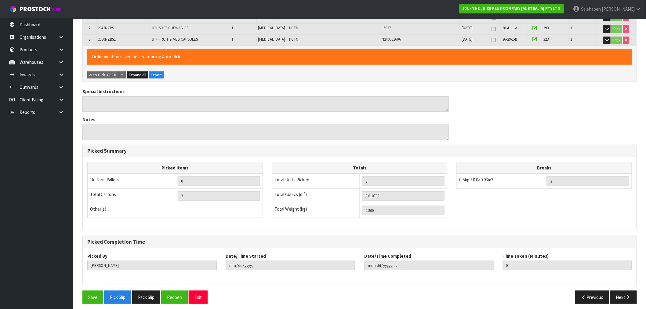
scroll to position [139, 0]
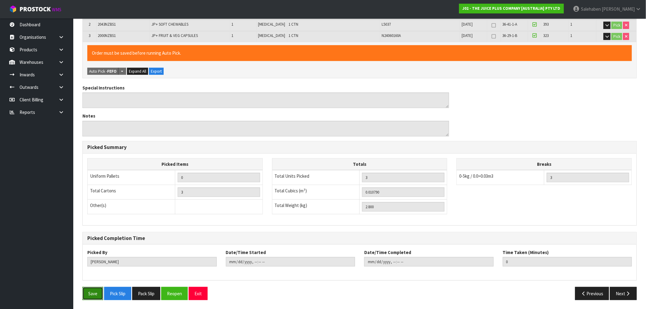
click at [89, 291] on button "Save" at bounding box center [92, 293] width 21 height 13
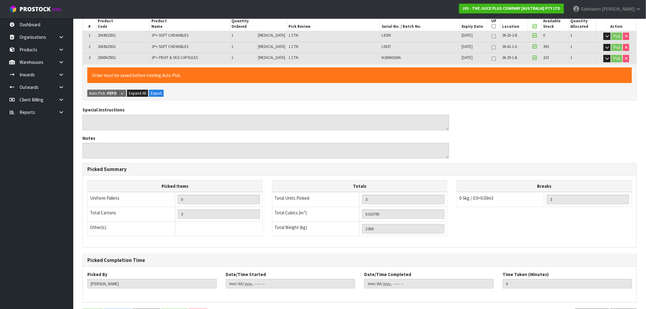
scroll to position [0, 0]
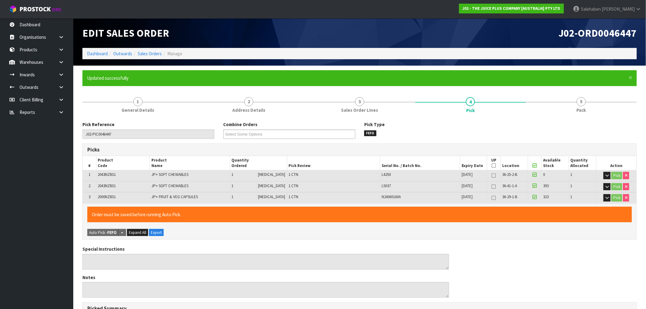
type input "Salehaben Patel"
type input "2025-08-28T15:59:56"
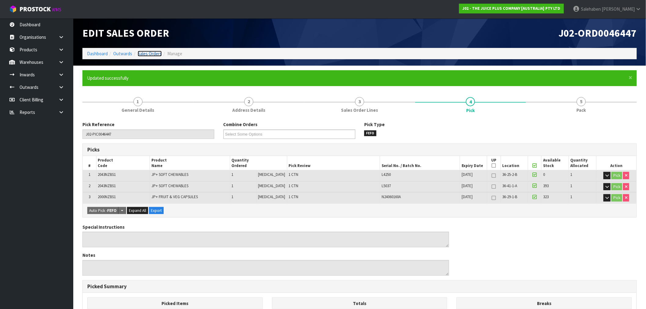
click at [152, 54] on link "Sales Orders" at bounding box center [150, 54] width 24 height 6
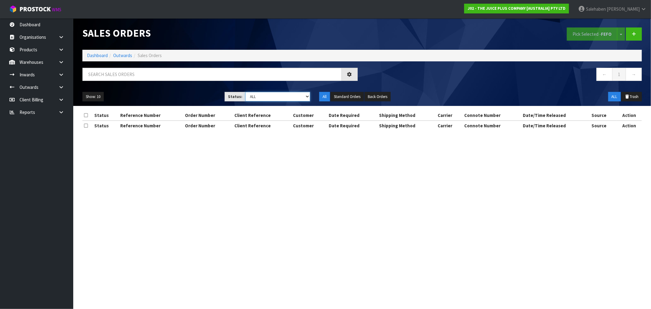
click at [254, 96] on select "Draft Pending Allocated Pending Pick Goods Picked Goods Packed Pending Charges …" at bounding box center [278, 96] width 65 height 9
select select "string:3"
click at [246, 92] on select "Draft Pending Allocated Pending Pick Goods Picked Goods Packed Pending Charges …" at bounding box center [278, 96] width 65 height 9
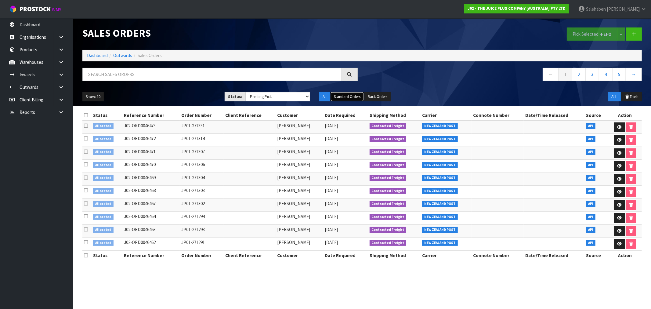
click at [347, 96] on button "Standard Orders" at bounding box center [347, 97] width 33 height 10
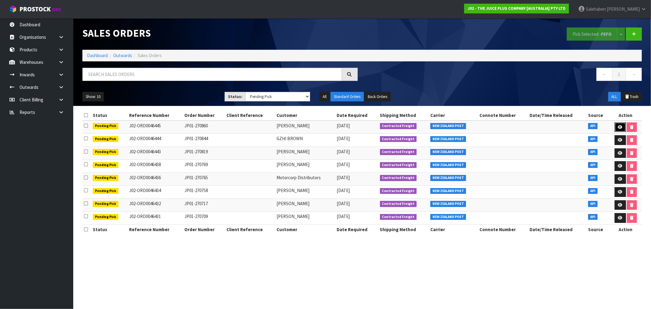
click at [620, 127] on icon at bounding box center [620, 127] width 5 height 4
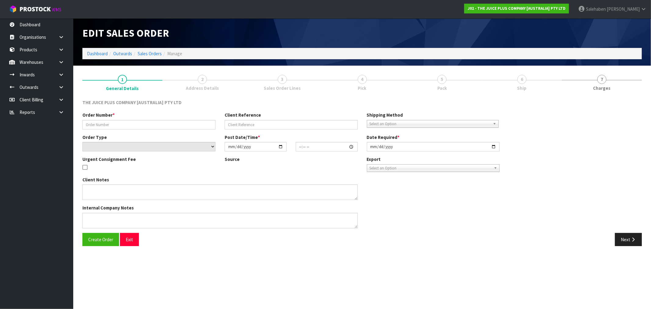
type input "JP01-270860"
select select "number:0"
type input "2025-08-28"
type input "03:02:32.000"
type input "2025-08-28"
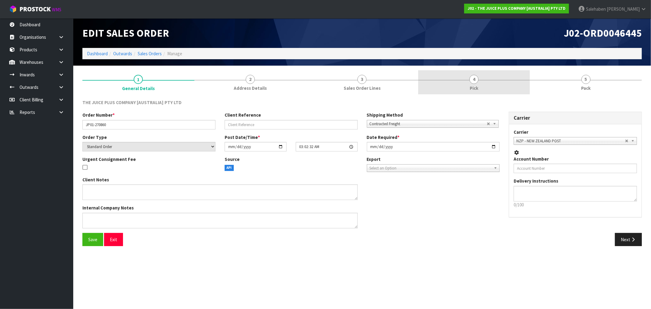
click at [479, 81] on link "4 Pick" at bounding box center [474, 82] width 112 height 24
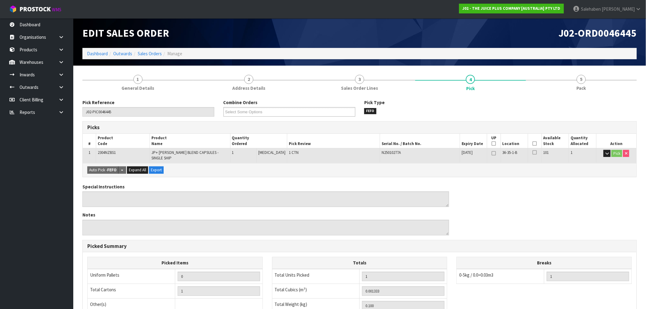
click at [533, 144] on icon at bounding box center [535, 144] width 4 height 0
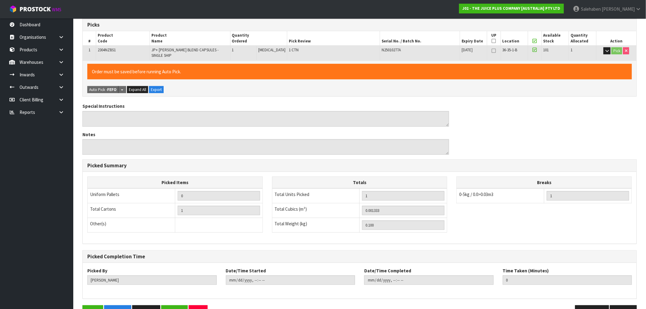
scroll to position [117, 0]
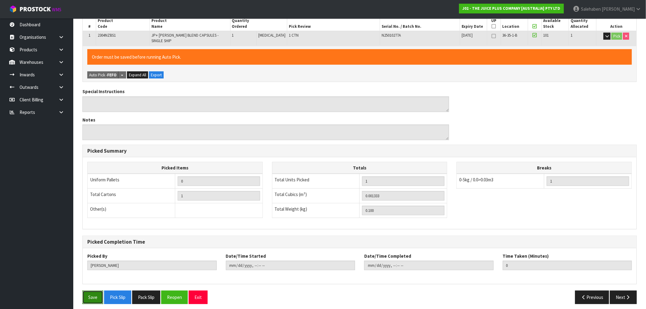
click at [96, 291] on button "Save" at bounding box center [92, 297] width 21 height 13
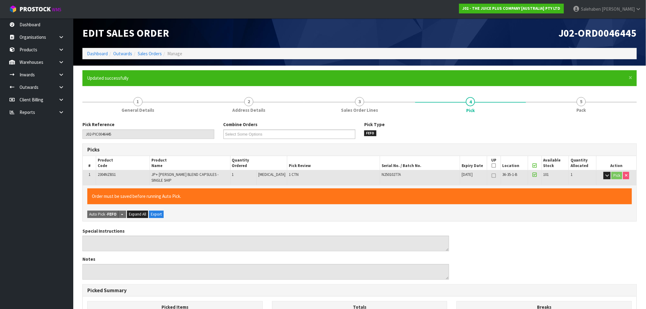
type input "Salehaben Patel"
type input "2025-08-28T16:00:14"
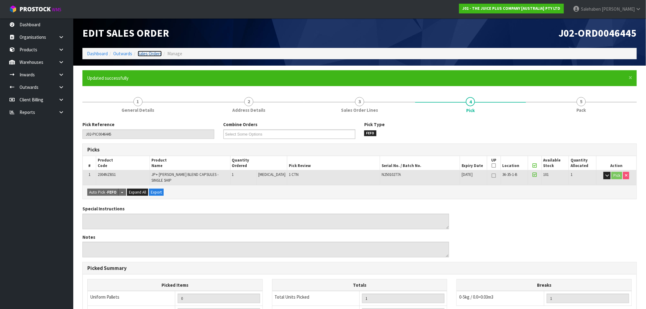
click at [154, 56] on link "Sales Orders" at bounding box center [150, 54] width 24 height 6
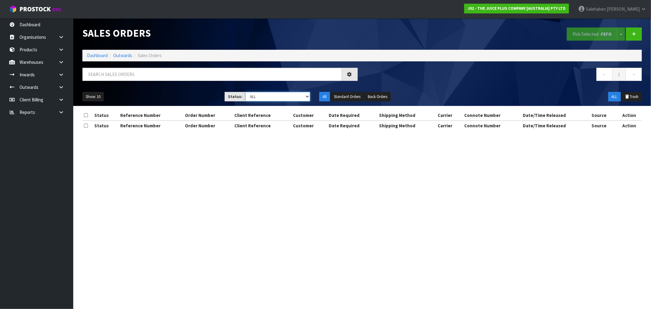
click at [286, 96] on select "Draft Pending Allocated Pending Pick Goods Picked Goods Packed Pending Charges …" at bounding box center [278, 96] width 65 height 9
select select "string:3"
click at [246, 92] on select "Draft Pending Allocated Pending Pick Goods Picked Goods Packed Pending Charges …" at bounding box center [278, 96] width 65 height 9
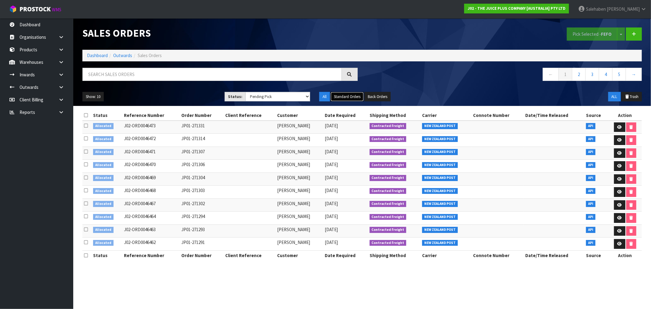
click at [347, 96] on button "Standard Orders" at bounding box center [347, 97] width 33 height 10
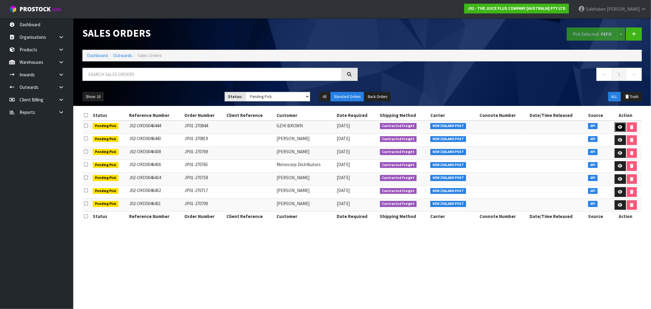
click at [619, 128] on icon at bounding box center [620, 127] width 5 height 4
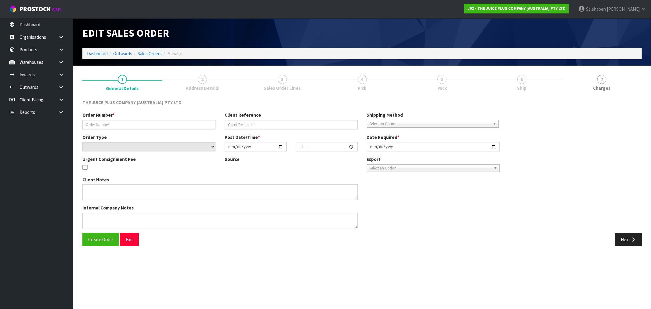
type input "JP01-270844"
select select "number:0"
type input "2025-08-28"
type input "03:02:03.000"
type input "2025-08-28"
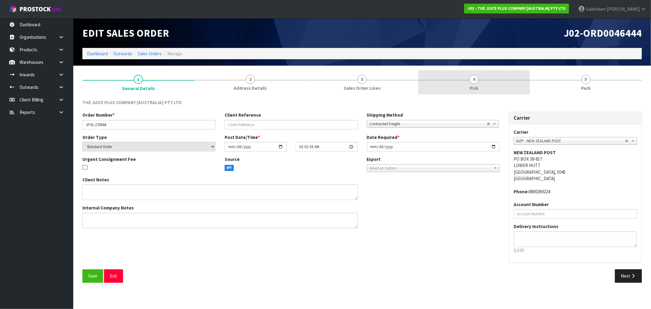
click at [472, 86] on span "Pick" at bounding box center [474, 88] width 9 height 6
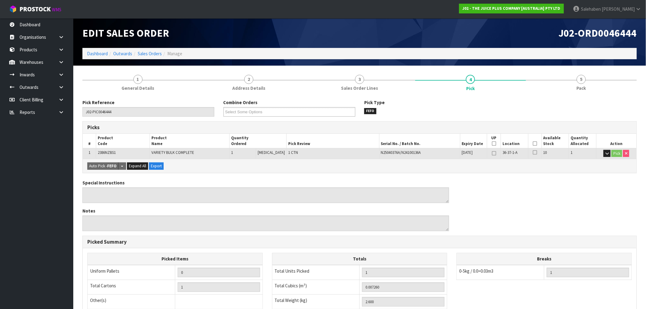
click at [533, 144] on icon at bounding box center [535, 144] width 4 height 0
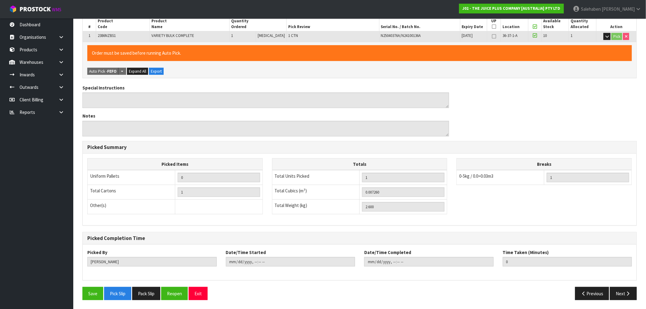
scroll to position [117, 0]
click at [88, 296] on button "Save" at bounding box center [92, 293] width 21 height 13
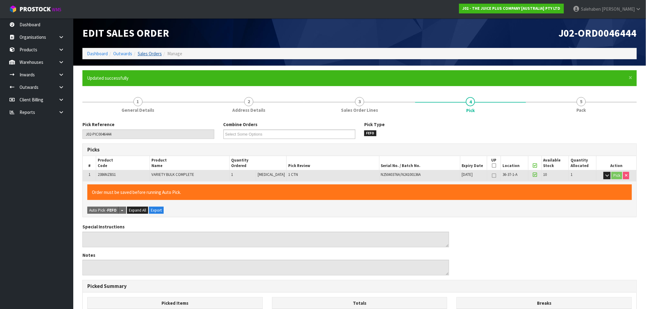
type input "Salehaben Patel"
type input "2025-08-28T16:00:34"
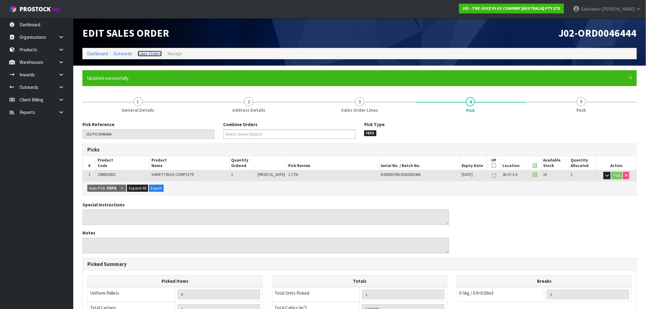
click at [154, 52] on link "Sales Orders" at bounding box center [150, 54] width 24 height 6
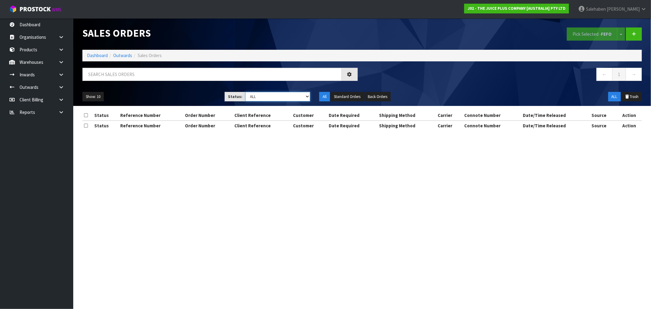
click at [291, 99] on select "Draft Pending Allocated Pending Pick Goods Picked Goods Packed Pending Charges …" at bounding box center [278, 96] width 65 height 9
select select "string:3"
click at [246, 92] on select "Draft Pending Allocated Pending Pick Goods Picked Goods Packed Pending Charges …" at bounding box center [278, 96] width 65 height 9
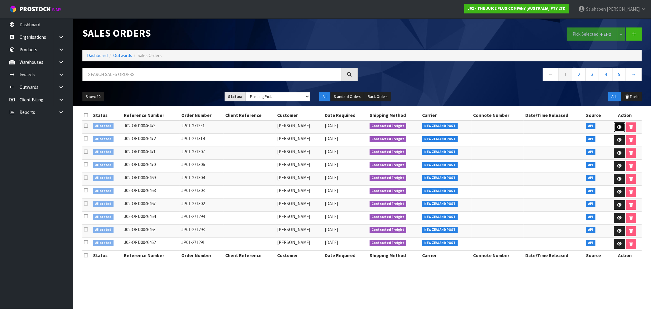
click at [619, 126] on icon at bounding box center [620, 127] width 5 height 4
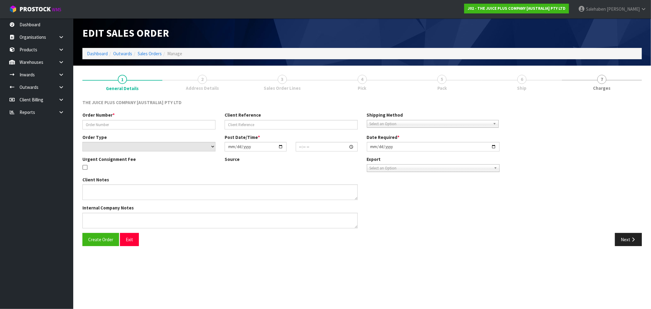
type input "JP01-271331"
select select "number:0"
type input "2025-08-28"
type input "15:38:41.000"
type input "2025-08-28"
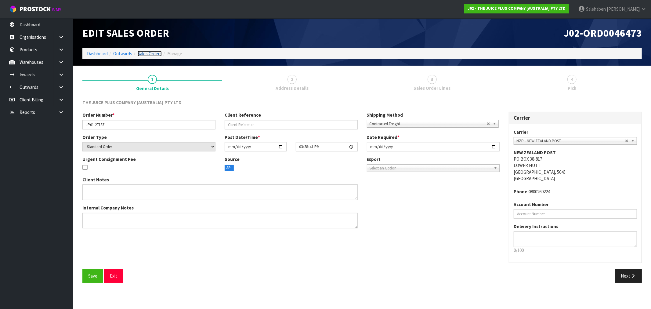
click at [145, 53] on link "Sales Orders" at bounding box center [150, 54] width 24 height 6
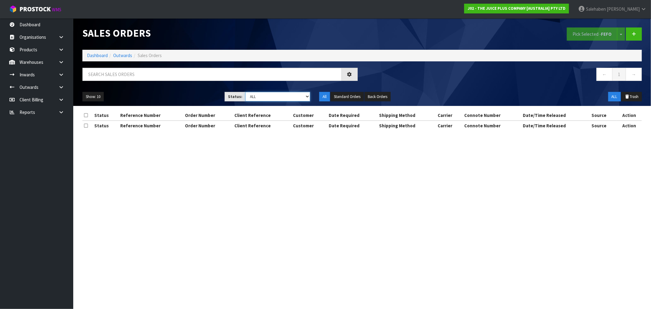
drag, startPoint x: 285, startPoint y: 98, endPoint x: 278, endPoint y: 99, distance: 7.1
click at [285, 98] on select "Draft Pending Allocated Pending Pick Goods Picked Goods Packed Pending Charges …" at bounding box center [278, 96] width 65 height 9
select select "string:3"
click at [246, 92] on select "Draft Pending Allocated Pending Pick Goods Picked Goods Packed Pending Charges …" at bounding box center [278, 96] width 65 height 9
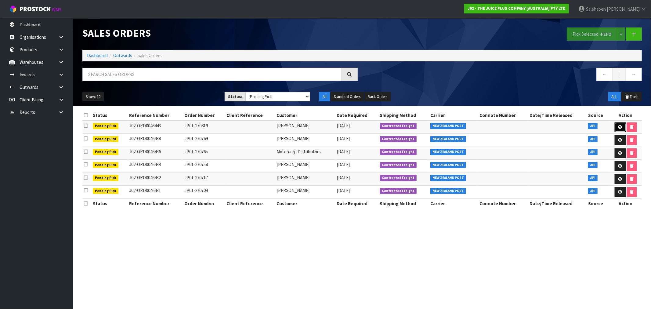
click at [622, 126] on link at bounding box center [620, 127] width 11 height 10
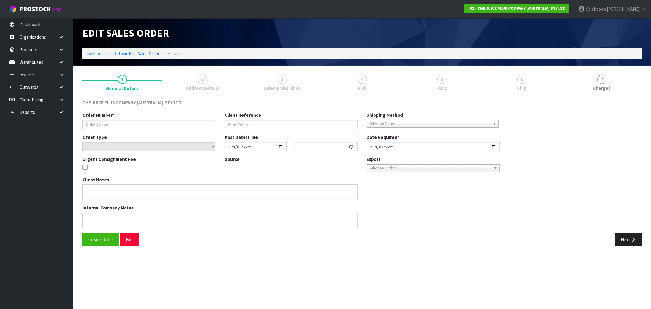
type input "JP01-270819"
select select "number:0"
type input "2025-08-28"
type input "03:01:31.000"
type input "2025-08-28"
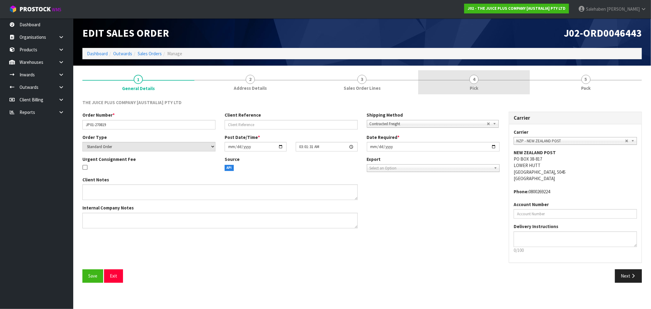
drag, startPoint x: 469, startPoint y: 80, endPoint x: 477, endPoint y: 80, distance: 7.9
click at [469, 81] on link "4 Pick" at bounding box center [474, 82] width 112 height 24
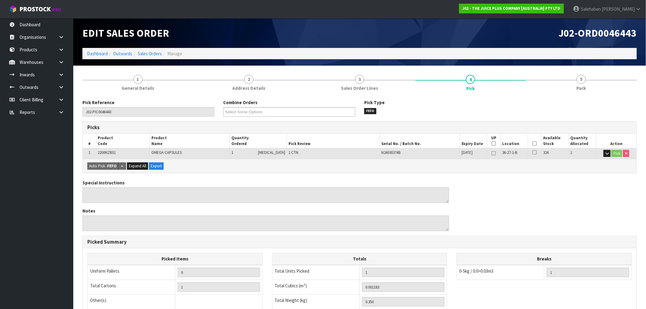
click at [533, 144] on icon at bounding box center [535, 144] width 4 height 0
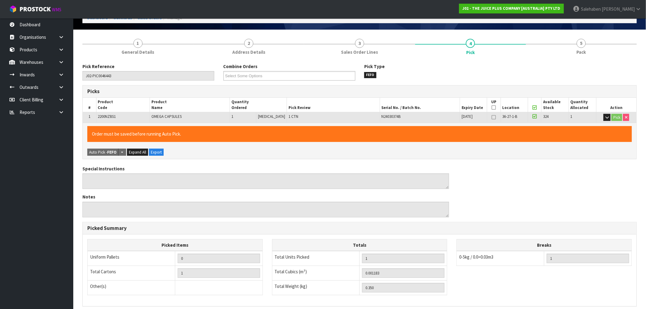
scroll to position [117, 0]
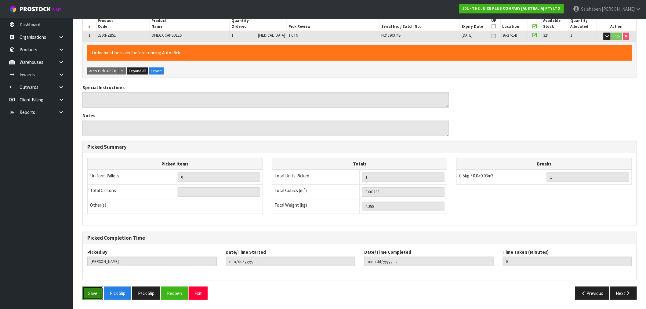
click at [87, 292] on button "Save" at bounding box center [92, 293] width 21 height 13
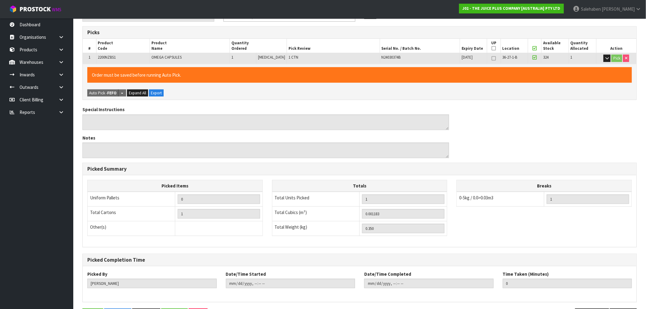
scroll to position [0, 0]
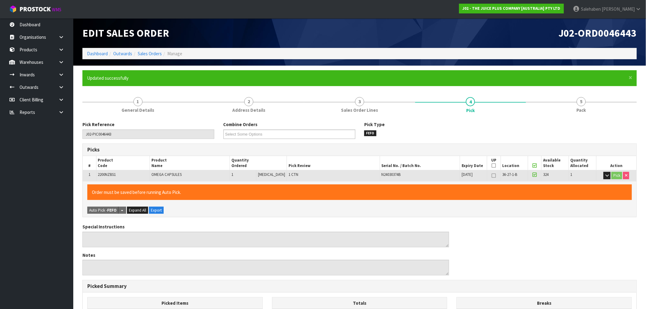
type input "Salehaben Patel"
type input "2025-08-28T16:00:49"
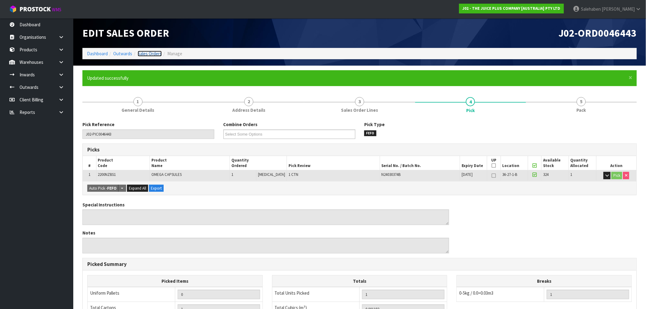
click at [154, 55] on link "Sales Orders" at bounding box center [150, 54] width 24 height 6
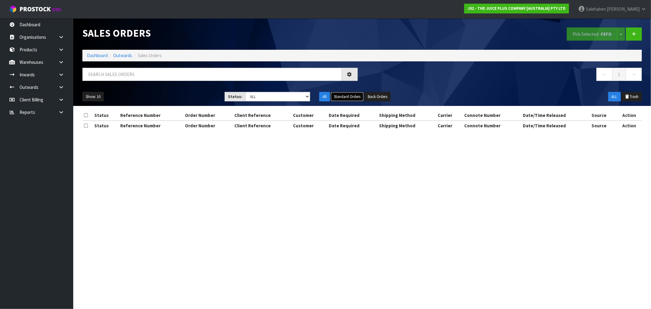
click at [344, 97] on button "Standard Orders" at bounding box center [347, 97] width 33 height 10
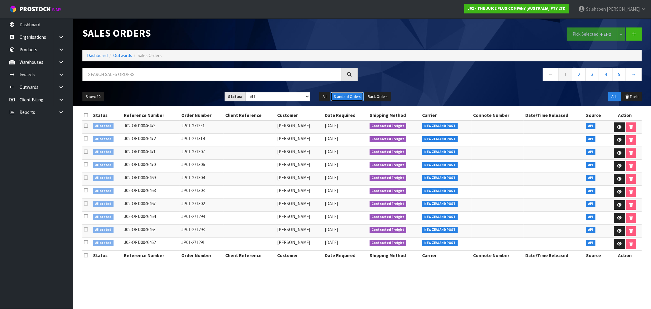
click at [348, 93] on button "Standard Orders" at bounding box center [347, 97] width 33 height 10
click at [345, 96] on button "Standard Orders" at bounding box center [347, 97] width 33 height 10
click at [121, 55] on link "Outwards" at bounding box center [122, 56] width 19 height 6
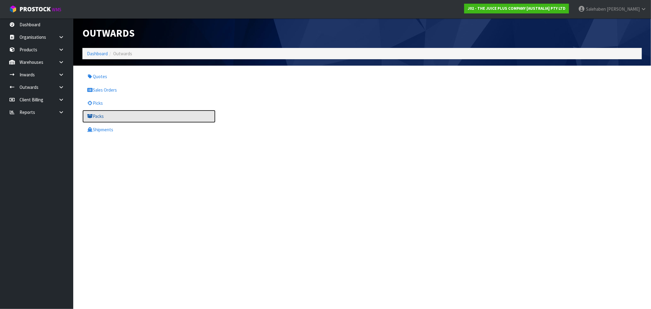
click at [98, 115] on link "Packs" at bounding box center [148, 116] width 133 height 13
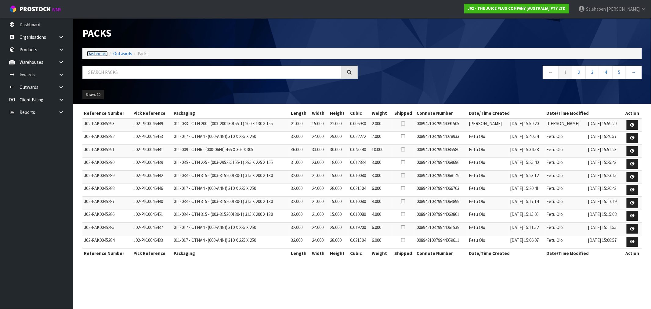
click at [100, 54] on link "Dashboard" at bounding box center [97, 54] width 21 height 6
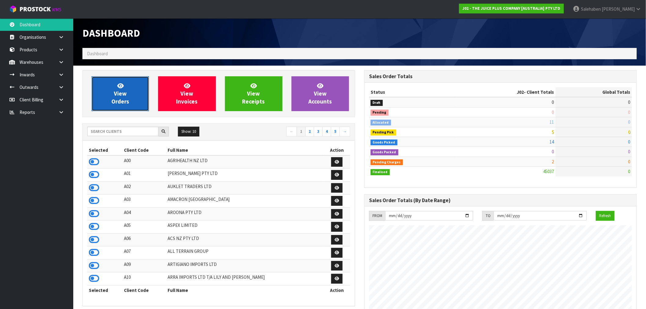
click at [125, 95] on span "View Orders" at bounding box center [120, 93] width 18 height 23
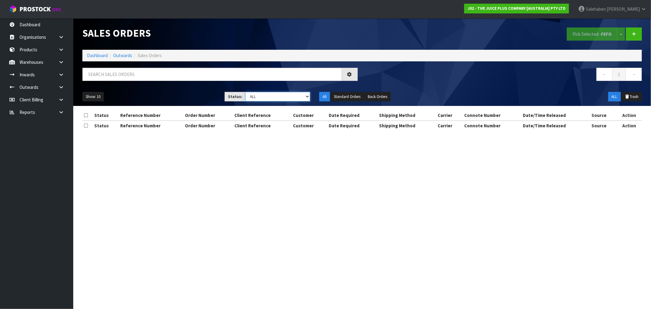
click at [264, 95] on select "Draft Pending Allocated Pending Pick Goods Picked Goods Packed Pending Charges …" at bounding box center [278, 96] width 65 height 9
select select "string:3"
click at [246, 92] on select "Draft Pending Allocated Pending Pick Goods Picked Goods Packed Pending Charges …" at bounding box center [278, 96] width 65 height 9
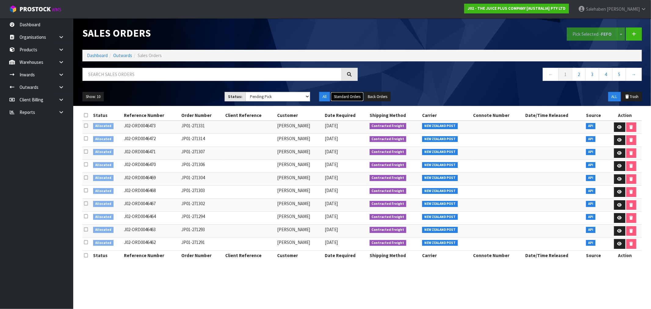
click at [349, 96] on button "Standard Orders" at bounding box center [347, 97] width 33 height 10
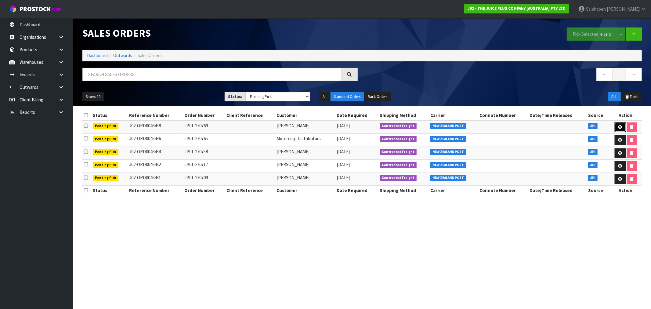
click at [619, 127] on icon at bounding box center [620, 127] width 5 height 4
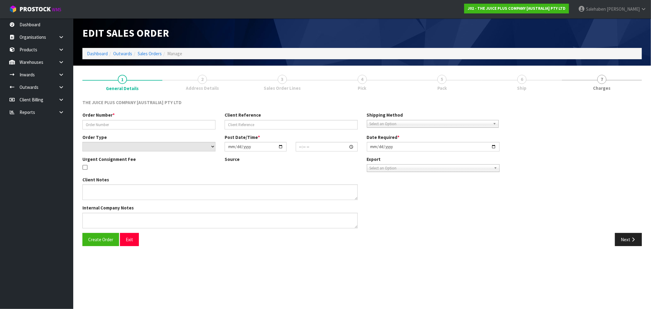
type input "JP01-270769"
select select "number:0"
type input "2025-08-27"
type input "20:57:10.000"
type input "2025-08-28"
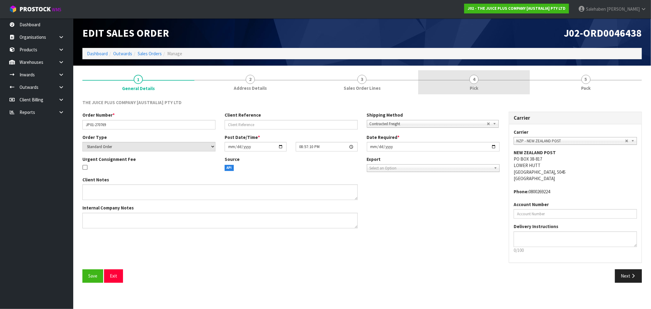
click at [475, 86] on span "Pick" at bounding box center [474, 88] width 9 height 6
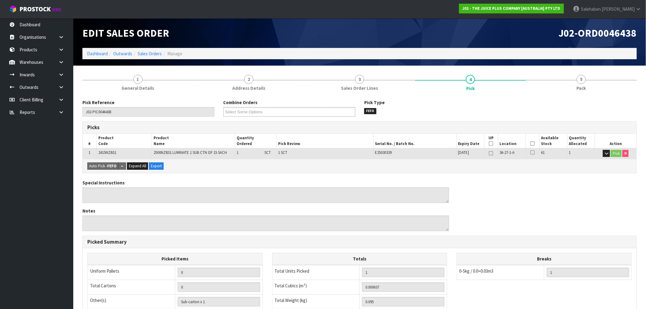
click at [532, 144] on icon at bounding box center [533, 144] width 4 height 0
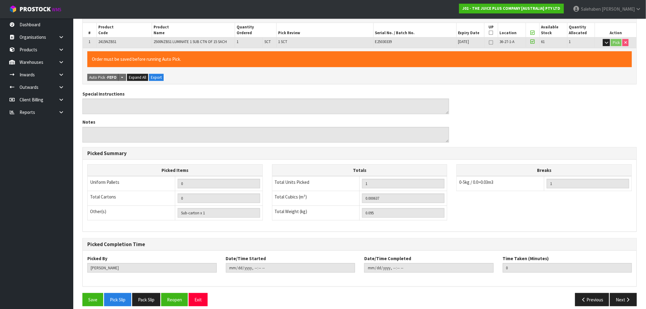
scroll to position [117, 0]
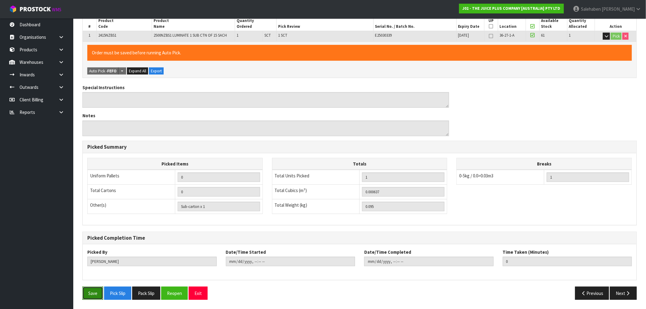
click at [89, 292] on button "Save" at bounding box center [92, 293] width 21 height 13
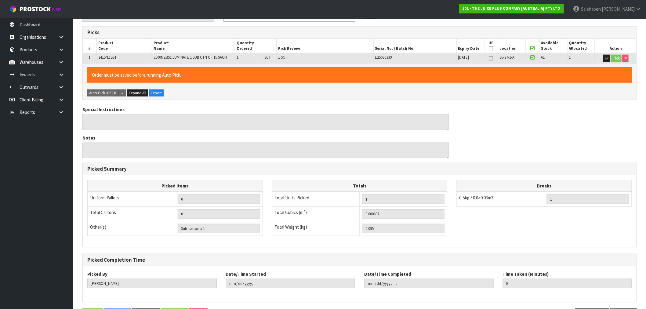
scroll to position [0, 0]
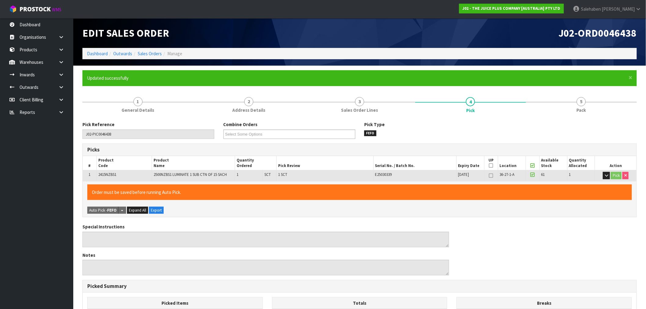
type input "Salehaben Patel"
type input "2025-08-28T16:01:19"
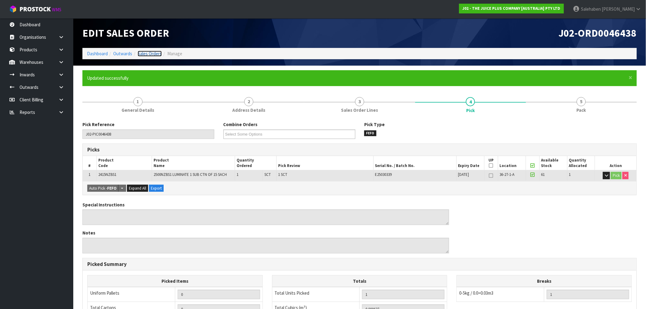
click at [148, 54] on link "Sales Orders" at bounding box center [150, 54] width 24 height 6
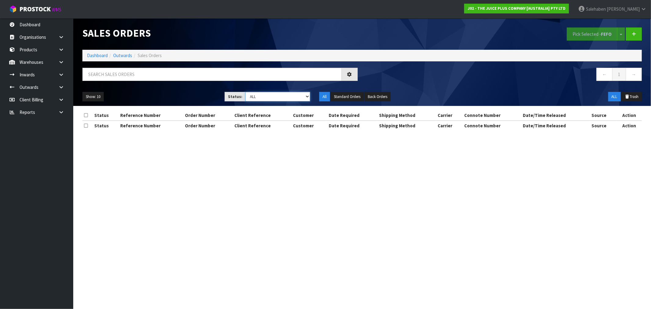
click at [258, 96] on select "Draft Pending Allocated Pending Pick Goods Picked Goods Packed Pending Charges …" at bounding box center [278, 96] width 65 height 9
select select "string:3"
click at [246, 92] on select "Draft Pending Allocated Pending Pick Goods Picked Goods Packed Pending Charges …" at bounding box center [278, 96] width 65 height 9
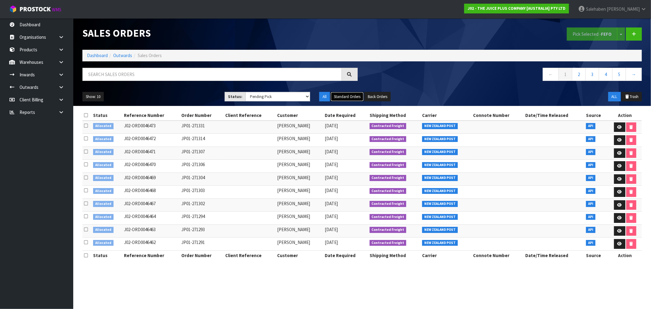
click at [348, 96] on button "Standard Orders" at bounding box center [347, 97] width 33 height 10
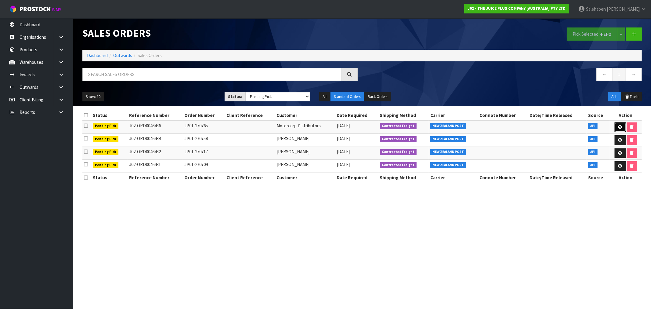
click at [618, 127] on icon at bounding box center [620, 127] width 5 height 4
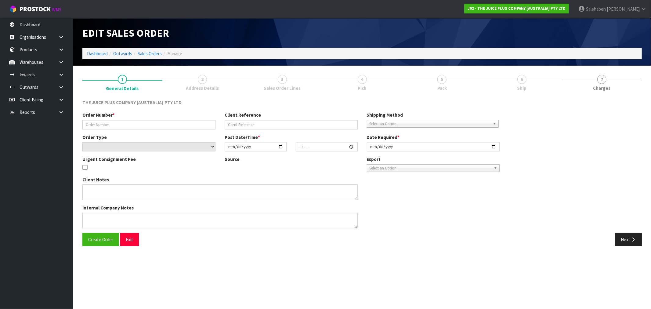
type input "JP01-270765"
select select "number:0"
type input "2025-08-27"
type input "20:16:14.000"
type input "2025-08-28"
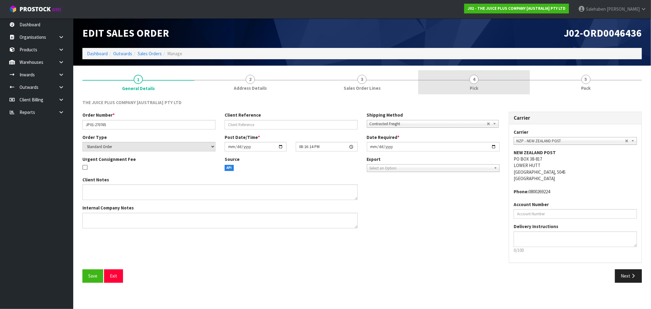
click at [473, 84] on link "4 Pick" at bounding box center [474, 82] width 112 height 24
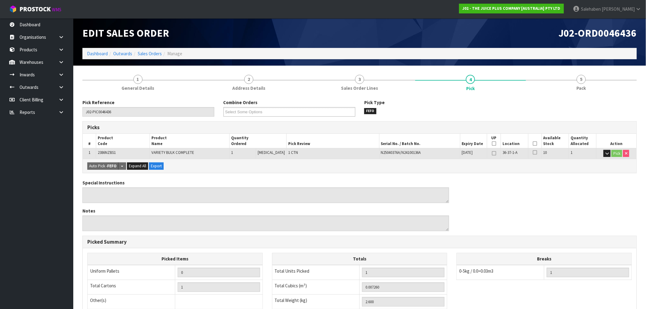
click at [534, 144] on icon at bounding box center [535, 144] width 4 height 0
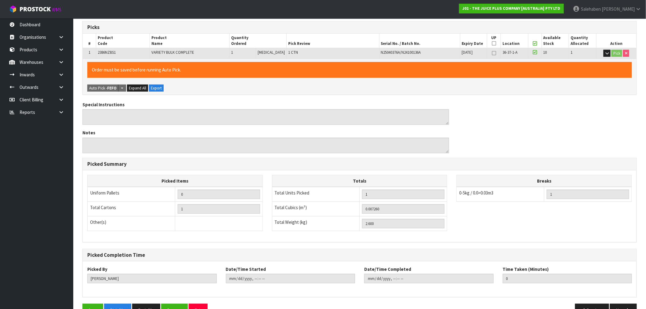
scroll to position [117, 0]
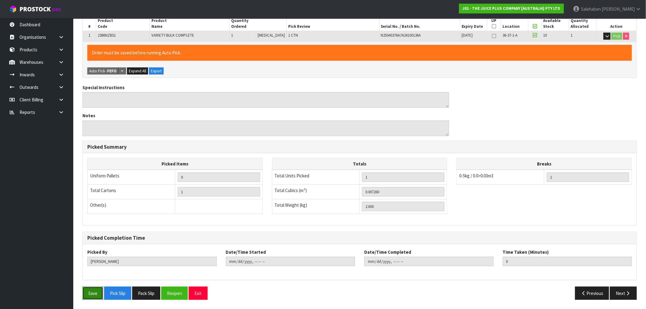
click at [89, 295] on button "Save" at bounding box center [92, 293] width 21 height 13
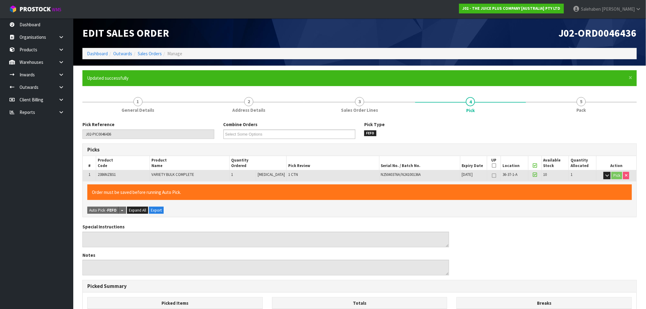
type input "Salehaben Patel"
type input "2025-08-28T16:01:34"
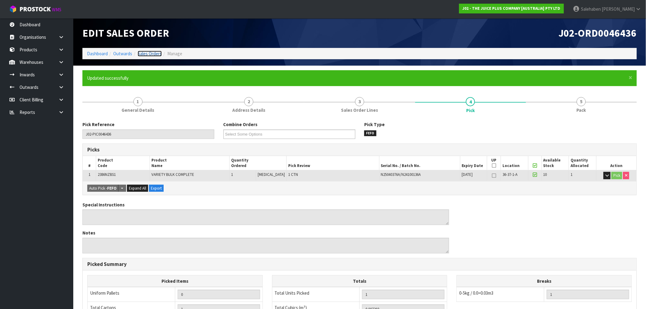
click at [152, 52] on link "Sales Orders" at bounding box center [150, 54] width 24 height 6
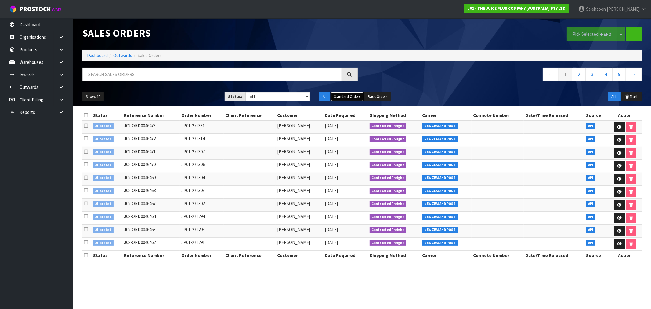
click at [348, 97] on button "Standard Orders" at bounding box center [347, 97] width 33 height 10
click at [345, 95] on button "Standard Orders" at bounding box center [347, 97] width 33 height 10
click at [270, 95] on select "Draft Pending Allocated Pending Pick Goods Picked Goods Packed Pending Charges …" at bounding box center [278, 96] width 65 height 9
select select "string:3"
click at [246, 92] on select "Draft Pending Allocated Pending Pick Goods Picked Goods Packed Pending Charges …" at bounding box center [278, 96] width 65 height 9
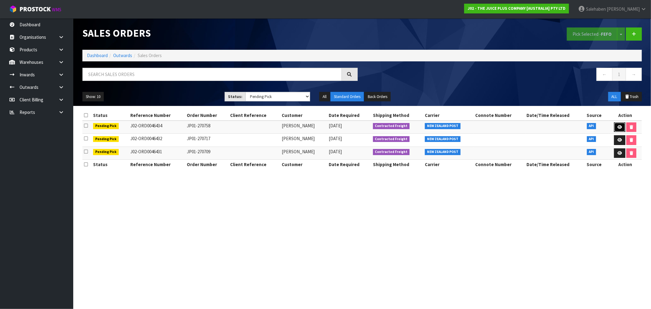
click at [620, 128] on icon at bounding box center [620, 127] width 5 height 4
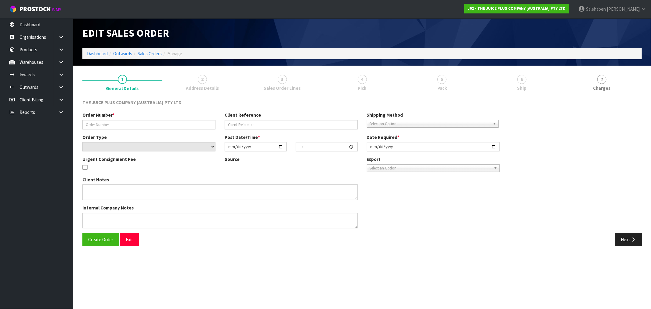
type input "JP01-270758"
select select "number:0"
type input "2025-08-27"
type input "18:56:52.000"
type input "2025-08-27"
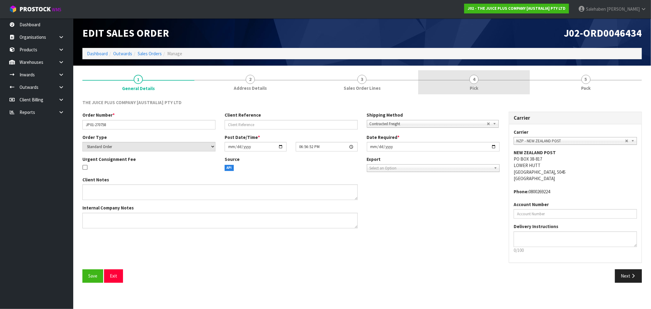
click at [475, 81] on span "4" at bounding box center [474, 79] width 9 height 9
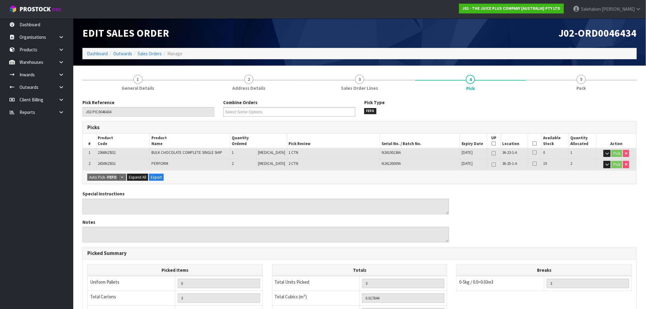
click at [534, 144] on icon at bounding box center [535, 144] width 4 height 0
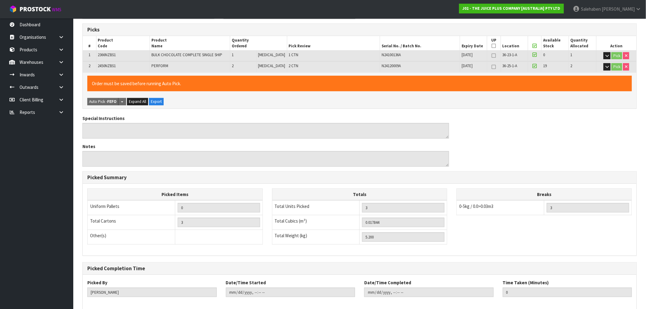
scroll to position [128, 0]
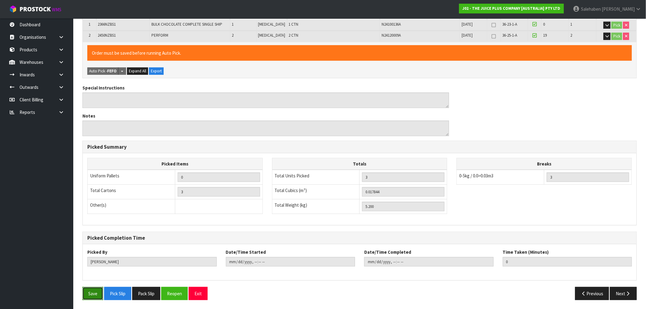
click at [96, 295] on button "Save" at bounding box center [92, 293] width 21 height 13
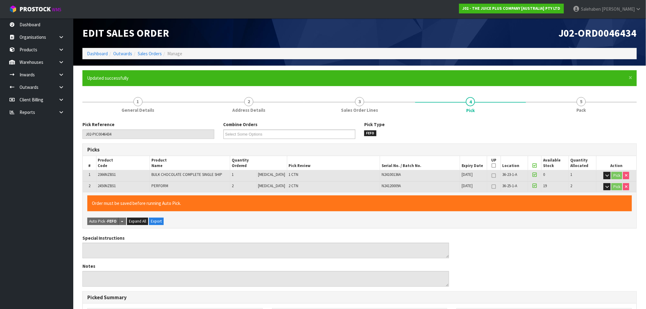
type input "Salehaben Patel"
type input "2025-08-28T16:01:59"
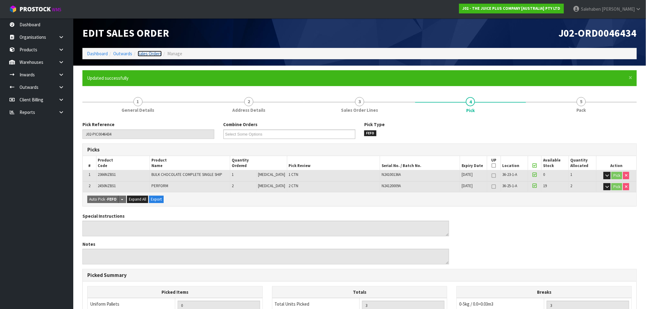
click at [152, 54] on link "Sales Orders" at bounding box center [150, 54] width 24 height 6
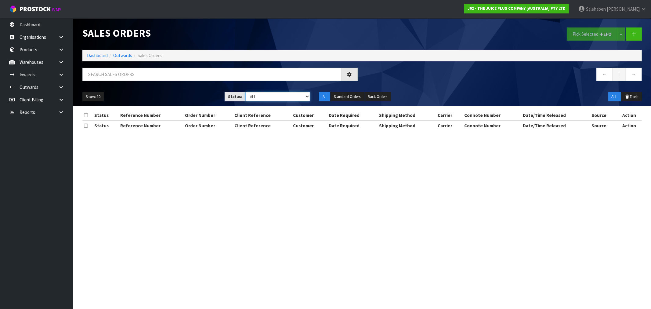
drag, startPoint x: 281, startPoint y: 96, endPoint x: 278, endPoint y: 100, distance: 5.3
click at [281, 96] on select "Draft Pending Allocated Pending Pick Goods Picked Goods Packed Pending Charges …" at bounding box center [278, 96] width 65 height 9
select select "string:3"
click at [246, 92] on select "Draft Pending Allocated Pending Pick Goods Picked Goods Packed Pending Charges …" at bounding box center [278, 96] width 65 height 9
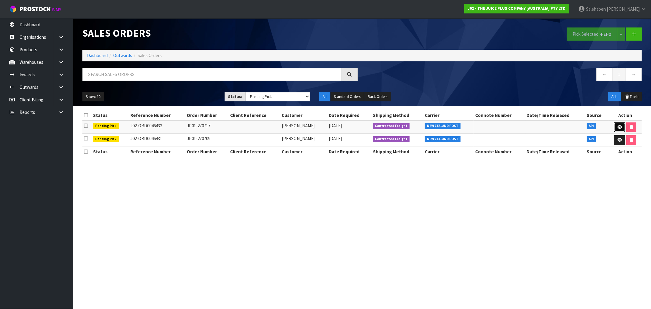
click at [621, 125] on icon at bounding box center [620, 127] width 5 height 4
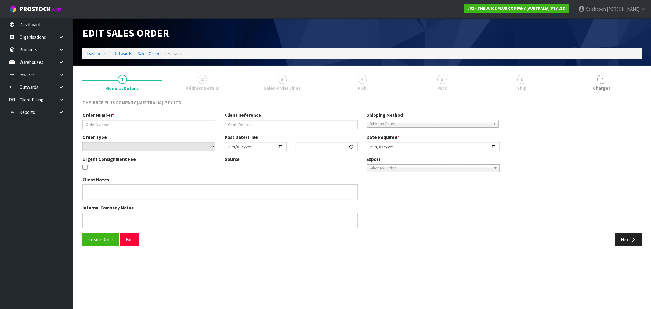
type input "JP01-270717"
select select "number:0"
type input "2025-08-27"
type input "11:17:37.000"
type input "2025-08-28"
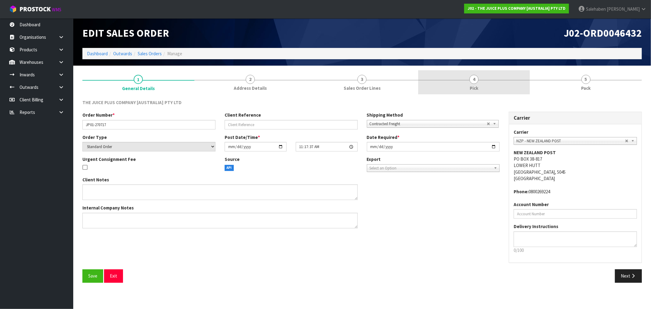
click at [475, 86] on span "Pick" at bounding box center [474, 88] width 9 height 6
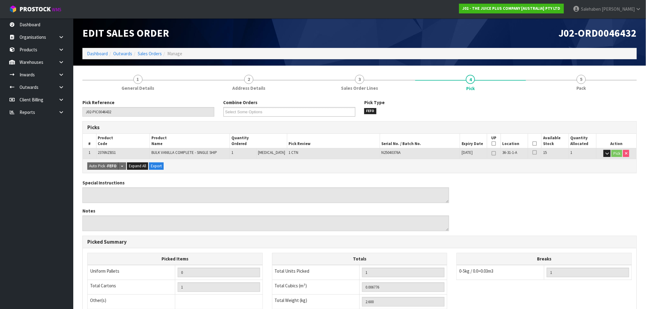
click at [533, 144] on icon at bounding box center [535, 144] width 4 height 0
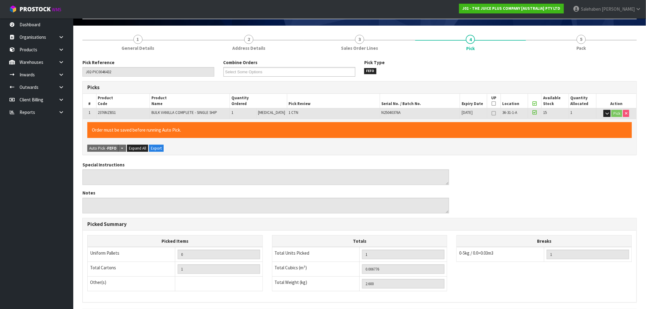
scroll to position [117, 0]
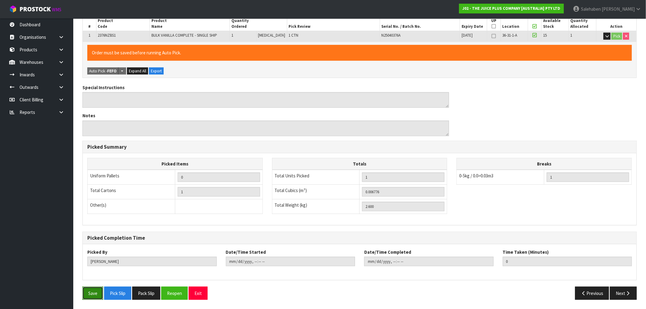
click at [89, 295] on button "Save" at bounding box center [92, 293] width 21 height 13
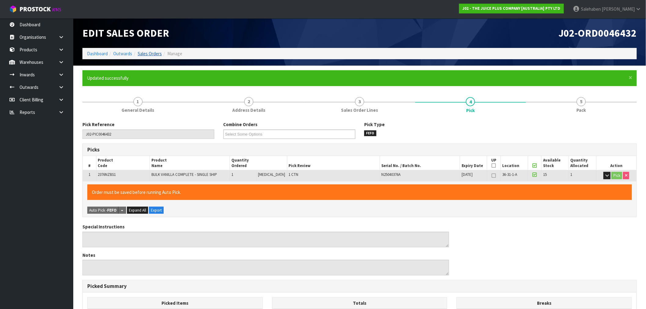
type input "Salehaben Patel"
type input "2025-08-28T16:02:08"
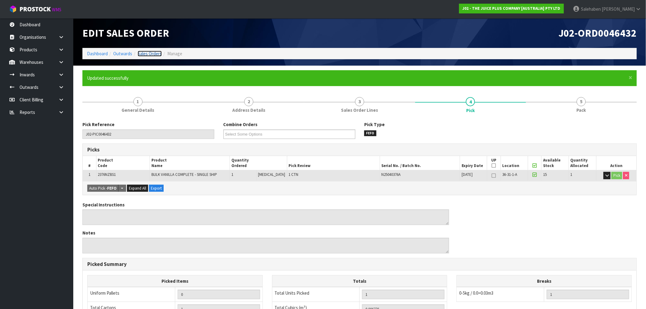
click at [155, 54] on link "Sales Orders" at bounding box center [150, 54] width 24 height 6
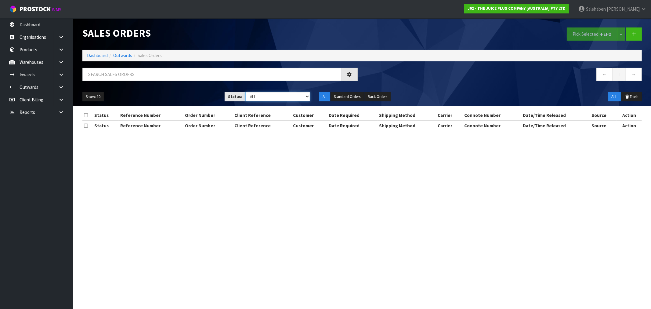
drag, startPoint x: 281, startPoint y: 97, endPoint x: 280, endPoint y: 101, distance: 4.0
click at [281, 97] on select "Draft Pending Allocated Pending Pick Goods Picked Goods Packed Pending Charges …" at bounding box center [278, 96] width 65 height 9
select select "string:3"
click at [246, 92] on select "Draft Pending Allocated Pending Pick Goods Picked Goods Packed Pending Charges …" at bounding box center [278, 96] width 65 height 9
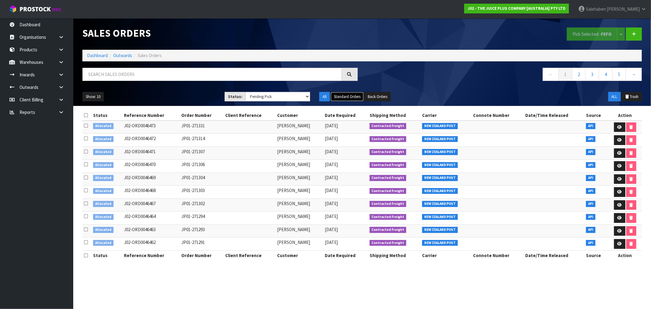
click at [355, 98] on button "Standard Orders" at bounding box center [347, 97] width 33 height 10
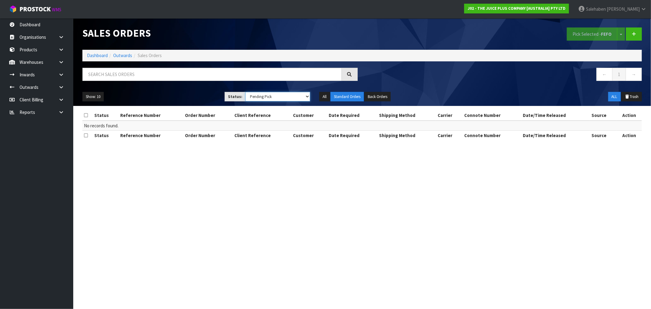
click at [279, 96] on select "Draft Pending Allocated Pending Pick Goods Picked Goods Packed Pending Charges …" at bounding box center [278, 96] width 65 height 9
click at [390, 185] on section "Sales Orders Pick Selected - FEFO Split button! FIFO - First In First Out FEFO …" at bounding box center [325, 154] width 651 height 309
click at [93, 53] on link "Dashboard" at bounding box center [97, 56] width 21 height 6
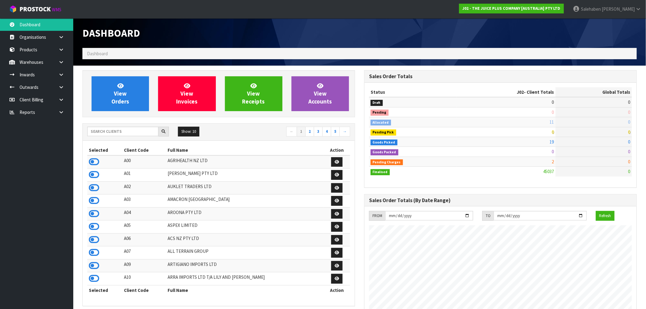
scroll to position [463, 282]
click at [116, 131] on input "text" at bounding box center [122, 131] width 71 height 9
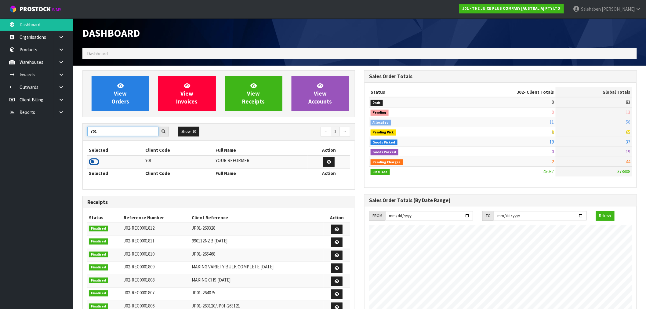
type input "Y01"
drag, startPoint x: 92, startPoint y: 162, endPoint x: 97, endPoint y: 158, distance: 6.9
click at [92, 162] on icon at bounding box center [94, 161] width 10 height 9
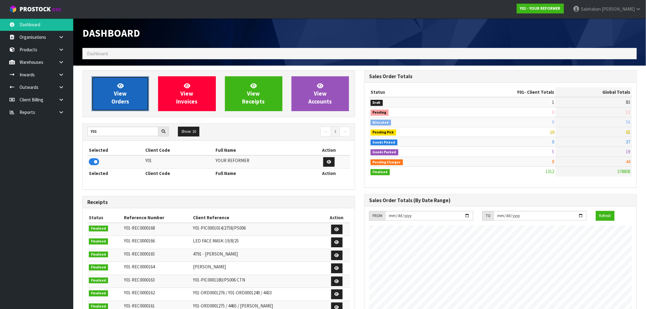
click at [123, 86] on icon at bounding box center [120, 86] width 6 height 6
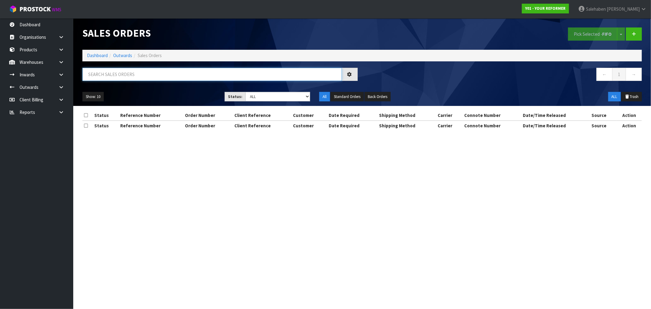
click at [132, 70] on input "text" at bounding box center [212, 74] width 260 height 13
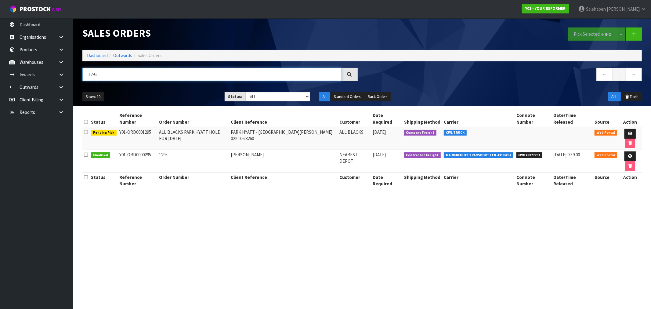
type input "1295"
click at [155, 173] on th "Reference Number" at bounding box center [137, 181] width 39 height 16
click at [93, 53] on link "Dashboard" at bounding box center [97, 56] width 21 height 6
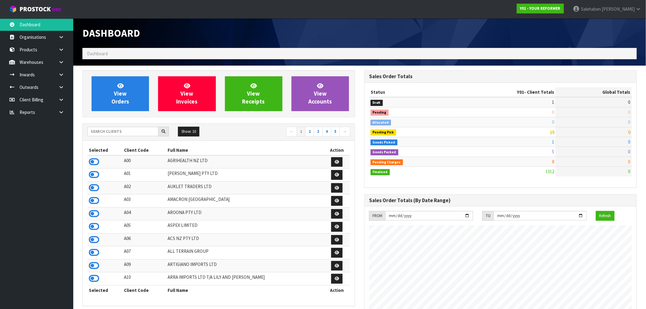
scroll to position [463, 282]
click at [125, 130] on input "text" at bounding box center [122, 131] width 71 height 9
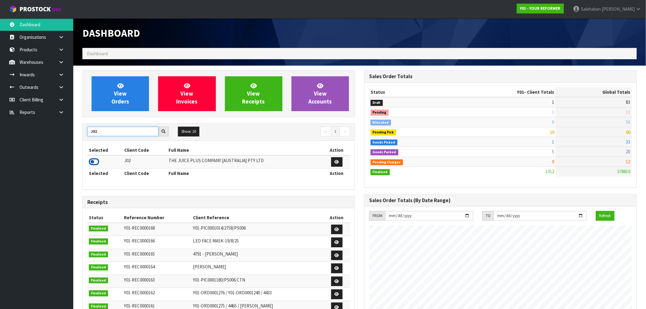
type input "J02"
click at [97, 161] on icon at bounding box center [94, 161] width 10 height 9
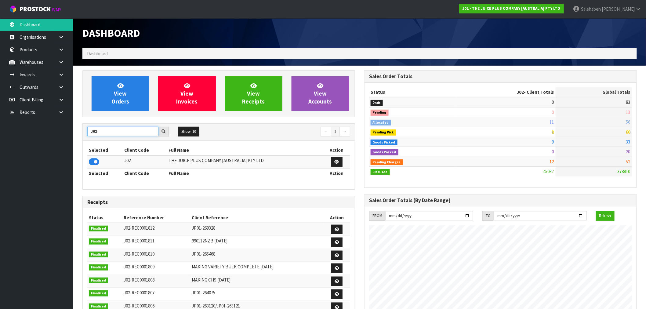
drag, startPoint x: 96, startPoint y: 131, endPoint x: 76, endPoint y: 139, distance: 22.1
click at [76, 139] on section "View Orders View Invoices View Receipts View Accounts J02 Show: 10 5 10 25 50 ←…" at bounding box center [359, 302] width 573 height 472
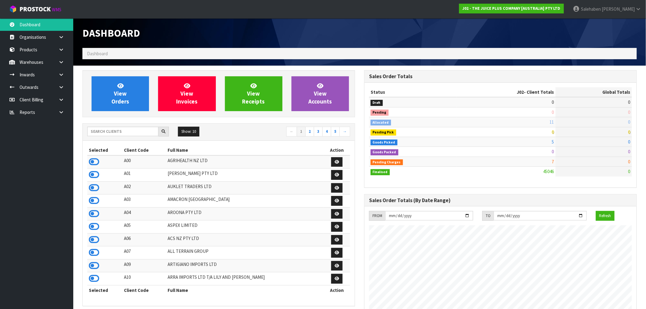
scroll to position [463, 282]
